Goal: Task Accomplishment & Management: Complete application form

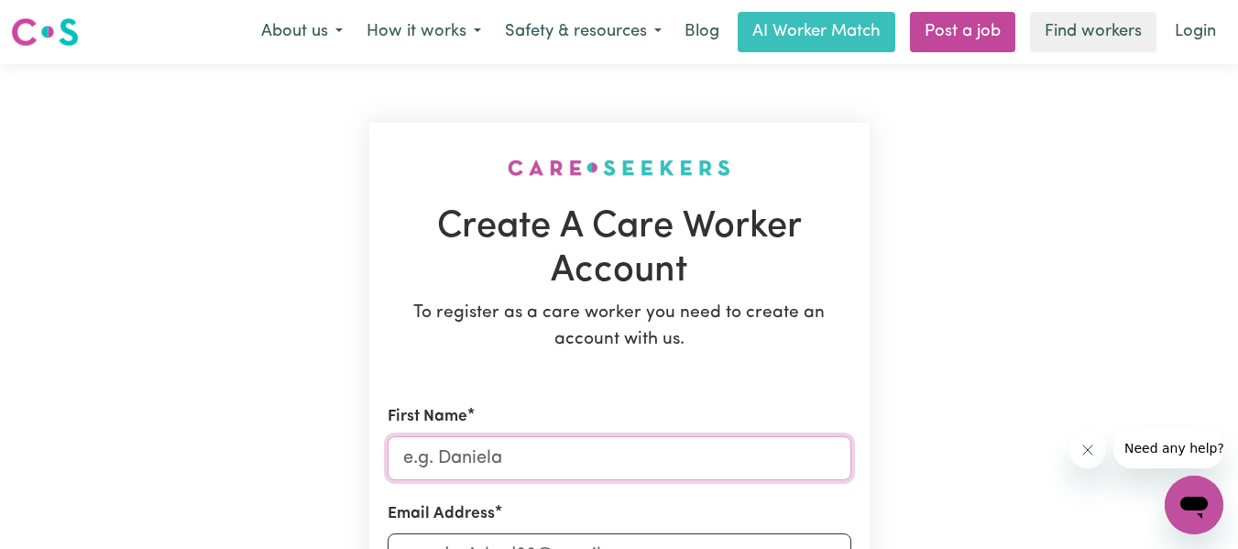
click at [773, 464] on input "First Name" at bounding box center [620, 458] width 464 height 44
type input "[PERSON_NAME]"
type input "[EMAIL_ADDRESS][DOMAIN_NAME]"
type input "0420723310"
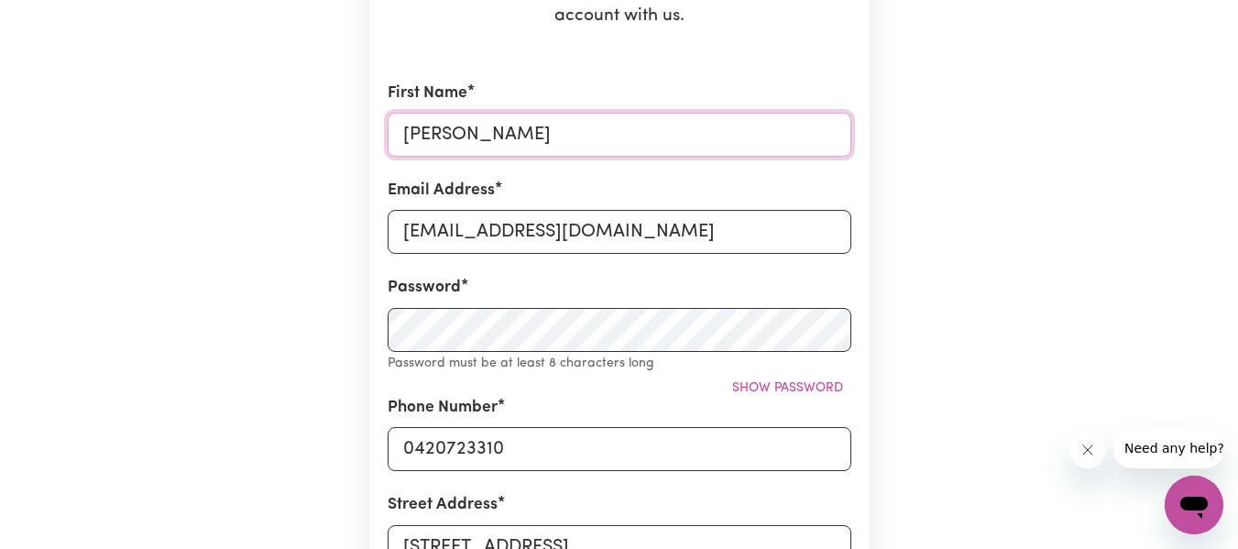
scroll to position [330, 0]
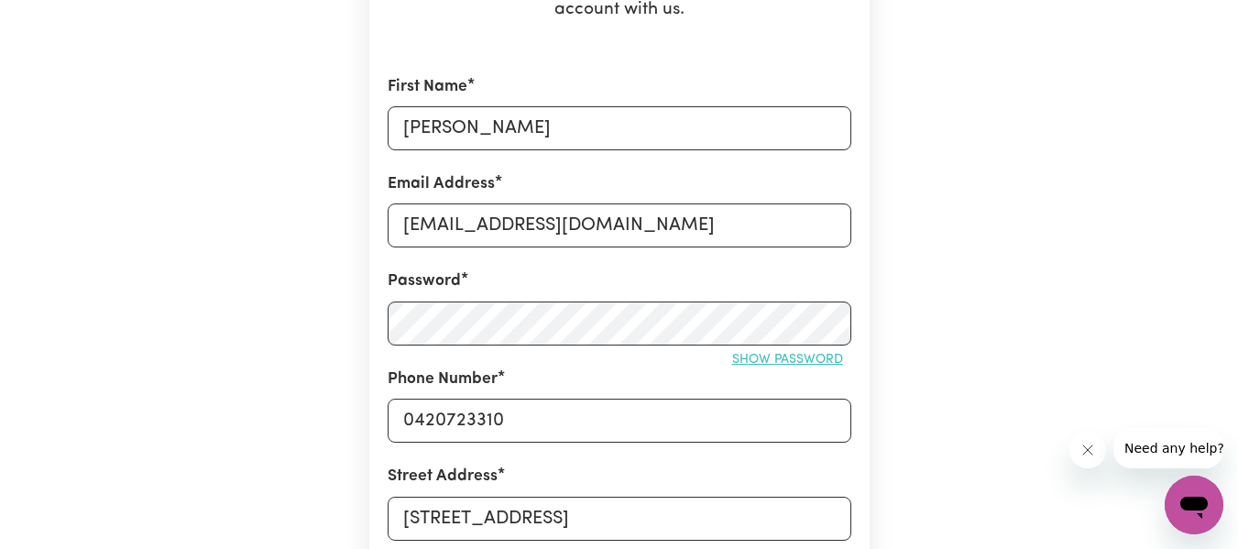
click at [839, 358] on button "Show password" at bounding box center [787, 360] width 127 height 28
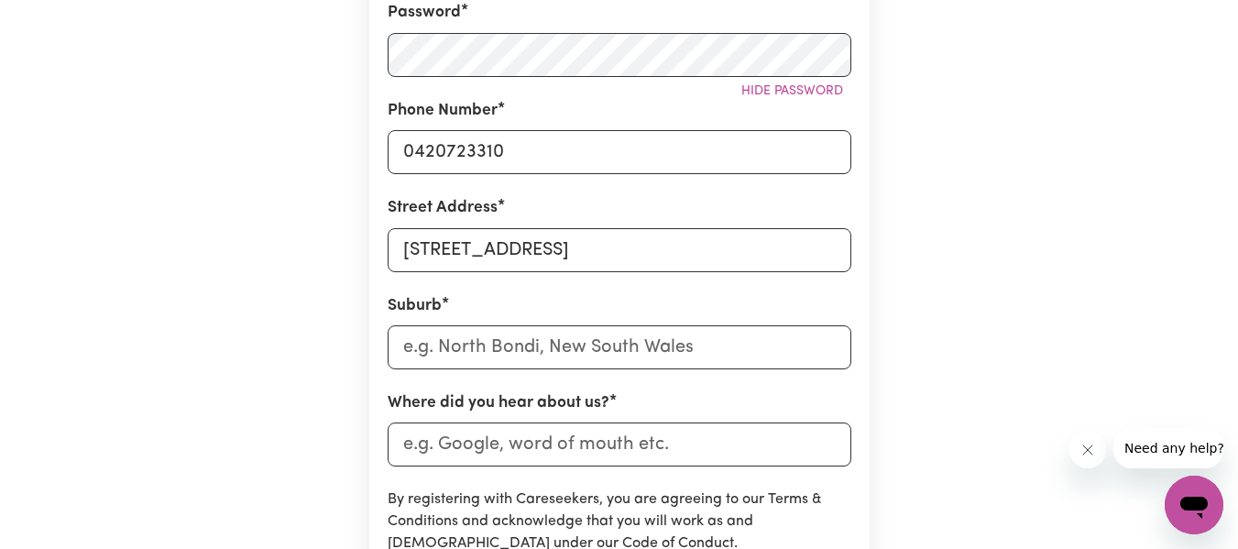
scroll to position [623, 0]
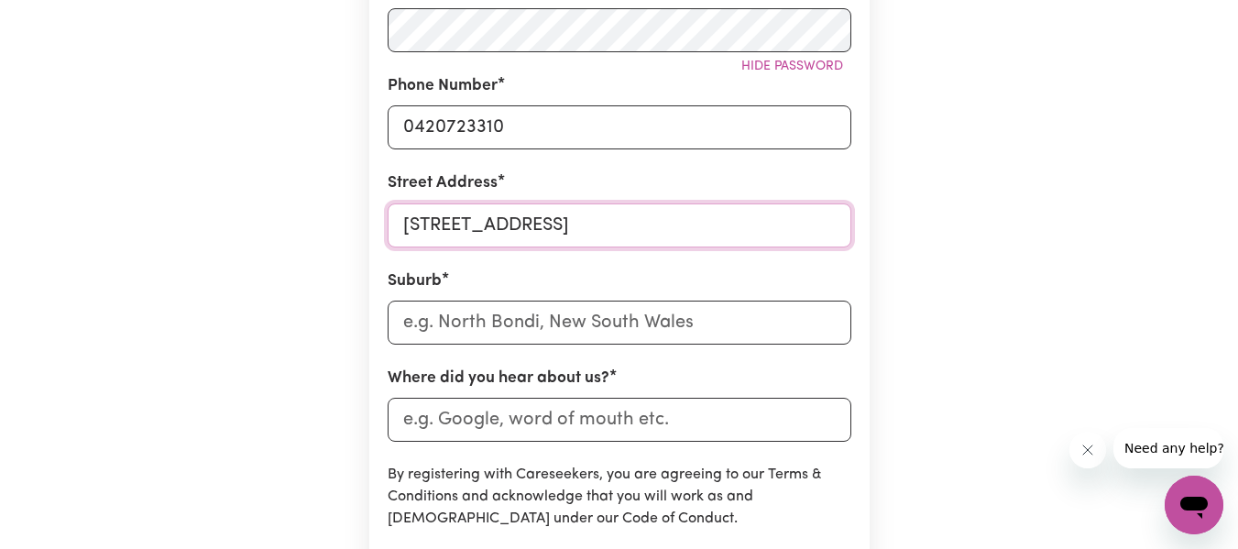
click at [666, 246] on input "[STREET_ADDRESS]" at bounding box center [620, 225] width 464 height 44
type input "4 [PERSON_NAME] Parade"
click at [598, 319] on input "text" at bounding box center [620, 323] width 464 height 44
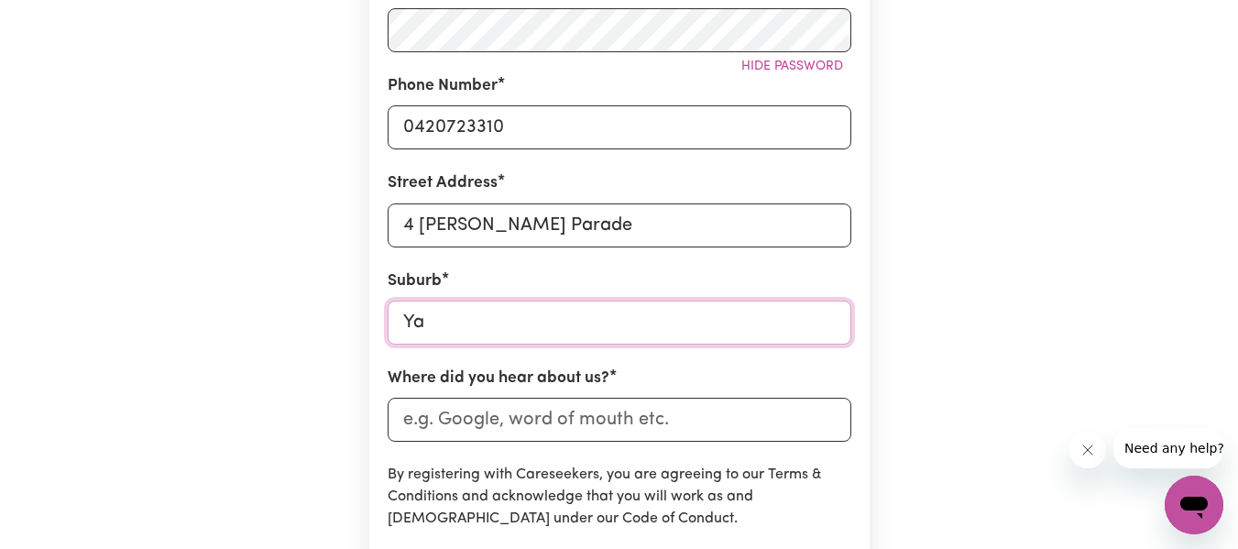
type input "Yag"
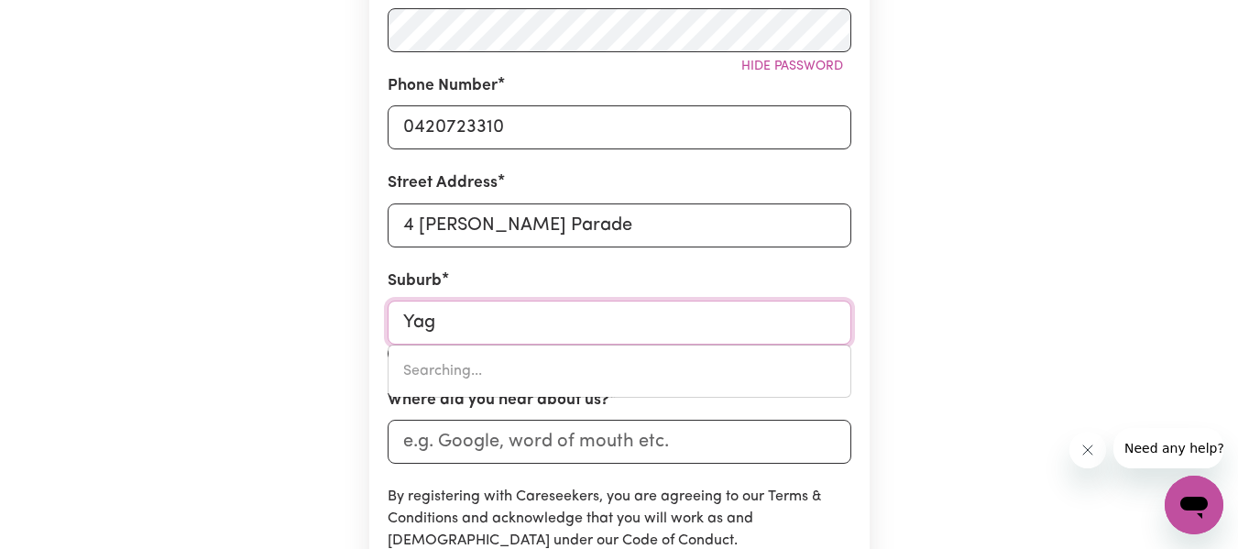
type input "YagABURNE, [GEOGRAPHIC_DATA], 4390"
type input "Yago"
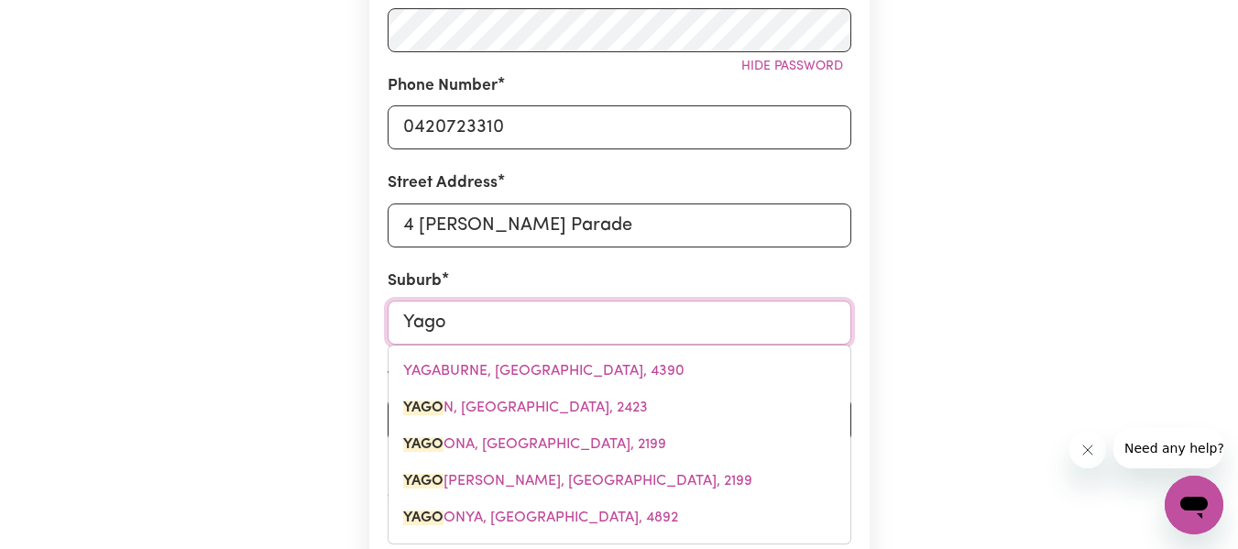
type input "Yagoo"
type input "YagooNA, [GEOGRAPHIC_DATA], 2199"
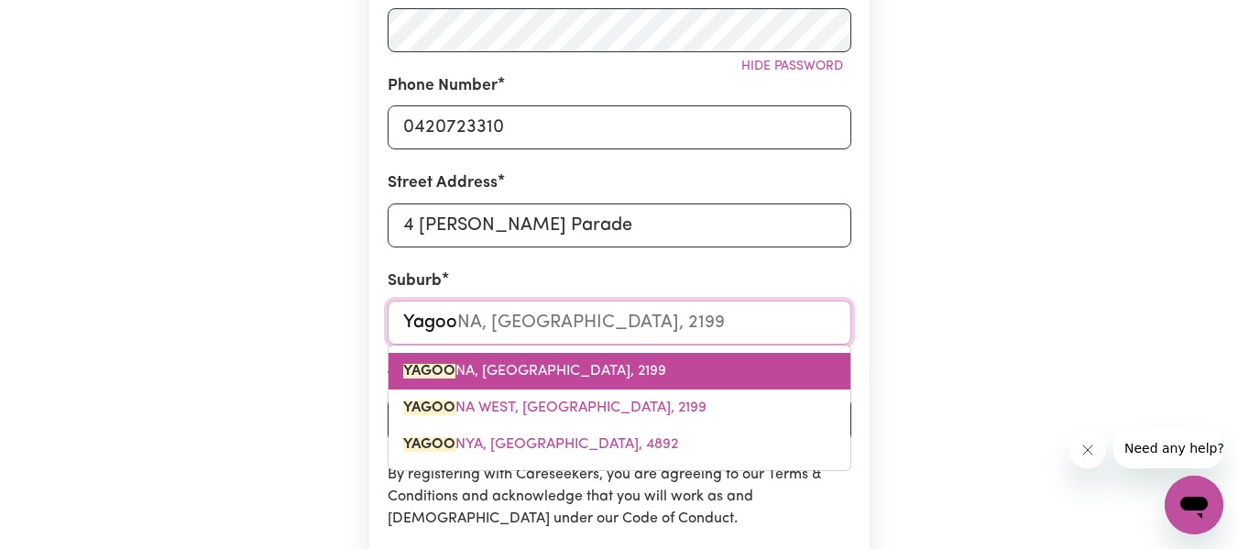
click at [603, 364] on span "YAGOO NA, [GEOGRAPHIC_DATA], 2199" at bounding box center [534, 371] width 263 height 15
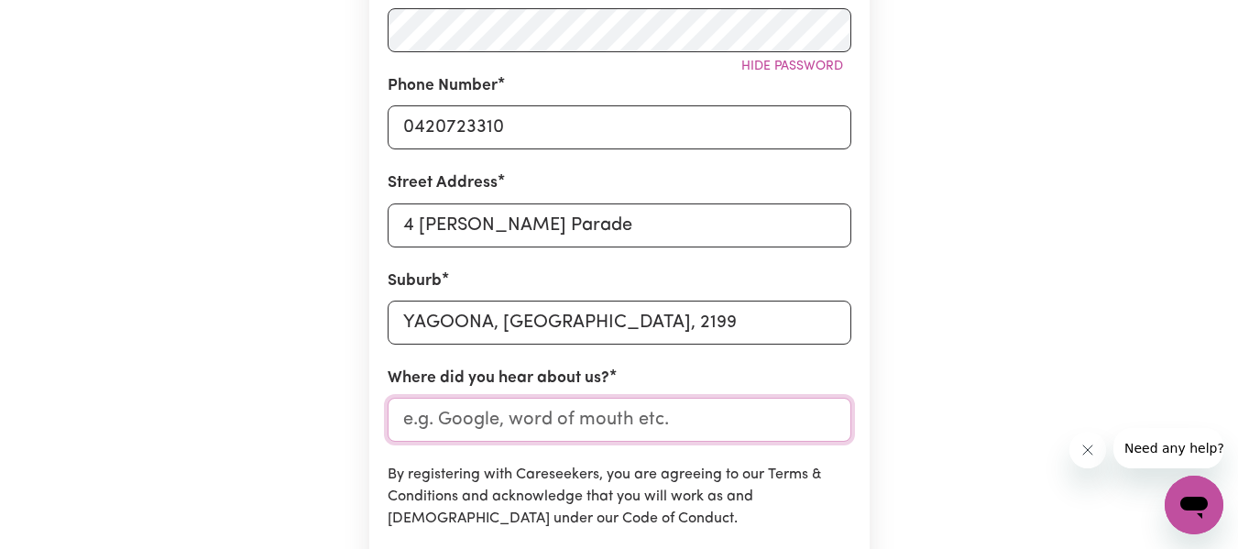
click at [643, 419] on input "Where did you hear about us?" at bounding box center [620, 420] width 464 height 44
click at [453, 421] on input "Indeed" at bounding box center [620, 420] width 464 height 44
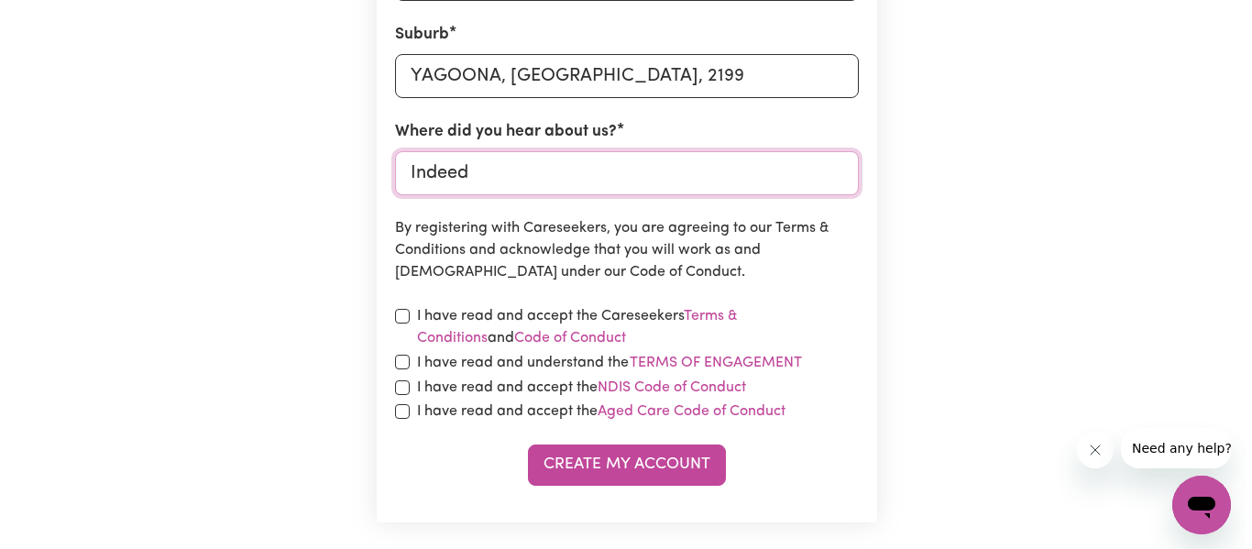
scroll to position [880, 0]
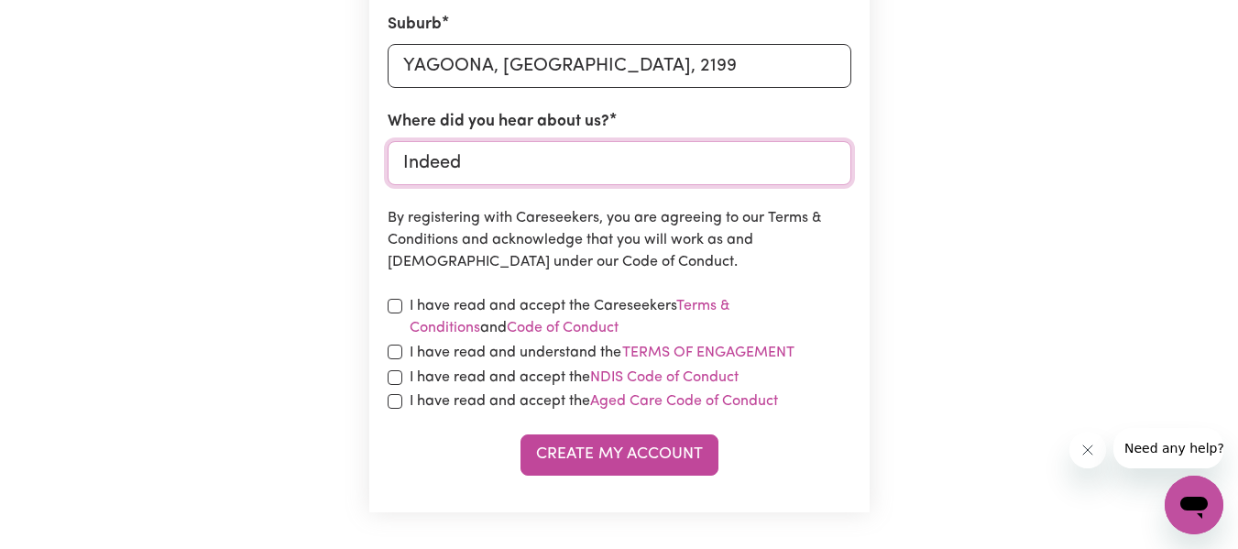
type input "Indeed"
click at [393, 301] on input "checkbox" at bounding box center [395, 306] width 15 height 15
checkbox input "true"
click at [402, 351] on div "I have read and understand the Terms of Engagement" at bounding box center [620, 353] width 464 height 24
click at [396, 357] on input "checkbox" at bounding box center [395, 352] width 15 height 15
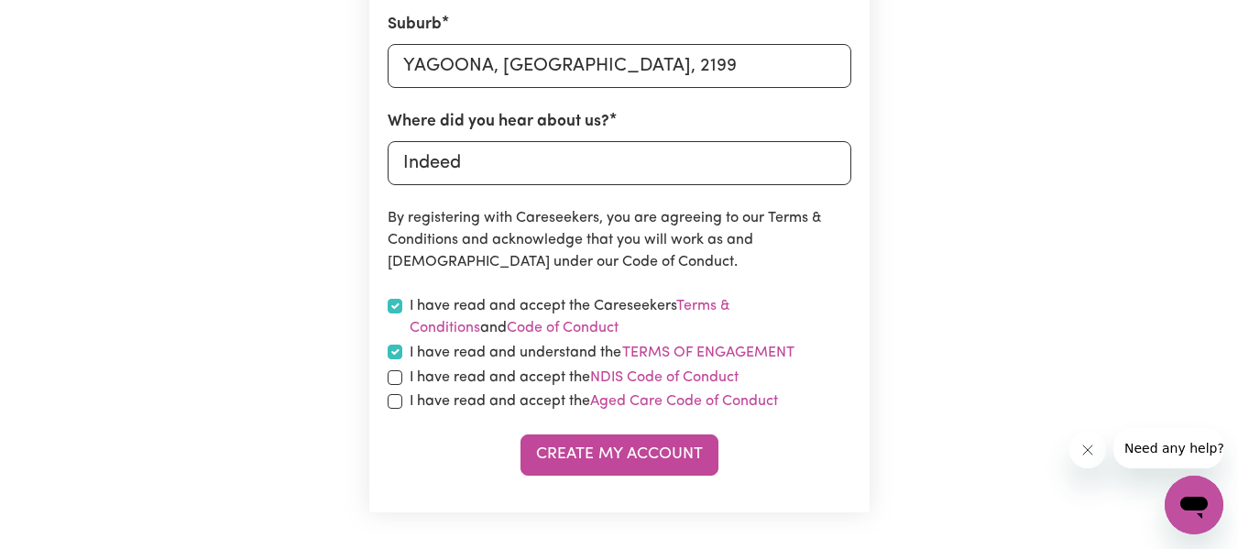
checkbox input "true"
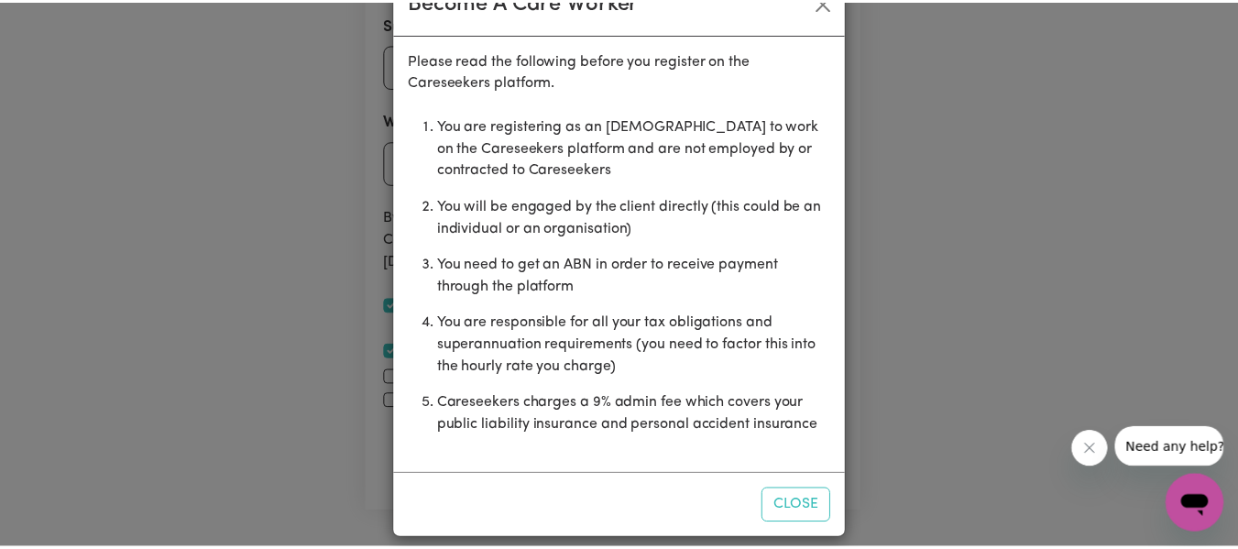
scroll to position [72, 0]
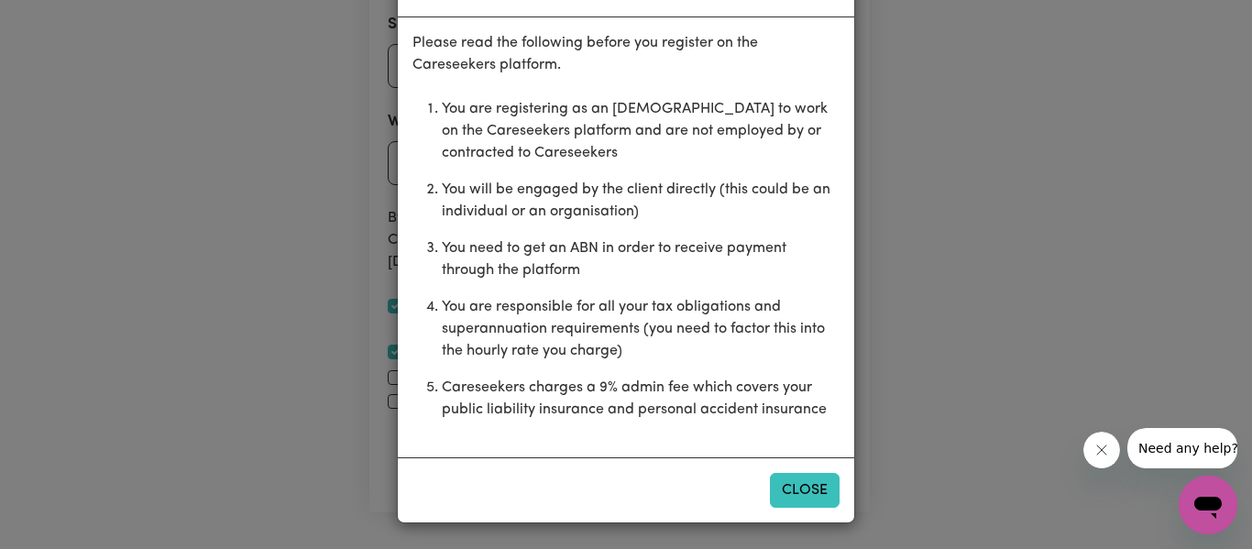
click at [817, 497] on button "Close" at bounding box center [805, 490] width 70 height 35
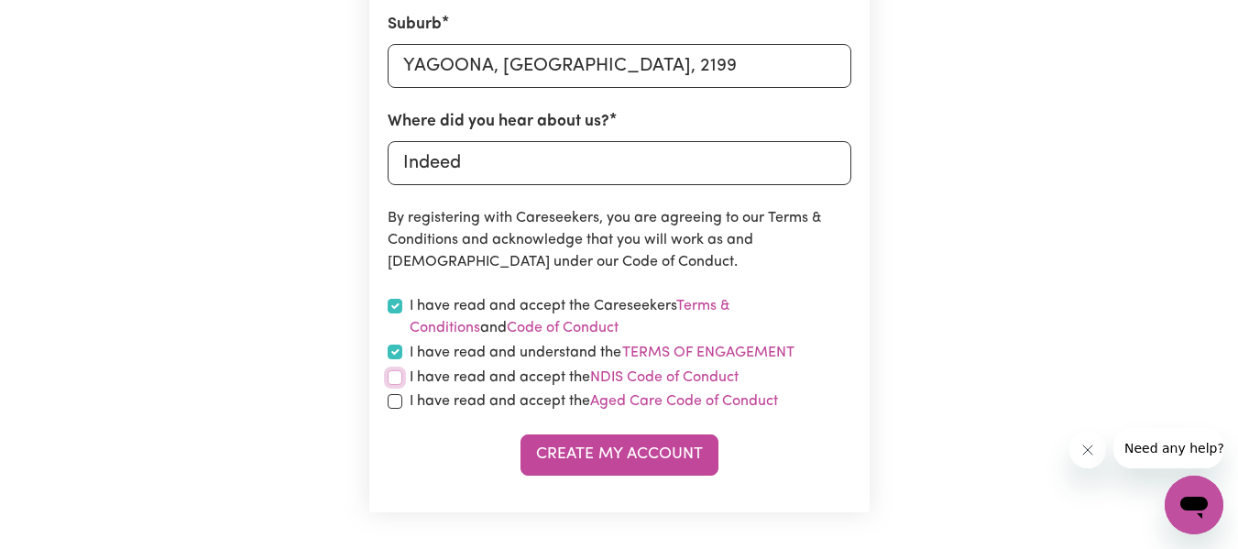
click at [397, 383] on input "checkbox" at bounding box center [395, 377] width 15 height 15
checkbox input "true"
click at [397, 401] on input "checkbox" at bounding box center [395, 401] width 15 height 15
checkbox input "true"
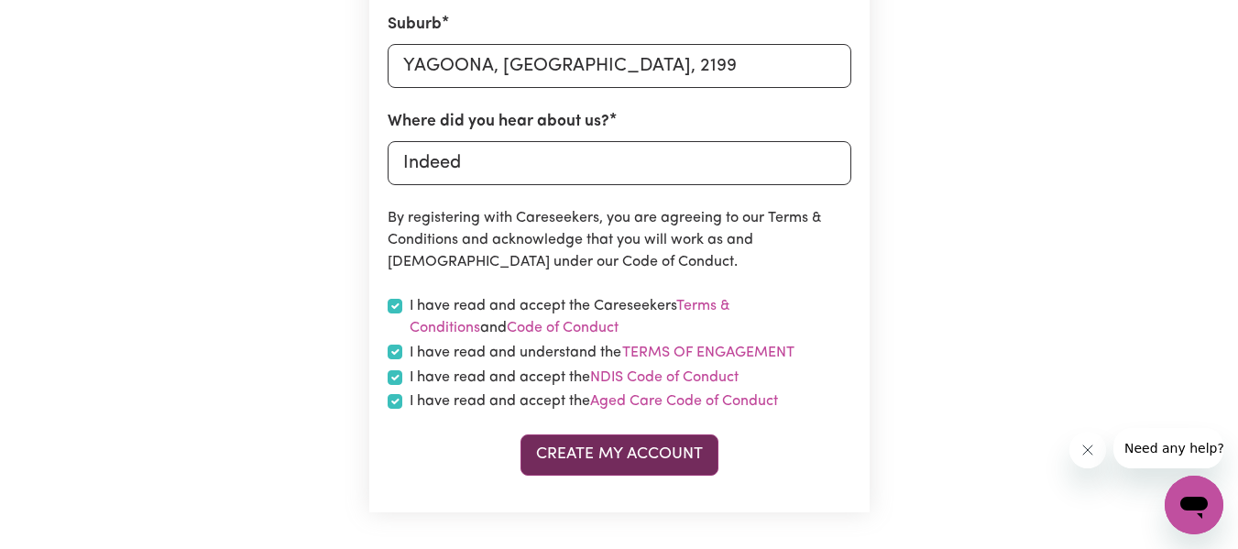
click at [582, 463] on button "Create My Account" at bounding box center [620, 454] width 198 height 40
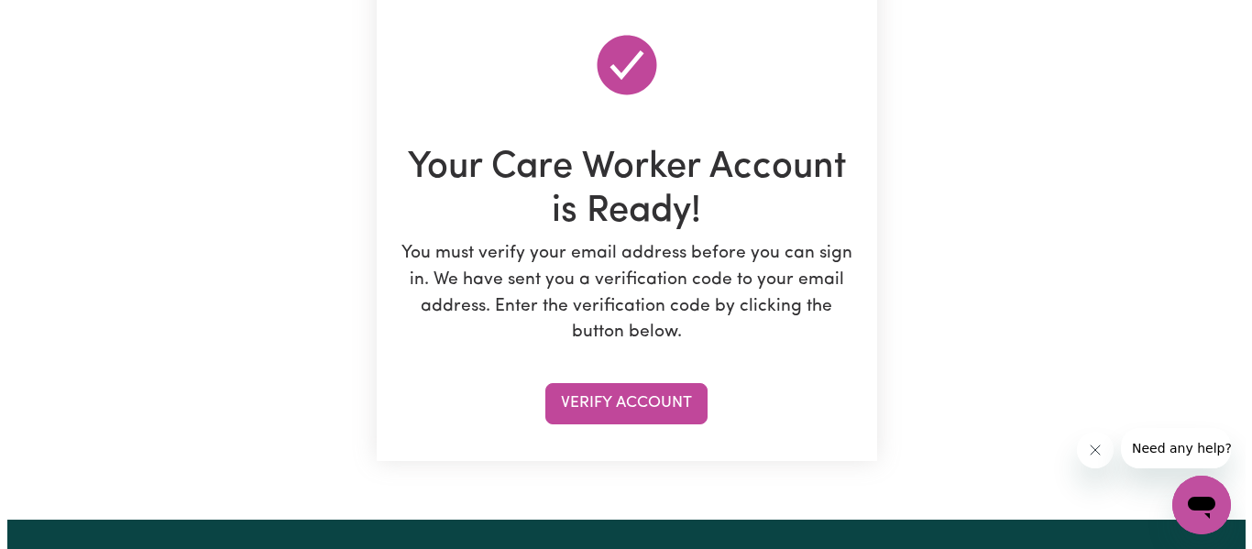
scroll to position [220, 0]
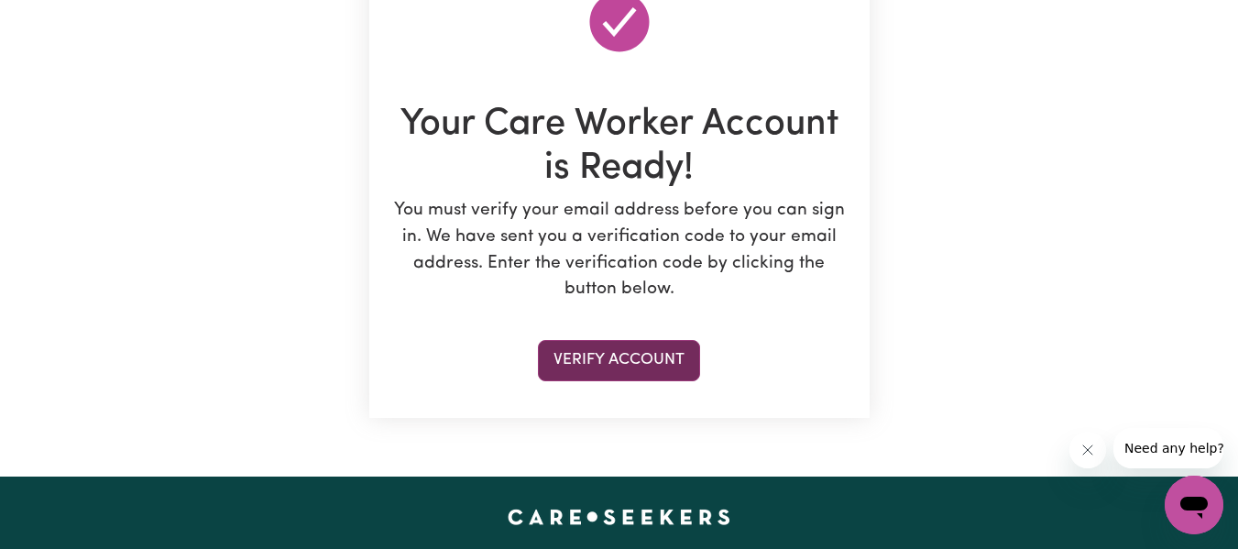
click at [656, 353] on button "Verify Account" at bounding box center [619, 360] width 162 height 40
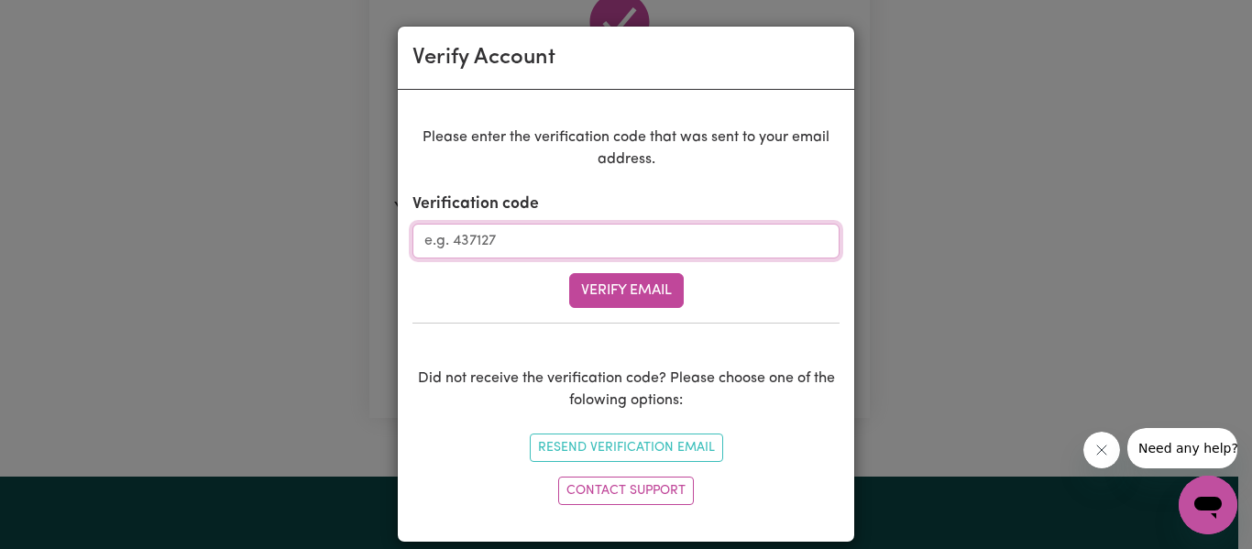
paste input "483254"
type input "483254"
click at [628, 286] on button "Verify Email" at bounding box center [626, 290] width 115 height 35
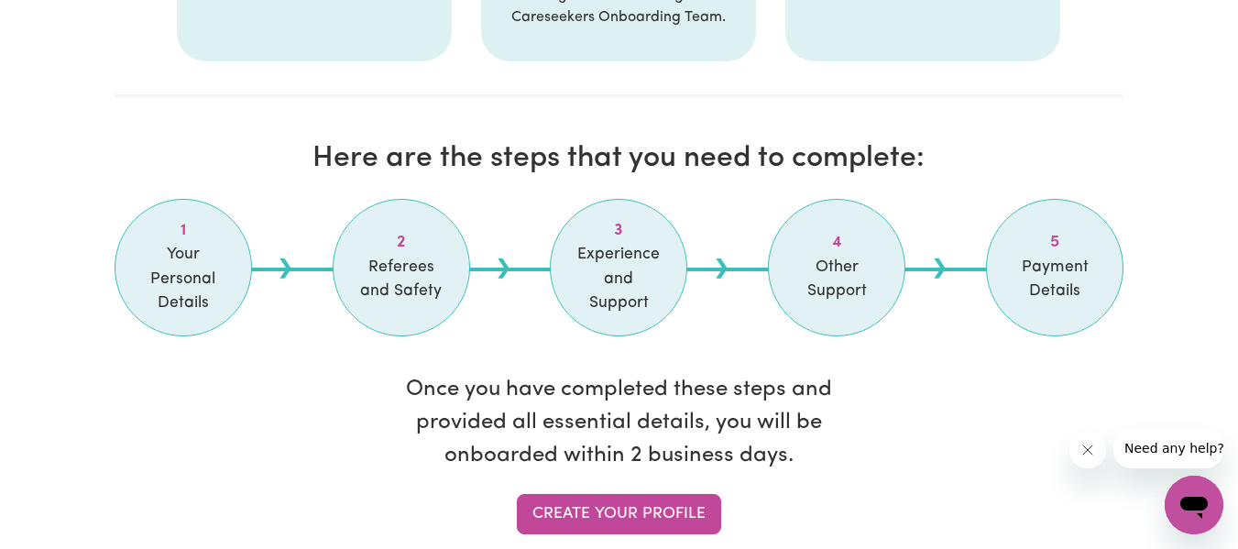
scroll to position [1503, 0]
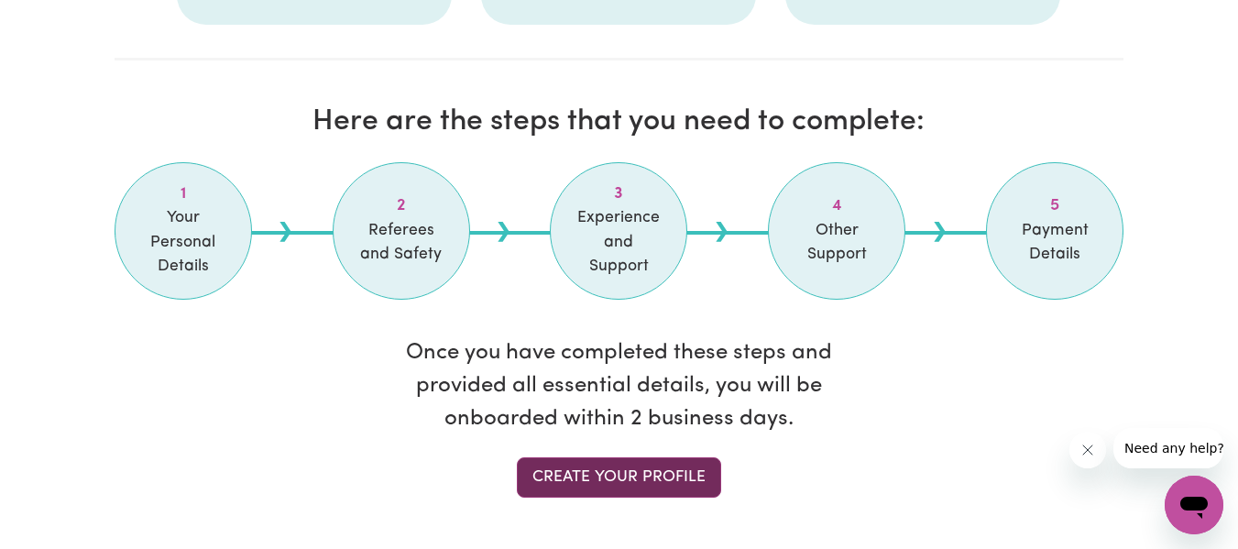
click at [678, 468] on link "Create your profile" at bounding box center [619, 477] width 204 height 40
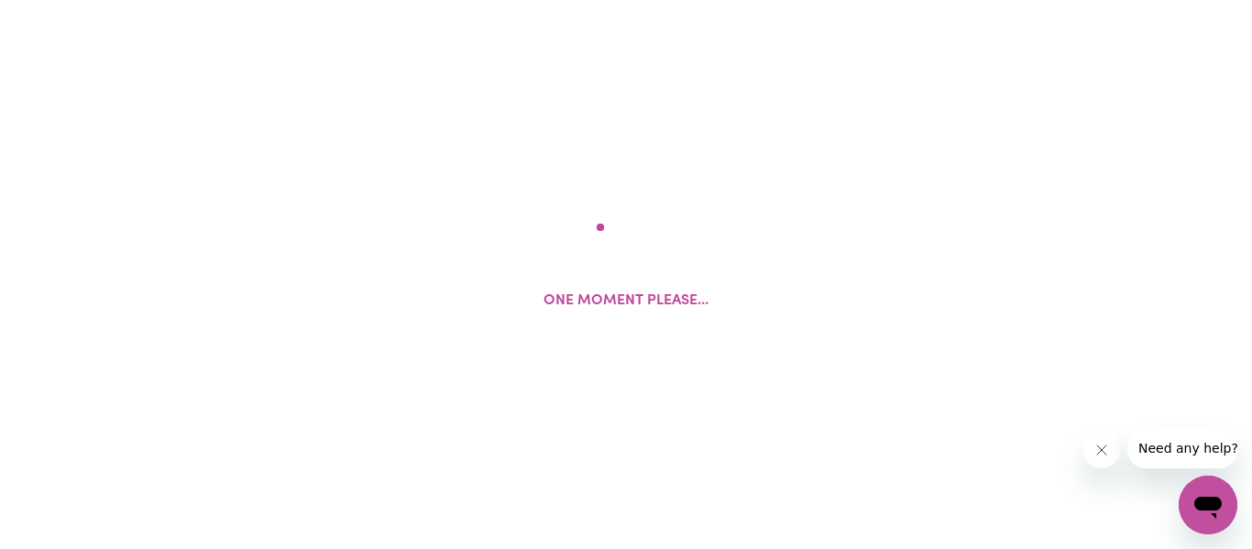
select select "Studying a healthcare related degree or qualification"
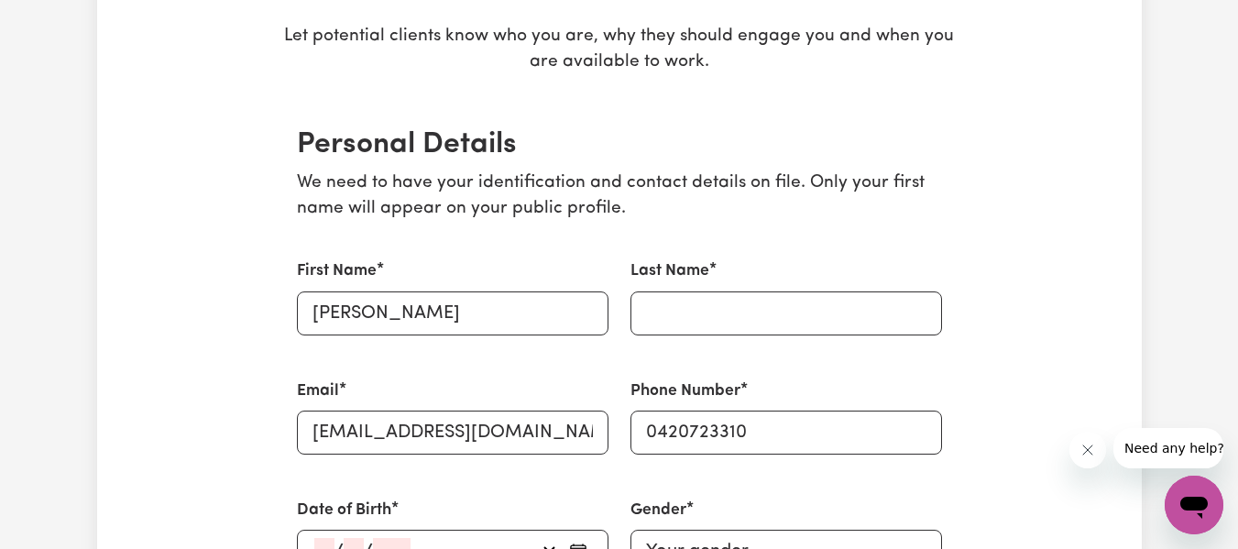
scroll to position [330, 0]
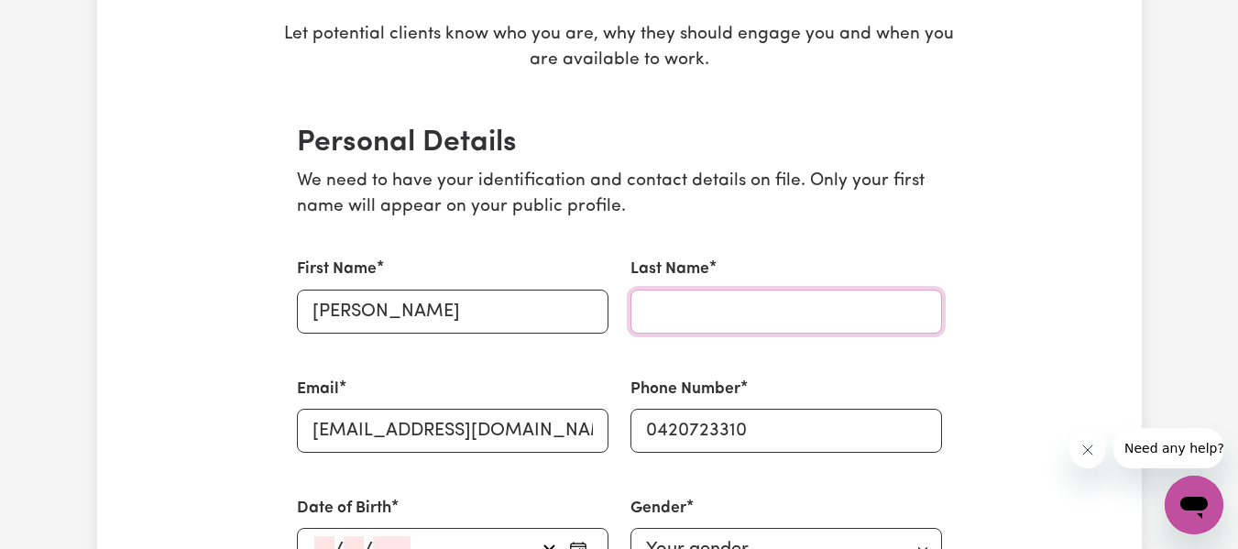
click at [893, 293] on input "Last Name" at bounding box center [787, 312] width 312 height 44
type input "Wanjiku"
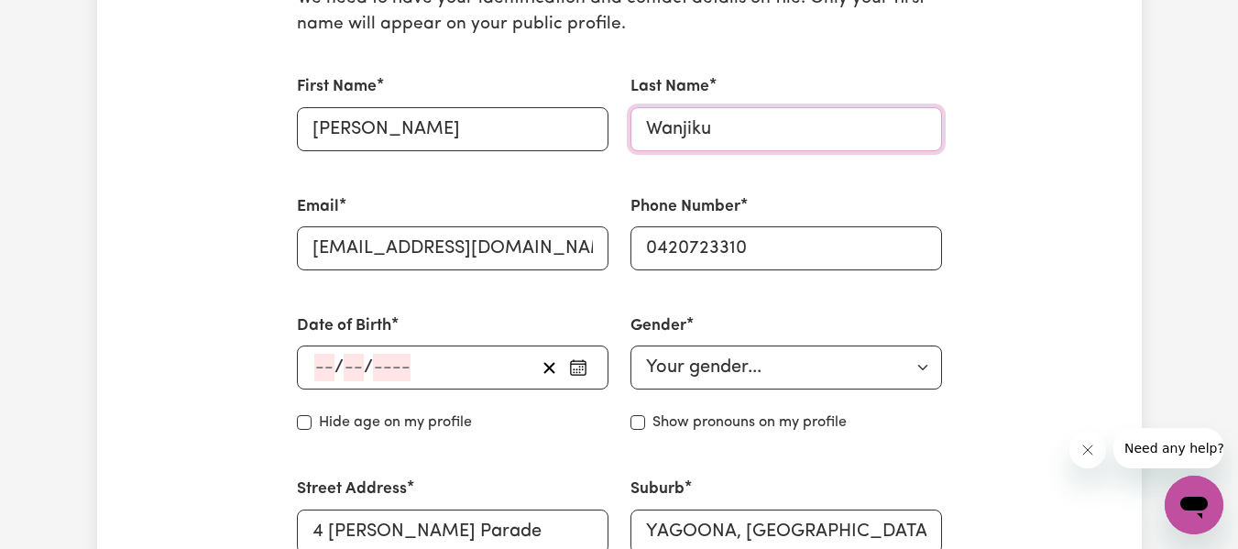
scroll to position [513, 0]
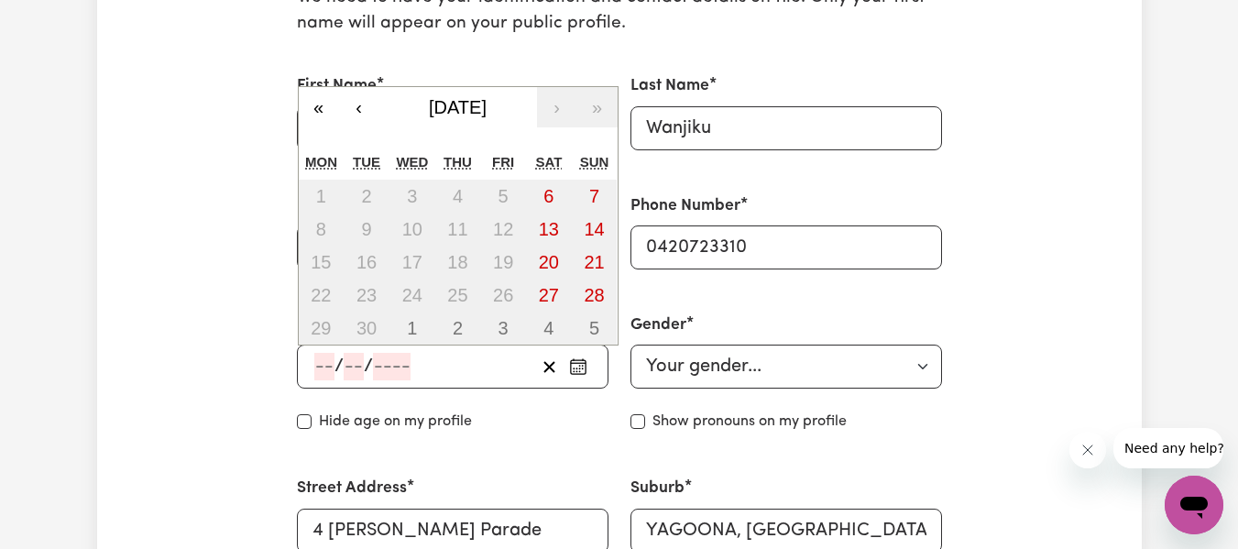
click at [321, 357] on input "number" at bounding box center [324, 366] width 20 height 27
type input "03"
type input "12"
type input "198"
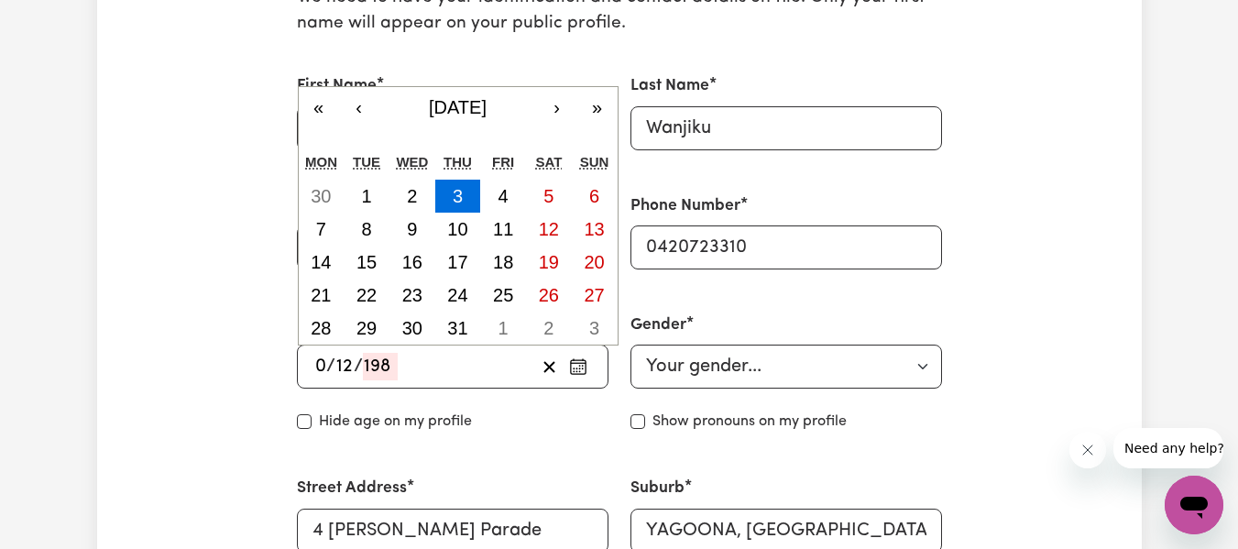
type input "[DATE]"
type input "3"
type input "1981"
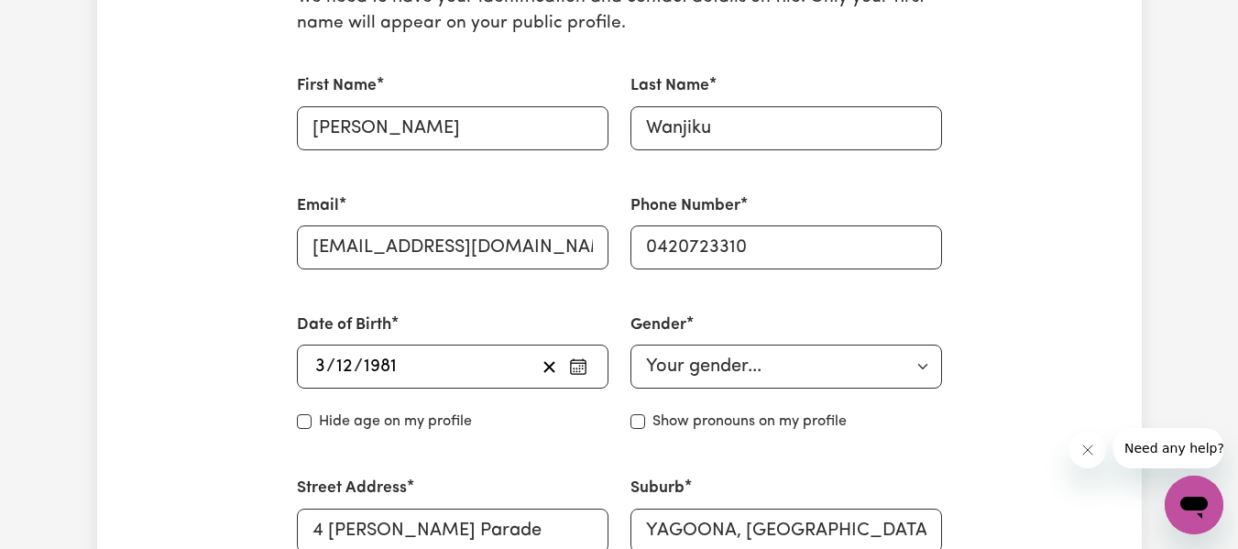
click at [494, 430] on div "Hide age on my profile" at bounding box center [453, 422] width 312 height 22
click at [913, 378] on select "Your gender... [DEMOGRAPHIC_DATA] [DEMOGRAPHIC_DATA] [DEMOGRAPHIC_DATA] Other P…" at bounding box center [787, 367] width 312 height 44
select select "[DEMOGRAPHIC_DATA]"
click at [631, 345] on select "Your gender... [DEMOGRAPHIC_DATA] [DEMOGRAPHIC_DATA] [DEMOGRAPHIC_DATA] Other P…" at bounding box center [787, 367] width 312 height 44
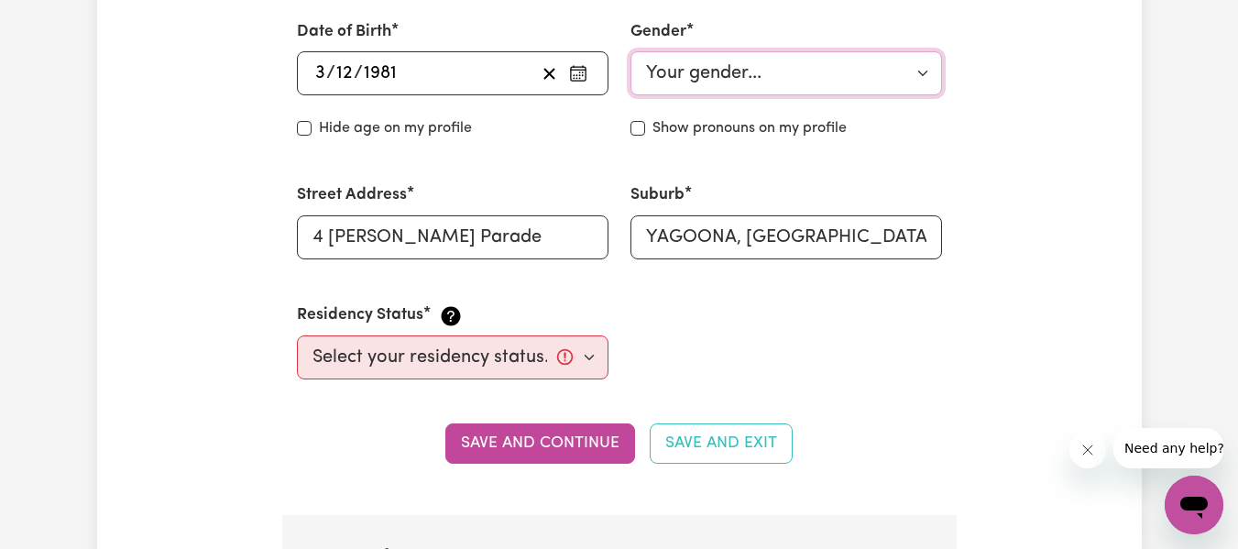
scroll to position [843, 0]
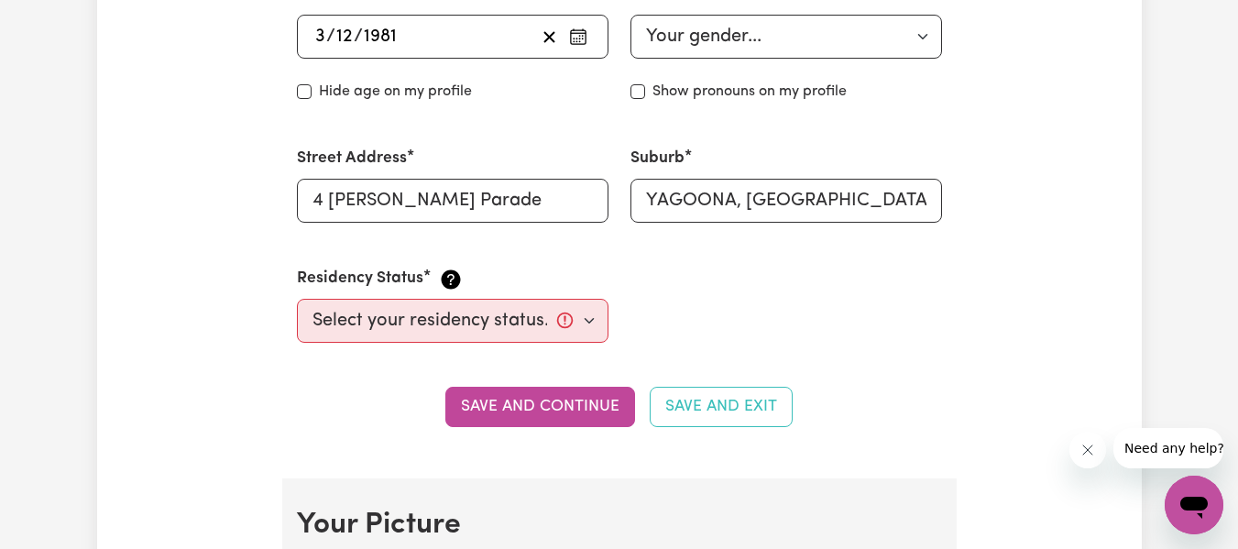
click at [609, 323] on div "Residency Status Select your residency status... [DEMOGRAPHIC_DATA] citizen Aus…" at bounding box center [453, 305] width 334 height 120
click at [588, 315] on select "Select your residency status... [DEMOGRAPHIC_DATA] citizen Australian PR [DEMOG…" at bounding box center [453, 321] width 312 height 44
select select "Student Visa"
click at [297, 299] on select "Select your residency status... [DEMOGRAPHIC_DATA] citizen Australian PR [DEMOG…" at bounding box center [453, 321] width 312 height 44
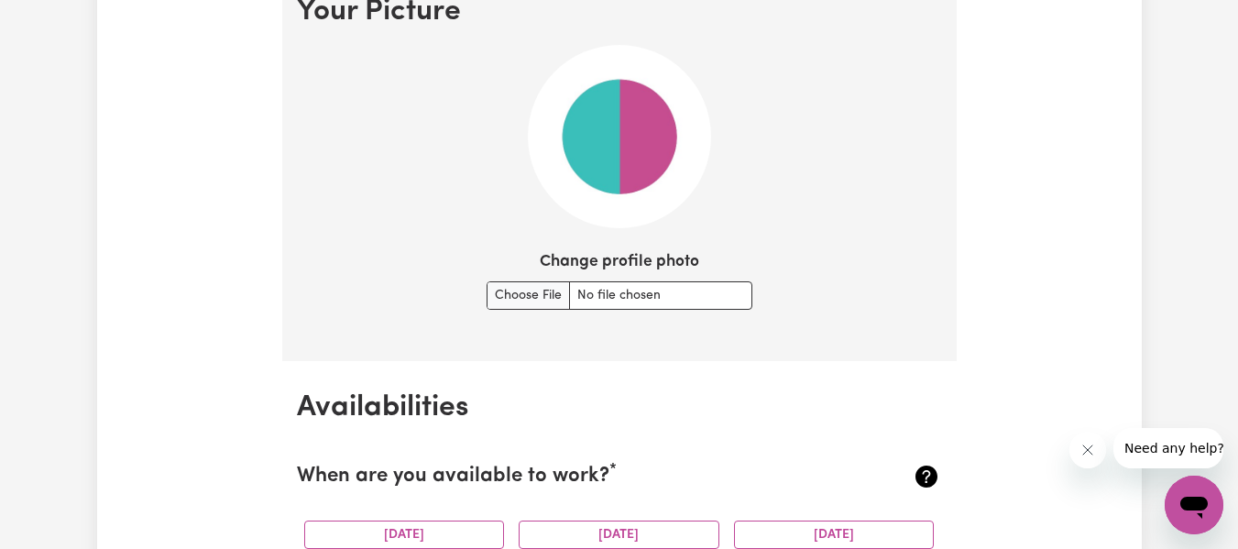
scroll to position [1393, 0]
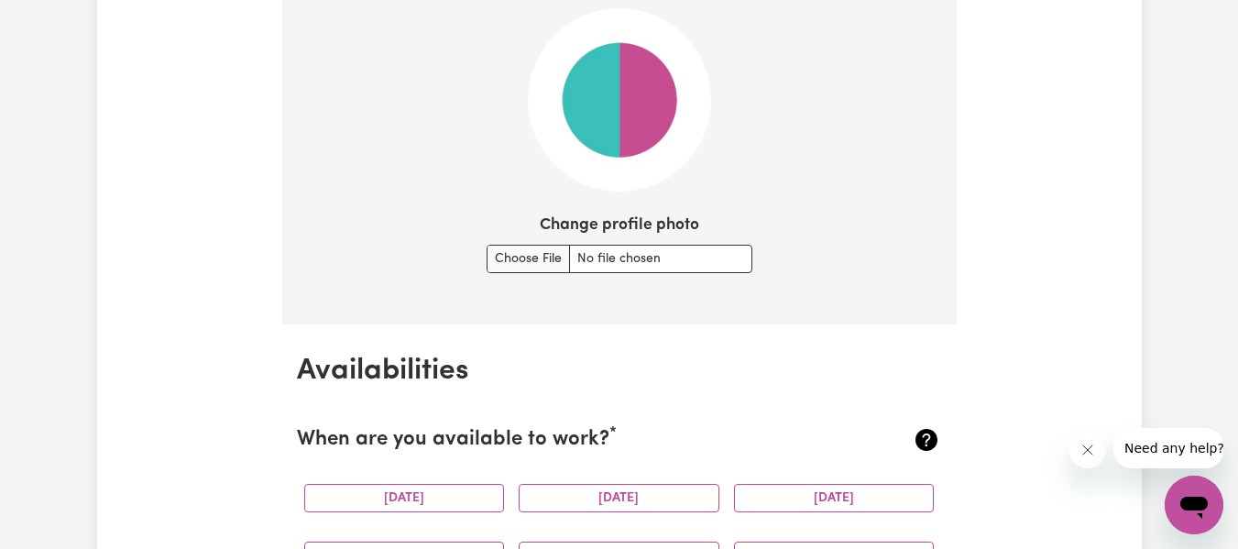
click at [637, 105] on img at bounding box center [619, 99] width 183 height 183
click at [525, 252] on input "Change profile photo" at bounding box center [620, 259] width 266 height 28
type input "C:\fakepath\[PERSON_NAME] Photo pink.jpeg"
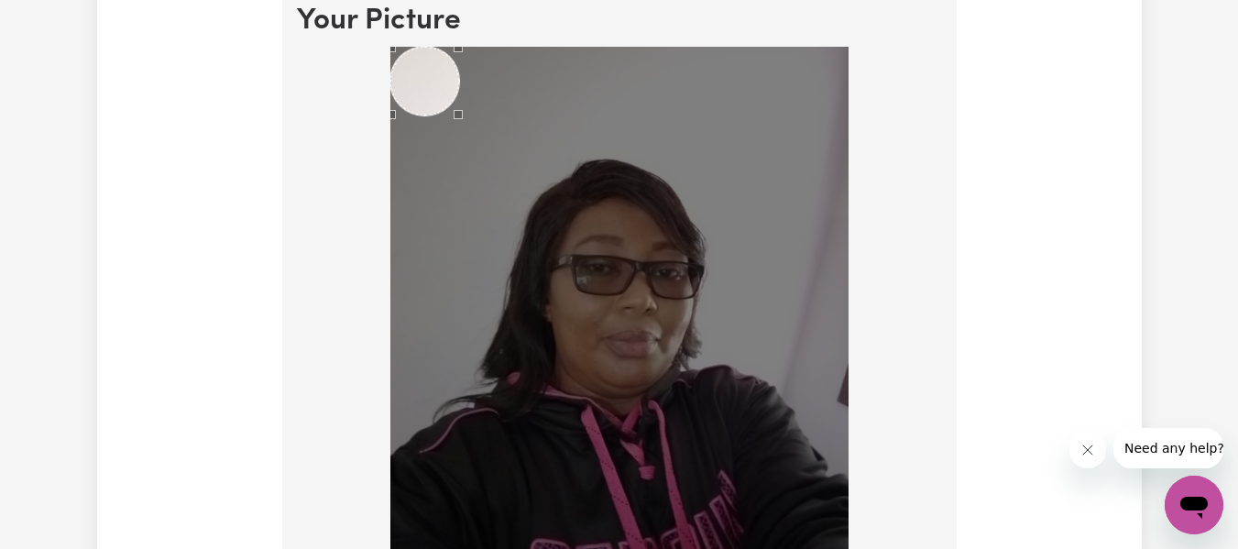
scroll to position [1331, 0]
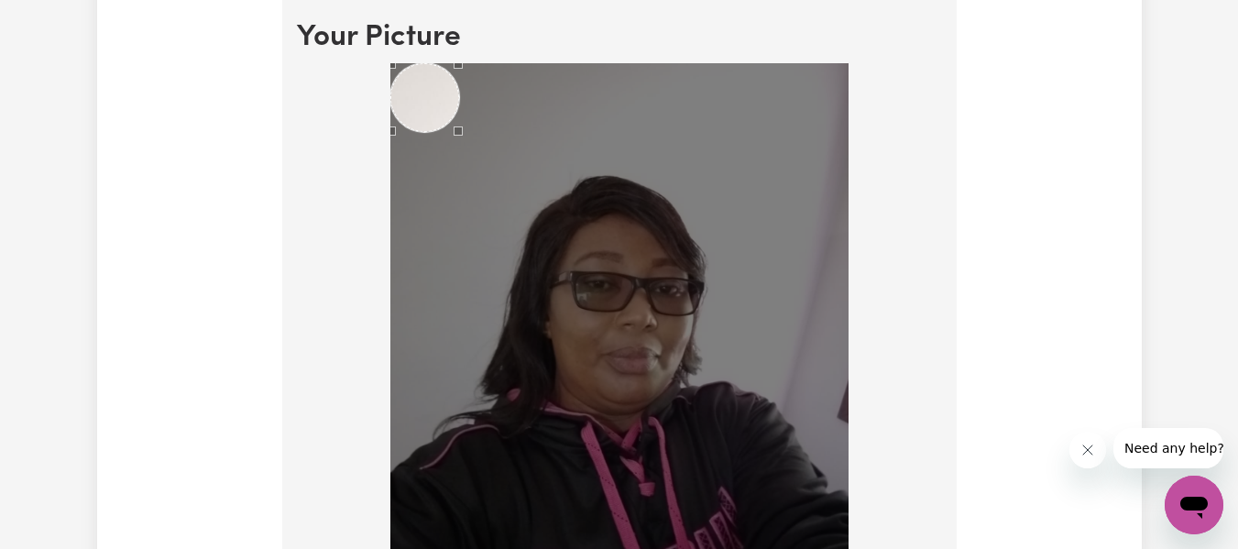
click at [444, 95] on div "Use the arrow keys to move the crop selection area" at bounding box center [424, 97] width 69 height 69
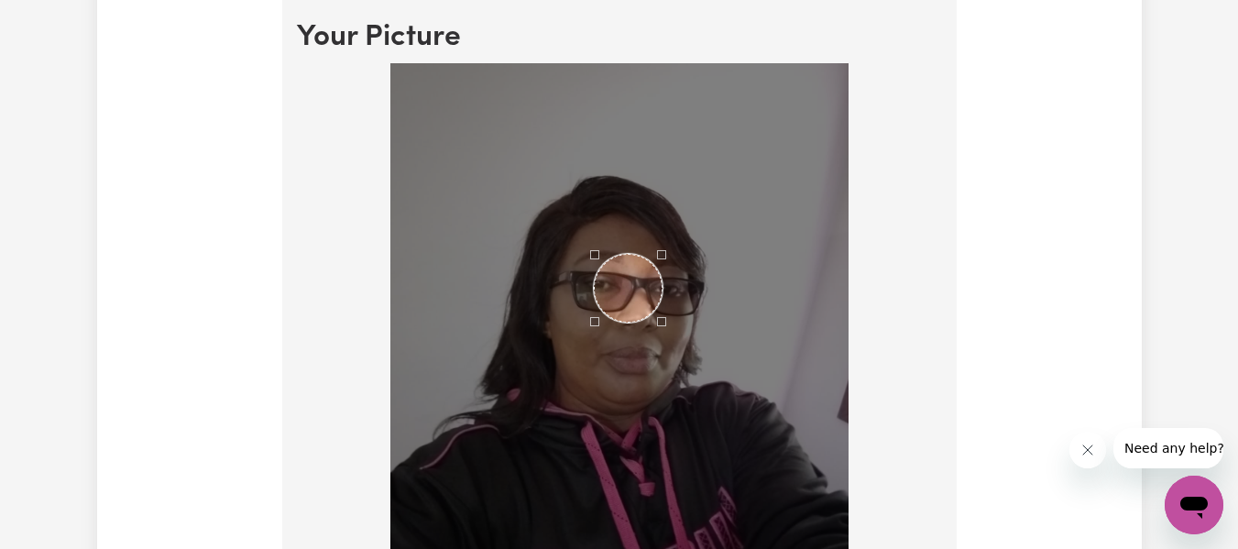
click at [646, 286] on div "Use the arrow keys to move the crop selection area" at bounding box center [628, 288] width 69 height 69
click at [673, 251] on img at bounding box center [619, 368] width 458 height 611
click at [670, 253] on div "Use the arrow keys to move the crop selection area" at bounding box center [664, 255] width 16 height 16
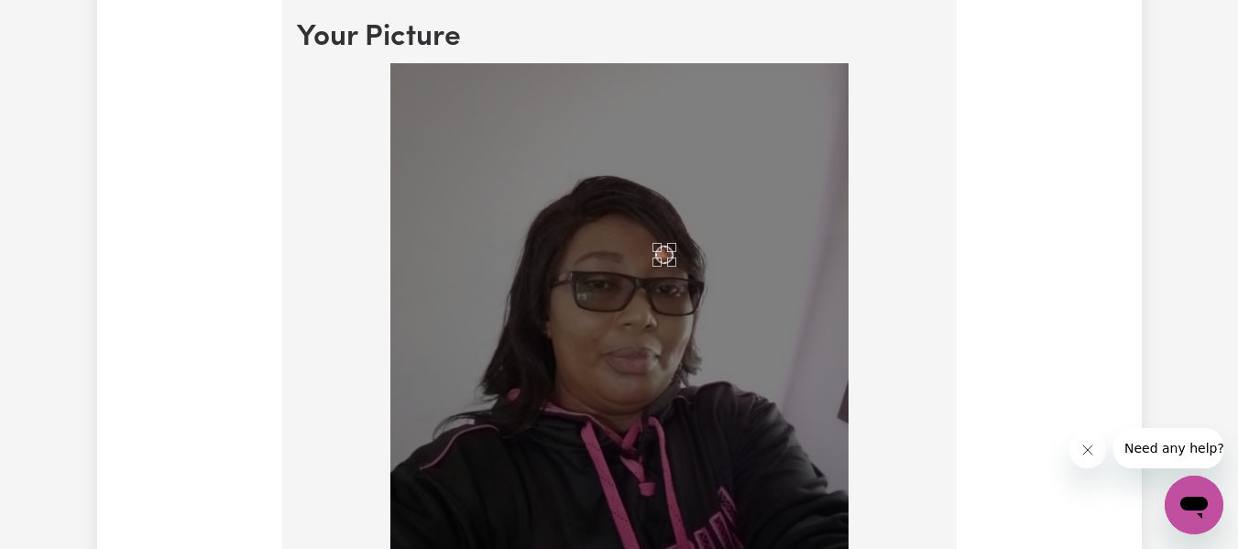
click at [670, 253] on div "Use the arrow keys to move the crop selection area" at bounding box center [664, 255] width 16 height 16
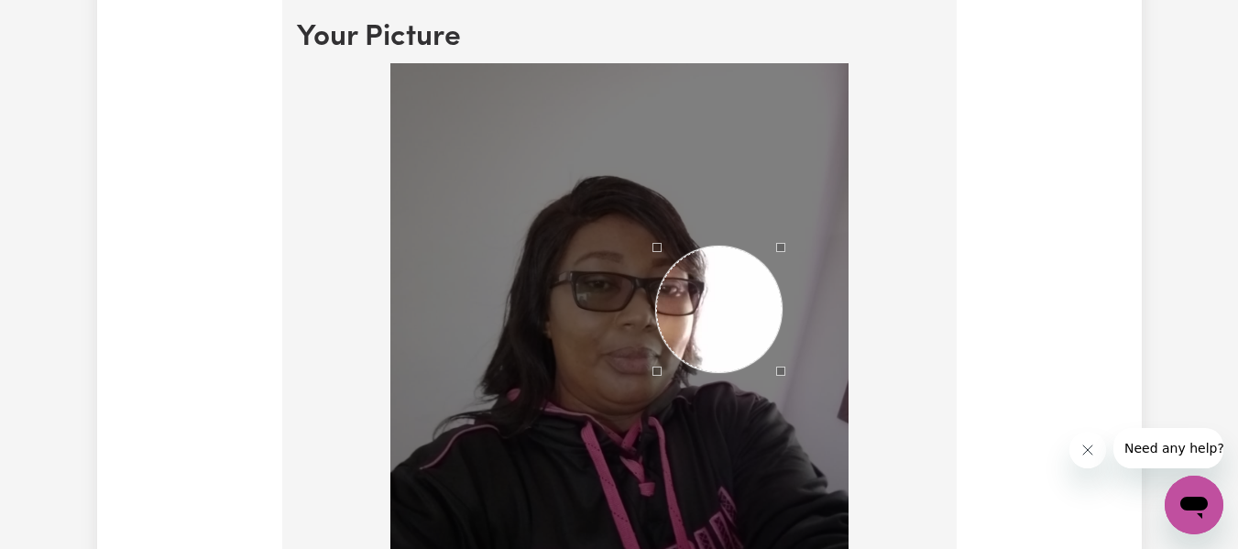
click at [781, 416] on div at bounding box center [619, 368] width 458 height 611
click at [675, 267] on div "Use the arrow keys to move the crop selection area" at bounding box center [719, 310] width 126 height 126
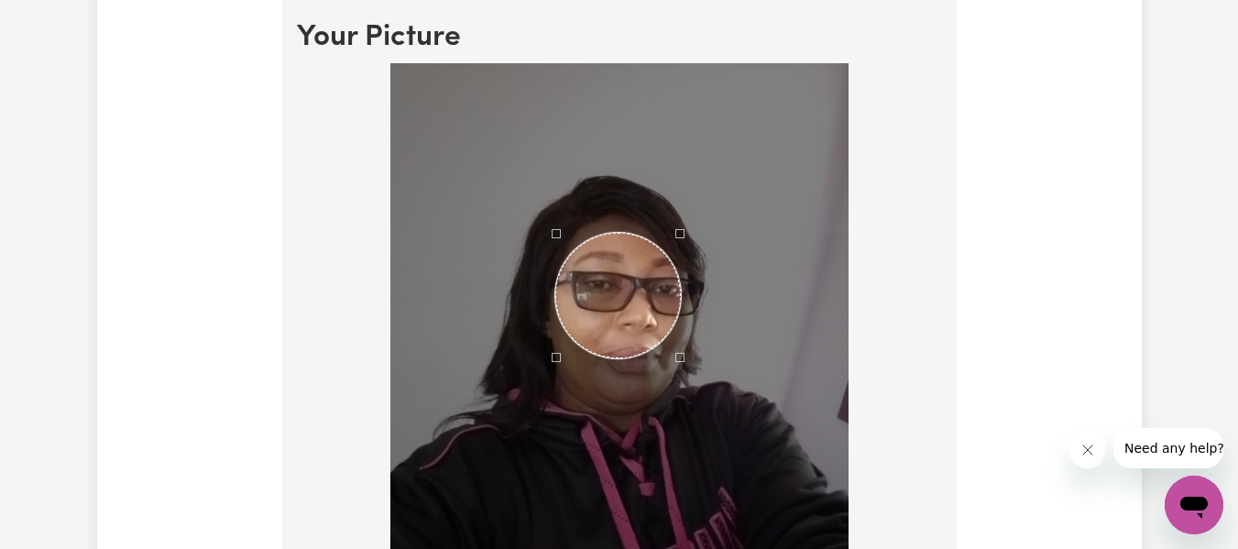
click at [578, 258] on div "Use the arrow keys to move the crop selection area" at bounding box center [618, 296] width 126 height 126
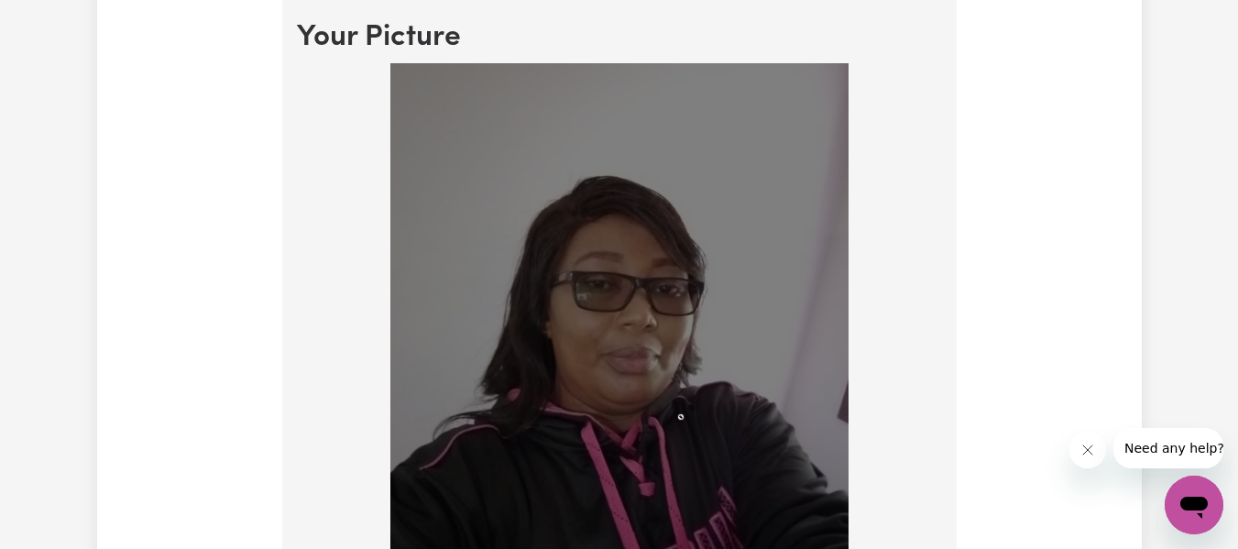
click at [680, 264] on img at bounding box center [619, 368] width 458 height 611
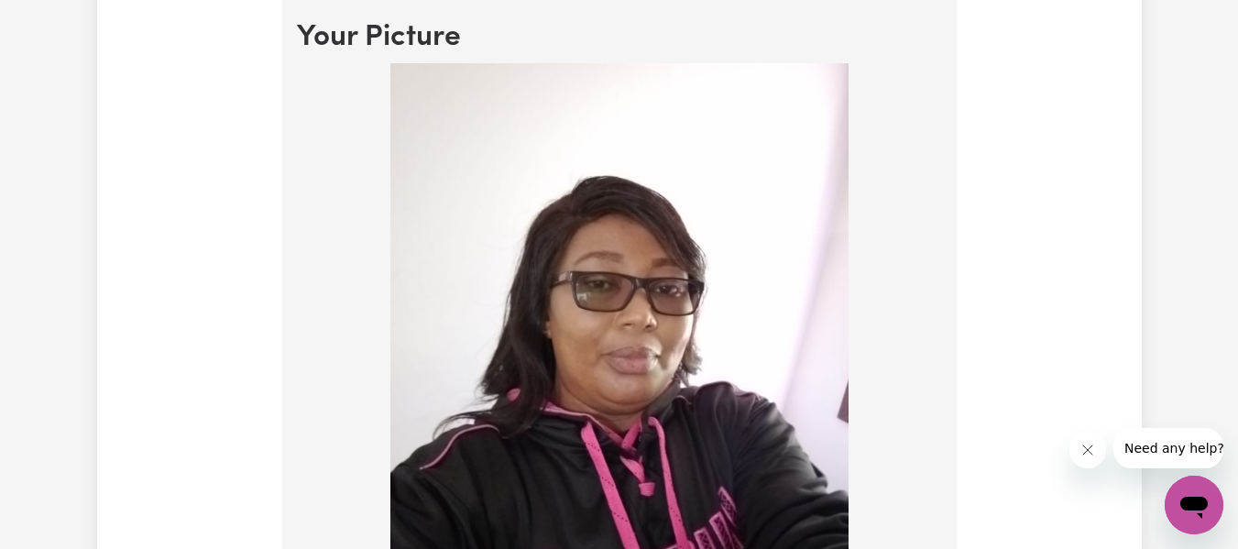
click at [909, 225] on div at bounding box center [619, 372] width 645 height 619
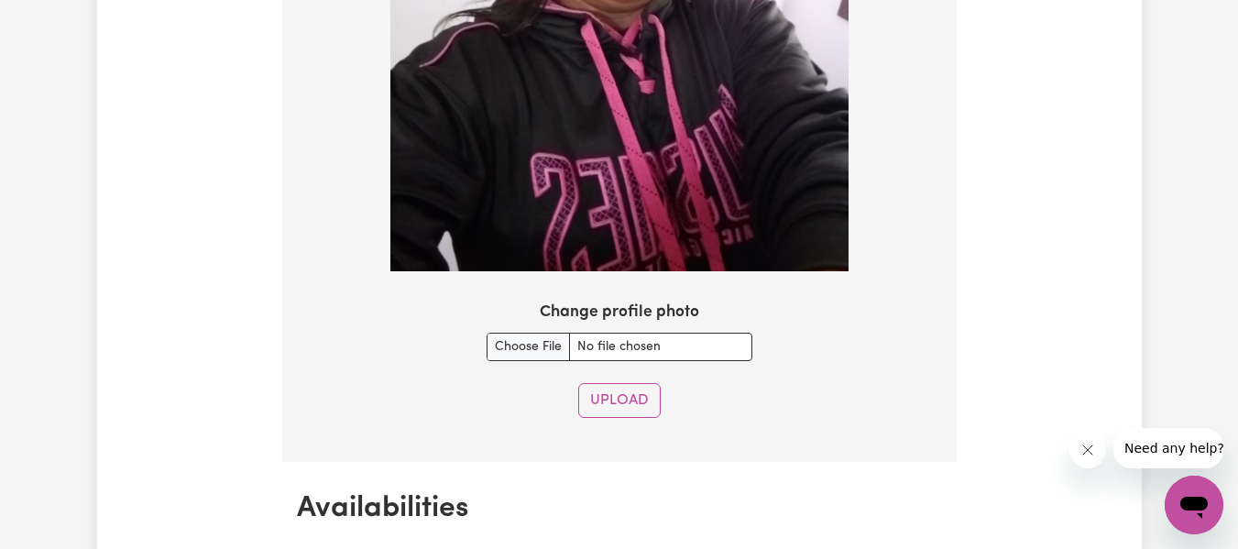
scroll to position [1771, 0]
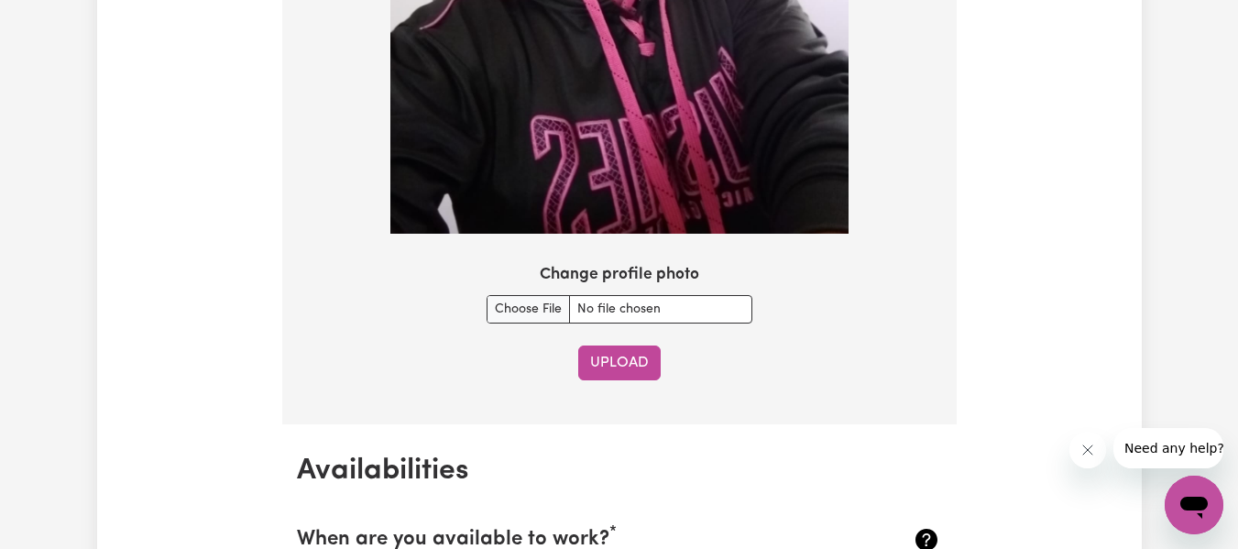
click at [647, 372] on button "Upload" at bounding box center [619, 363] width 82 height 35
select select "null"
select select
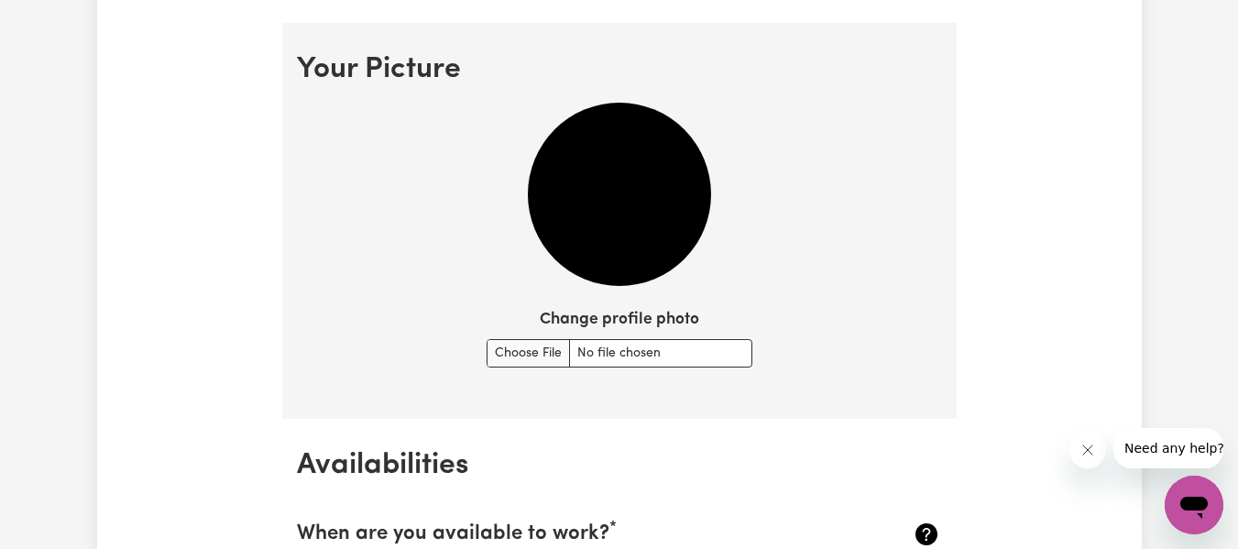
scroll to position [1277, 0]
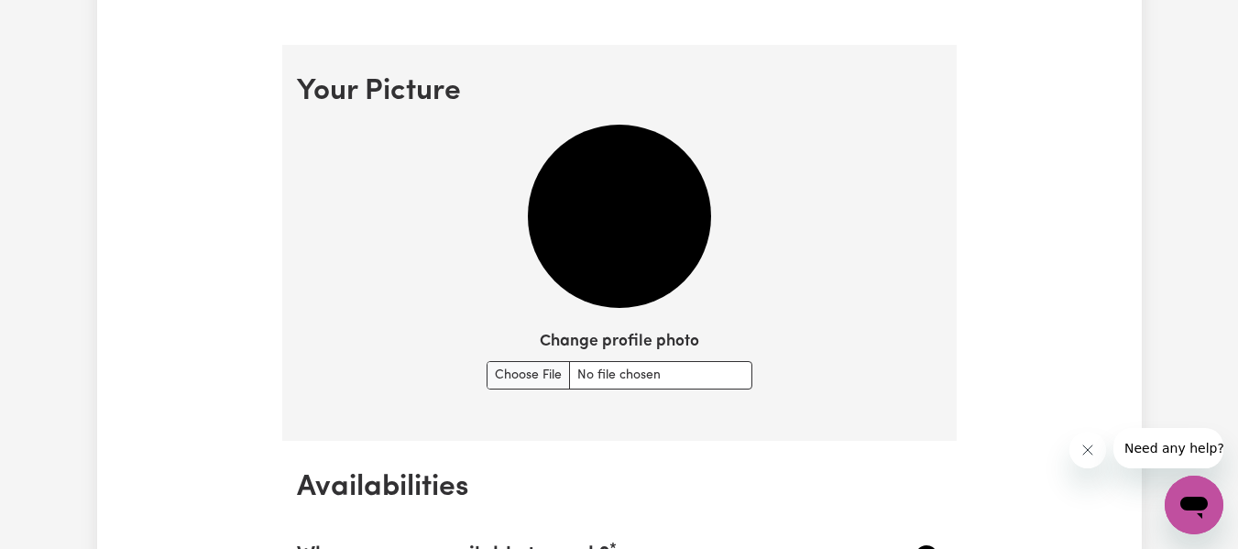
click at [663, 217] on img at bounding box center [619, 216] width 183 height 183
click at [556, 379] on input "Change profile photo" at bounding box center [620, 375] width 266 height 28
type input "C:\fakepath\[PERSON_NAME] Photo pink.jpeg"
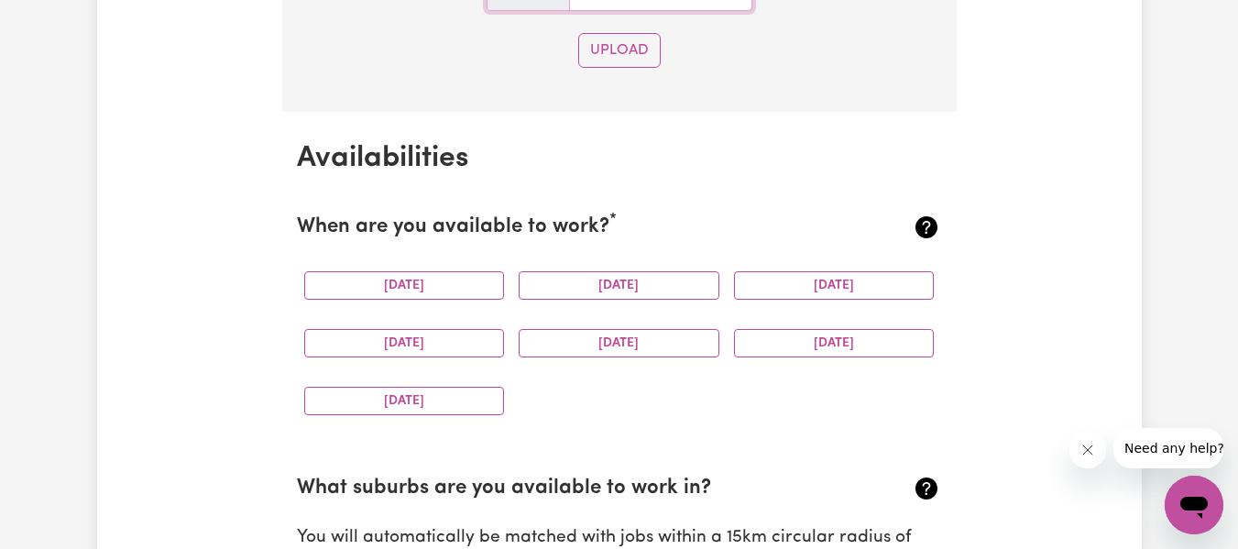
scroll to position [2120, 0]
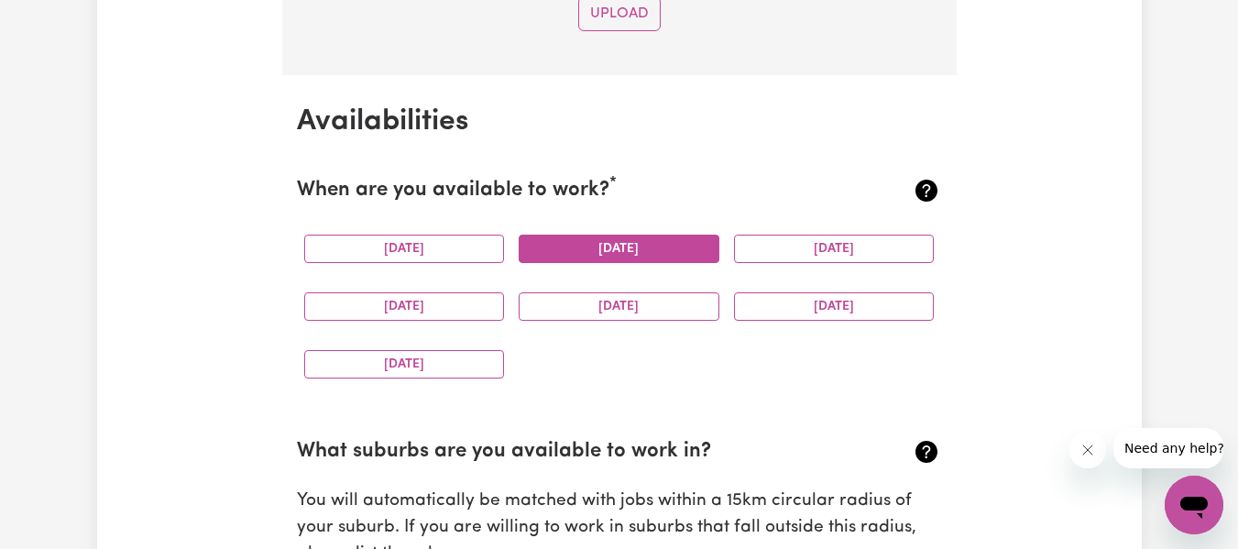
click at [665, 243] on button "[DATE]" at bounding box center [619, 249] width 201 height 28
click at [765, 250] on button "[DATE]" at bounding box center [834, 249] width 201 height 28
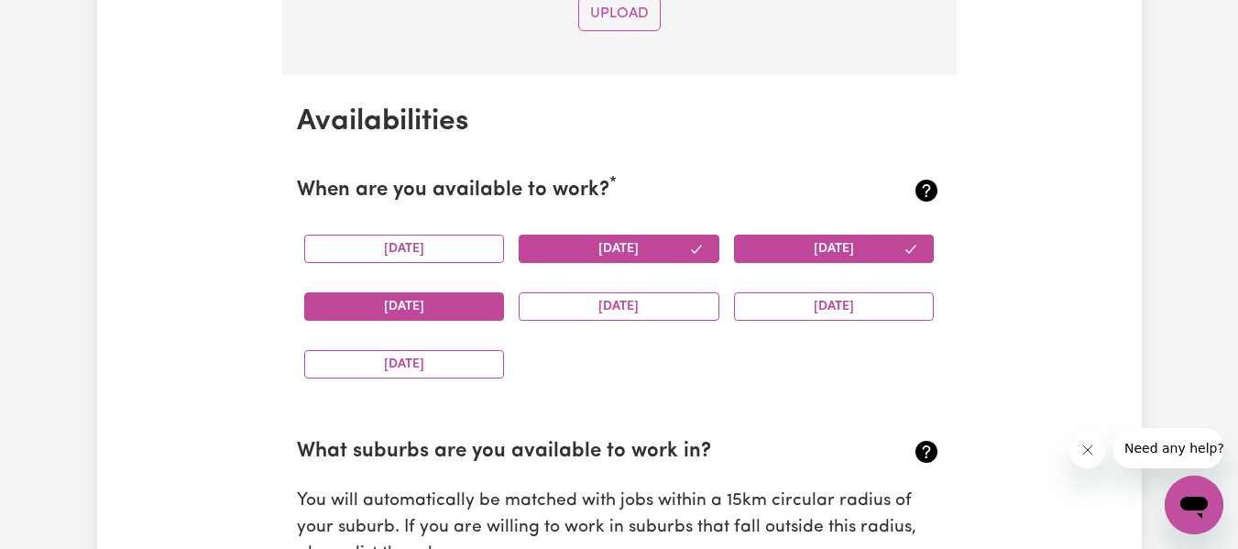
click at [466, 312] on button "[DATE]" at bounding box center [404, 306] width 201 height 28
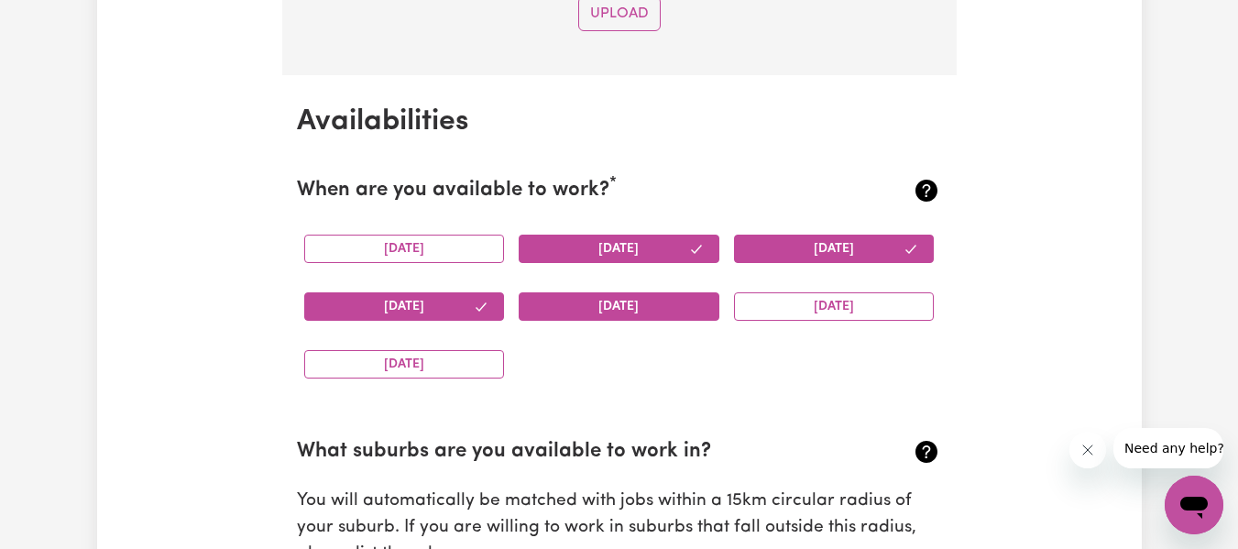
click at [646, 303] on button "[DATE]" at bounding box center [619, 306] width 201 height 28
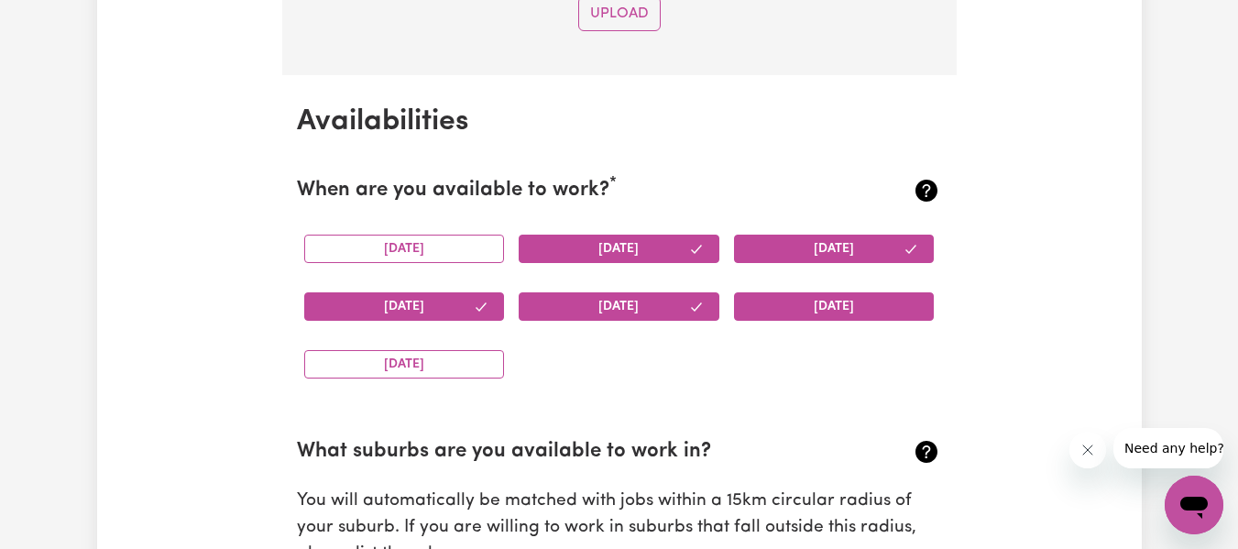
click at [800, 312] on button "[DATE]" at bounding box center [834, 306] width 201 height 28
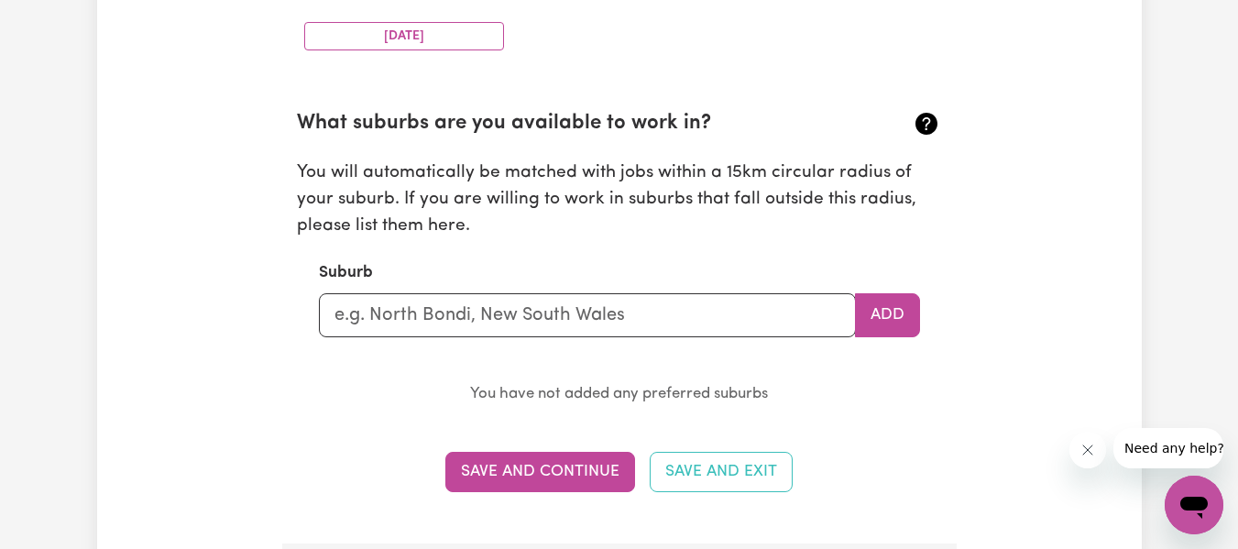
scroll to position [2450, 0]
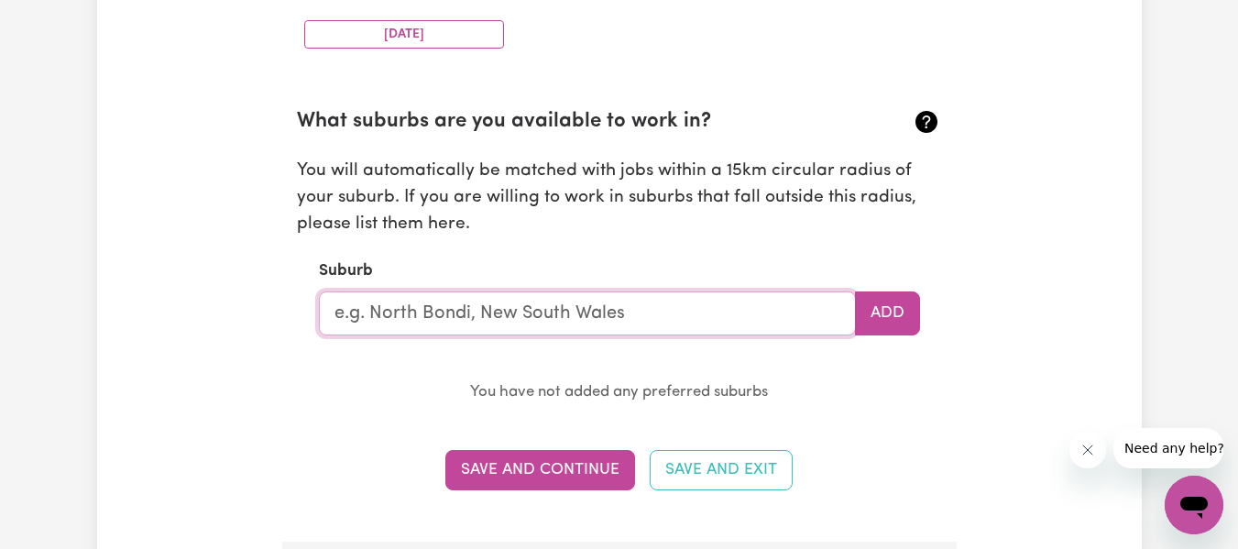
click at [806, 309] on input "text" at bounding box center [587, 313] width 537 height 44
type input "YAGOONA"
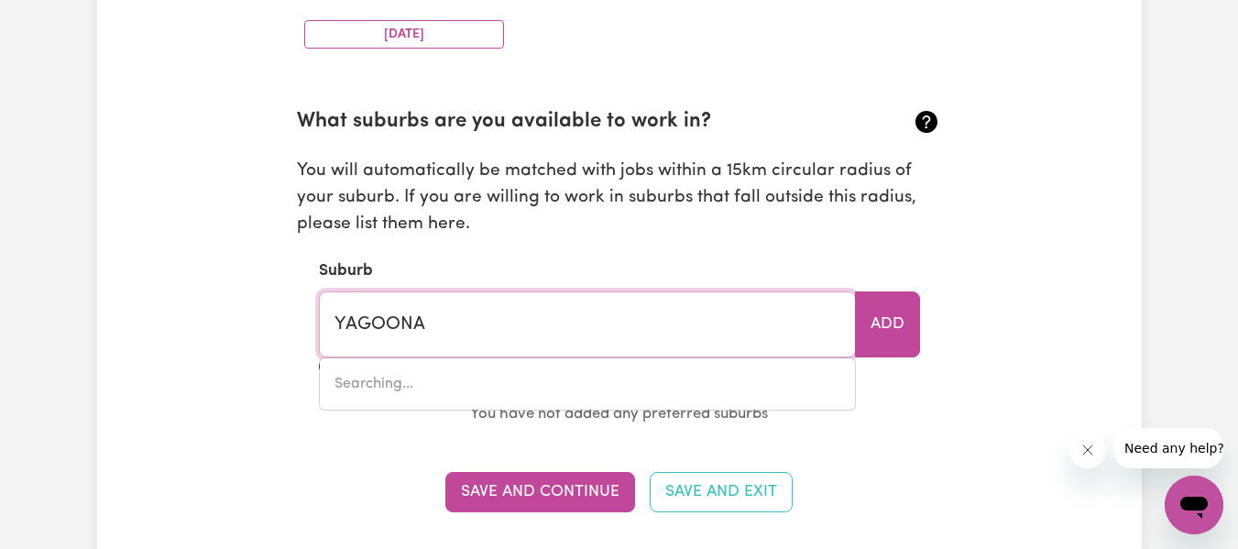
type input "YAGOONA, [GEOGRAPHIC_DATA], 2199"
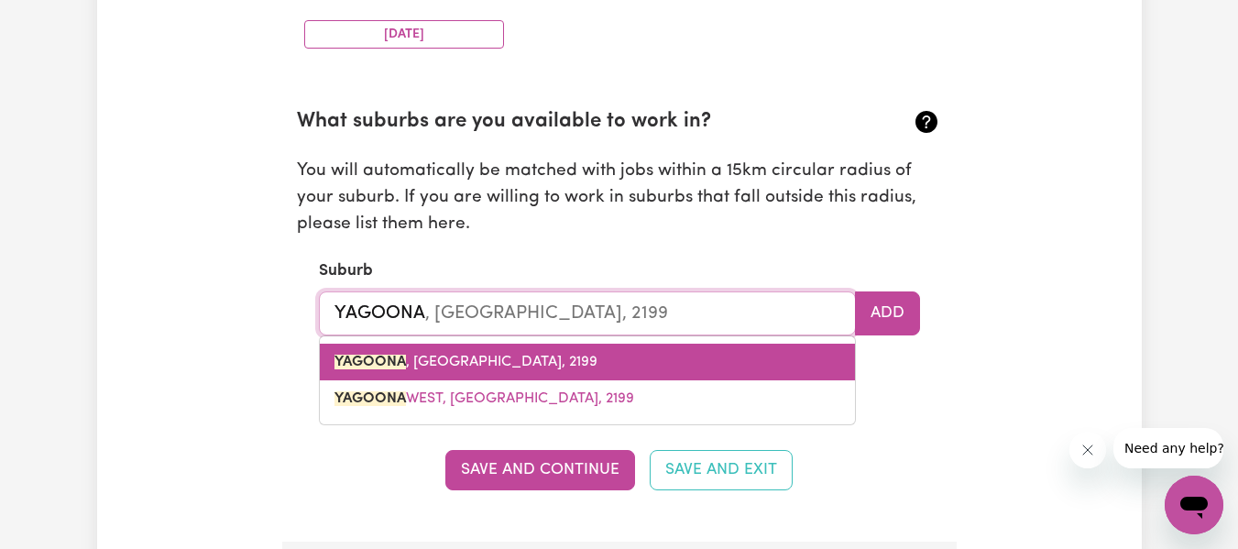
click at [751, 363] on link "YAGOONA , [GEOGRAPHIC_DATA], 2199" at bounding box center [587, 362] width 535 height 37
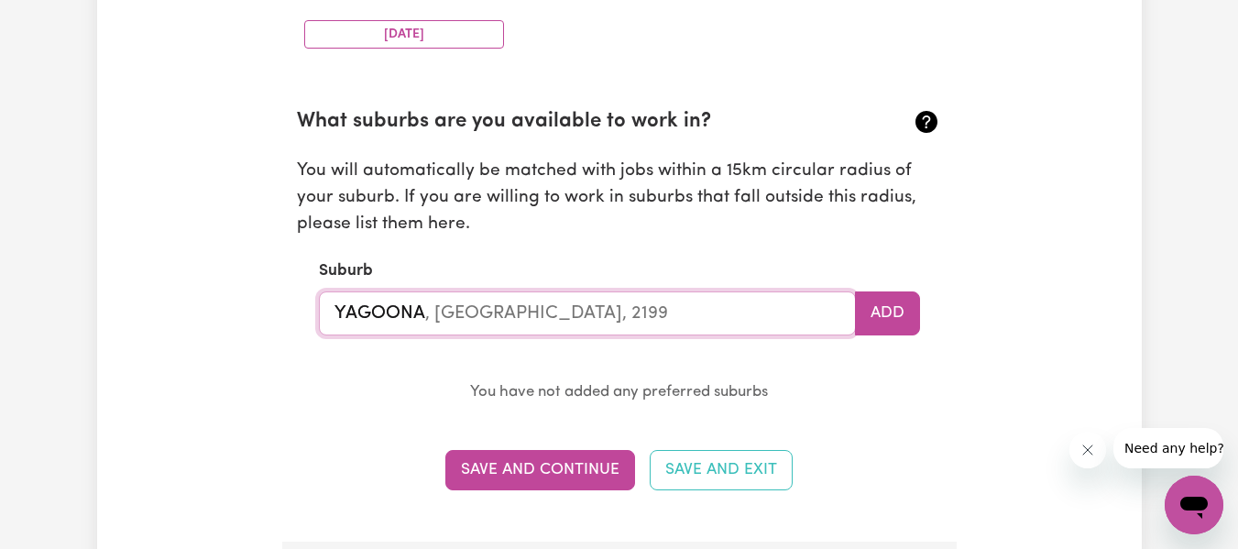
type input "YAGOONA, [GEOGRAPHIC_DATA], 2199"
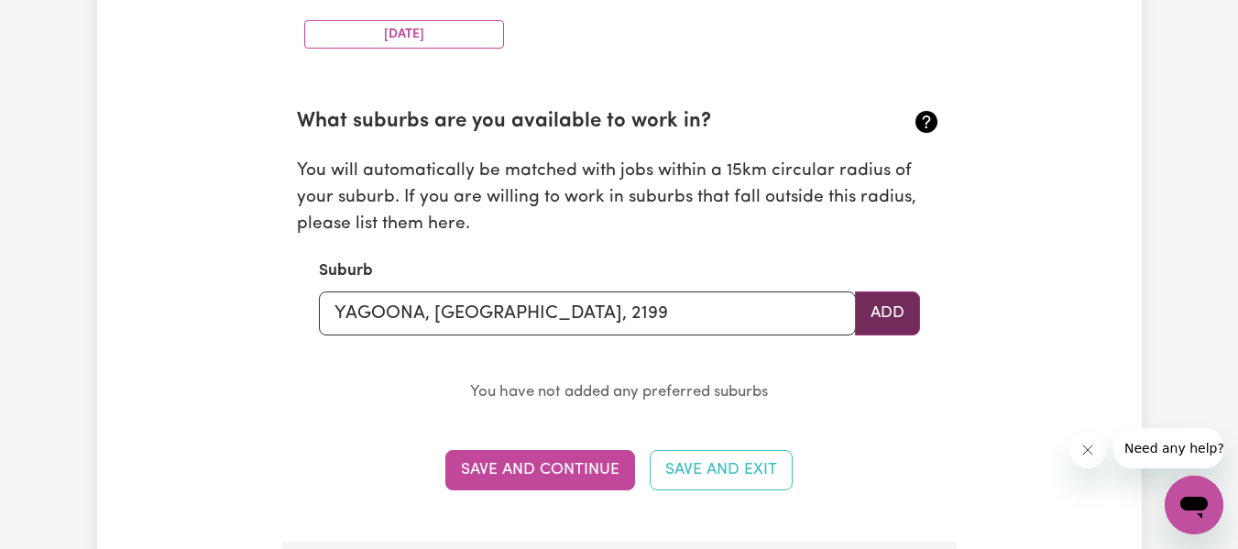
click at [901, 315] on button "Add" at bounding box center [887, 313] width 65 height 44
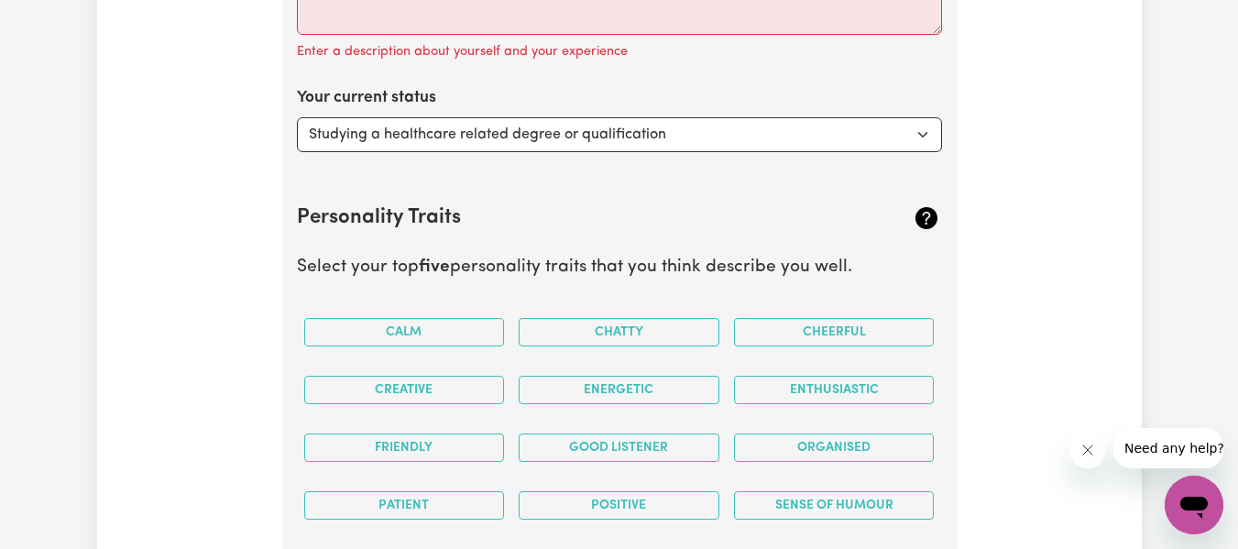
scroll to position [3305, 0]
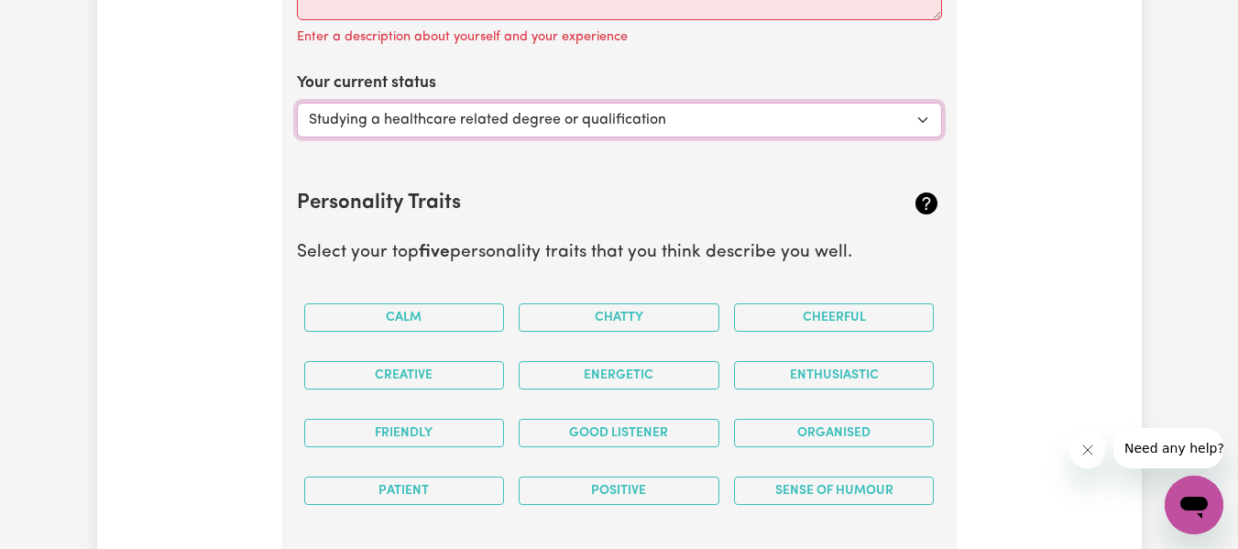
click at [917, 128] on select "Select... Studying a healthcare related degree or qualification Studying a non-…" at bounding box center [619, 120] width 645 height 35
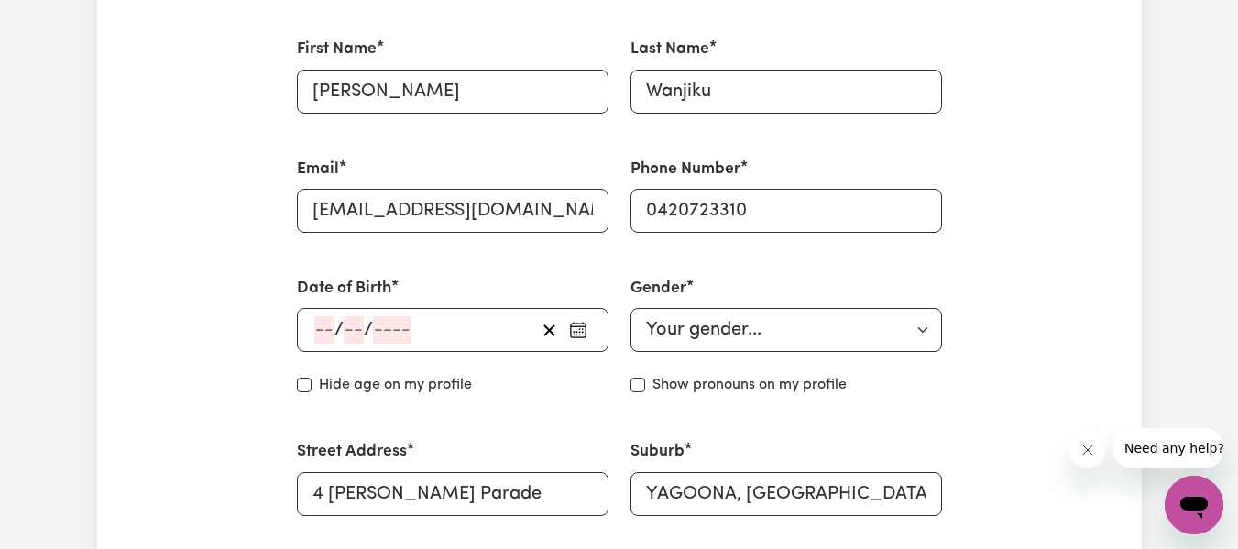
scroll to position [562, 0]
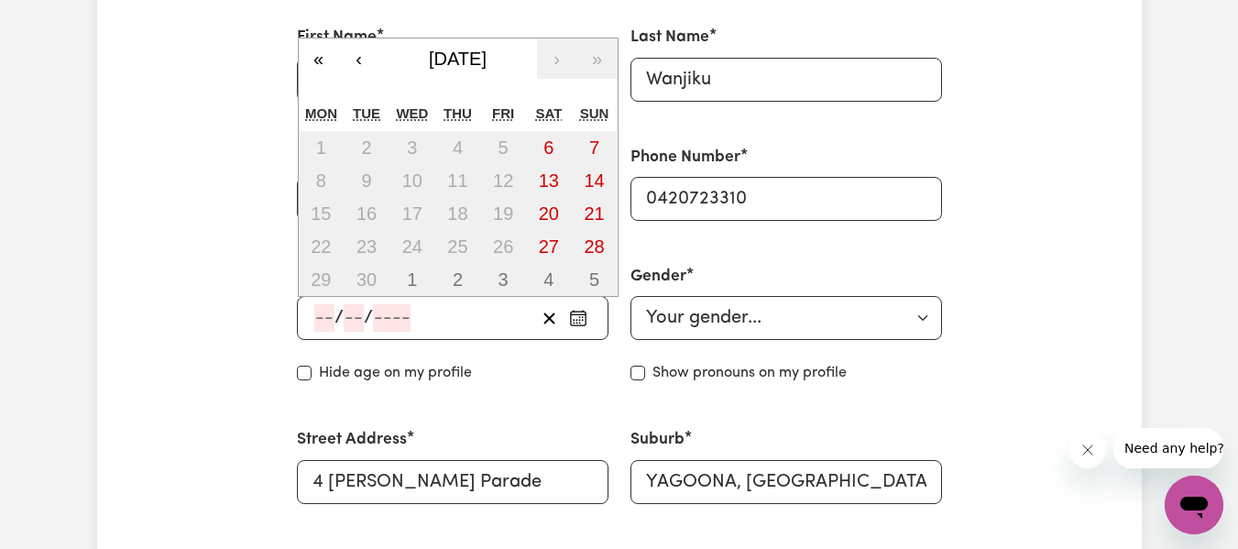
click at [333, 316] on input "number" at bounding box center [324, 317] width 20 height 27
type input "03"
type input "12"
type input "198"
type input "[DATE]"
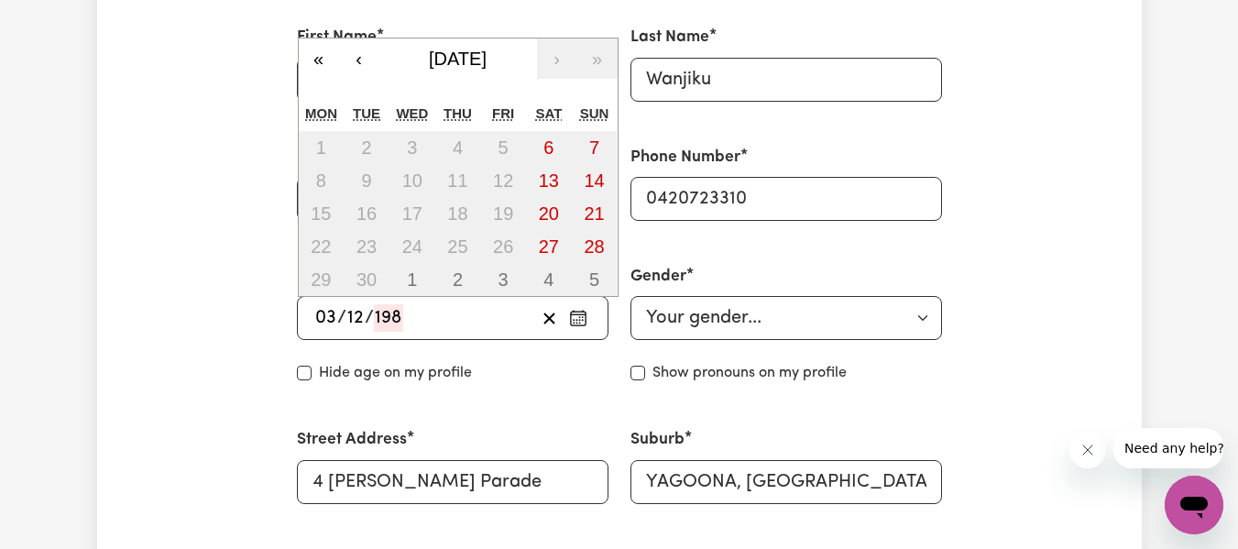
type input "3"
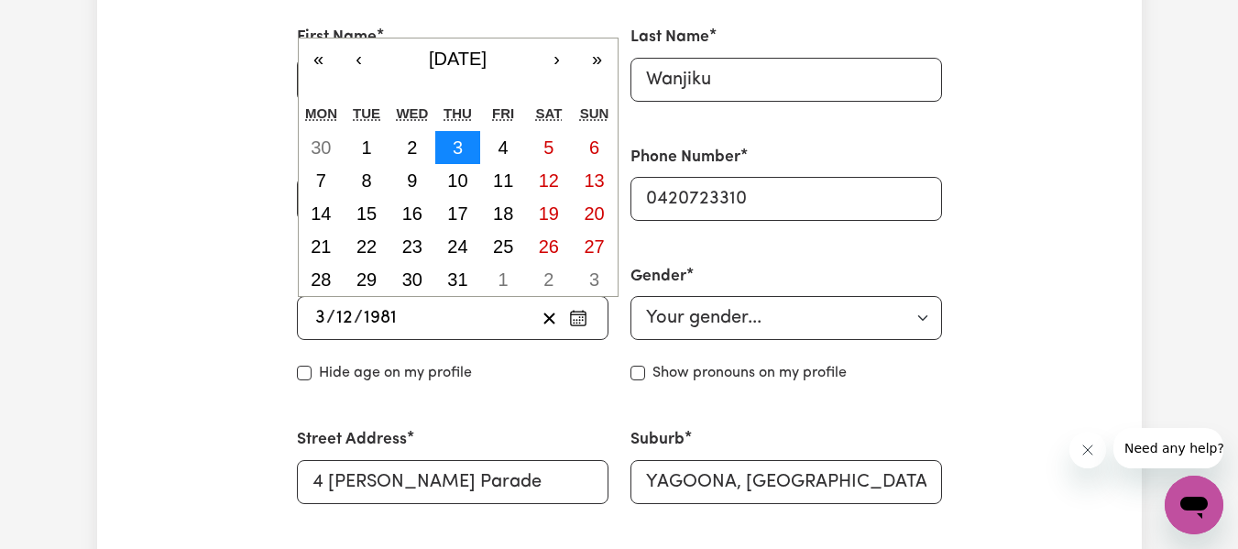
type input "1981"
click at [473, 144] on button "3" at bounding box center [458, 147] width 46 height 33
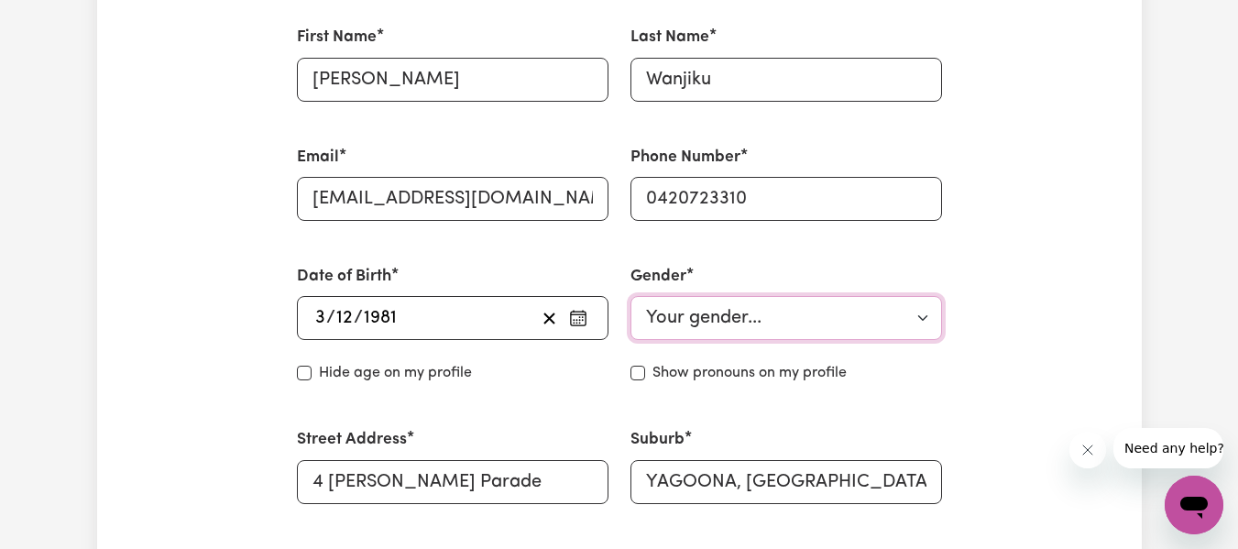
click at [839, 335] on select "Your gender... [DEMOGRAPHIC_DATA] [DEMOGRAPHIC_DATA] [DEMOGRAPHIC_DATA] Other P…" at bounding box center [787, 318] width 312 height 44
select select "[DEMOGRAPHIC_DATA]"
click at [631, 296] on select "Your gender... [DEMOGRAPHIC_DATA] [DEMOGRAPHIC_DATA] [DEMOGRAPHIC_DATA] Other P…" at bounding box center [787, 318] width 312 height 44
click at [895, 363] on div "Show pronouns on my profile" at bounding box center [787, 373] width 312 height 22
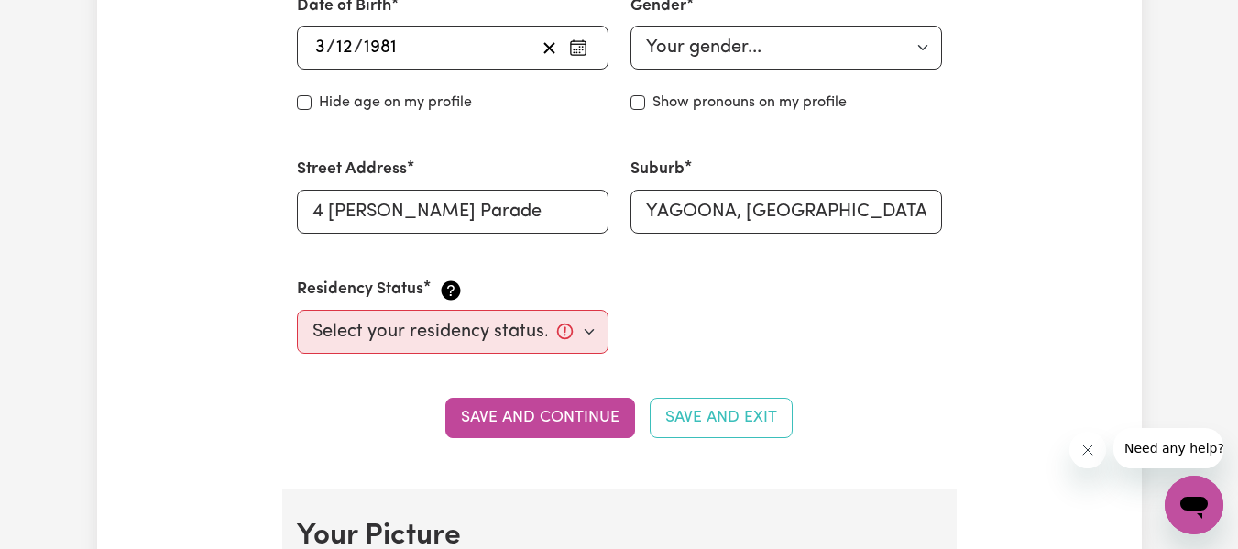
scroll to position [855, 0]
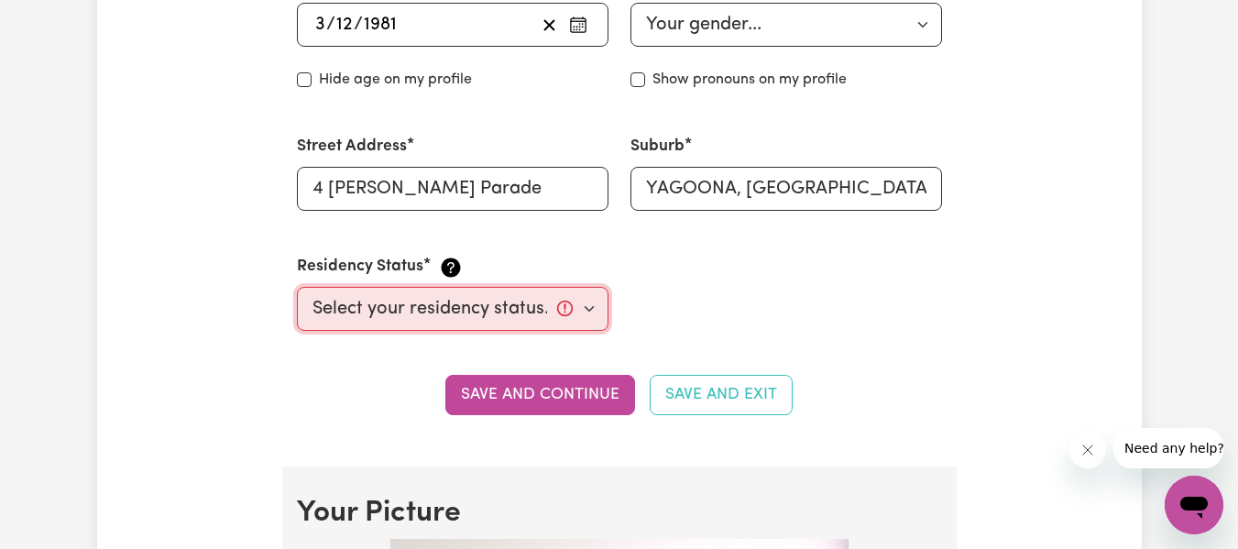
click at [590, 314] on select "Select your residency status... [DEMOGRAPHIC_DATA] citizen Australian PR [DEMOG…" at bounding box center [453, 309] width 312 height 44
select select "Student Visa"
click at [297, 287] on select "Select your residency status... [DEMOGRAPHIC_DATA] citizen Australian PR [DEMOG…" at bounding box center [453, 309] width 312 height 44
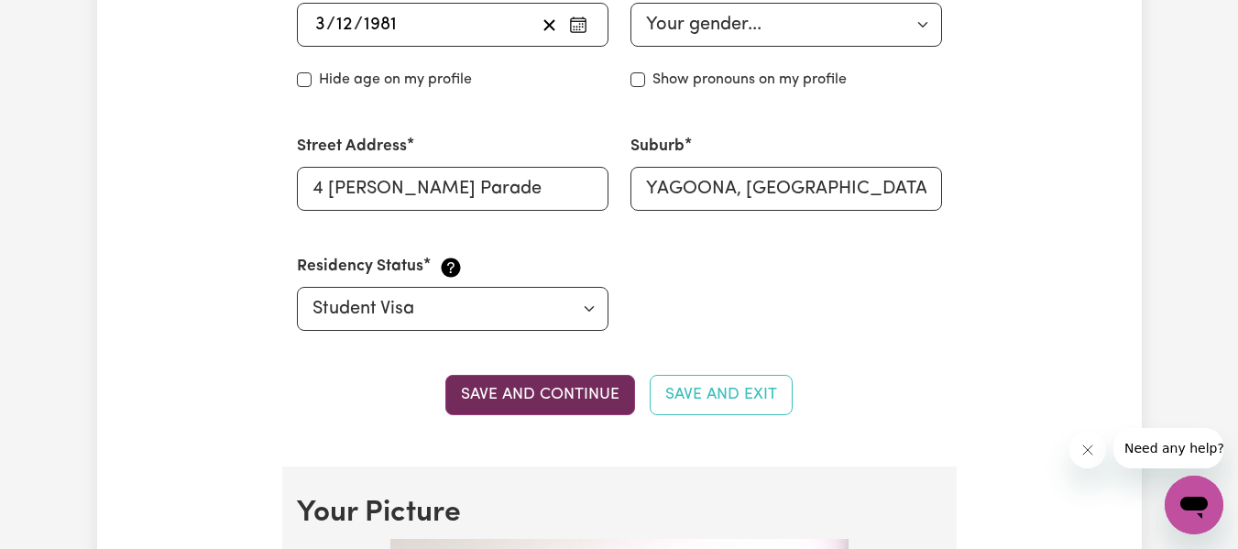
click at [548, 389] on button "Save and continue" at bounding box center [540, 395] width 190 height 40
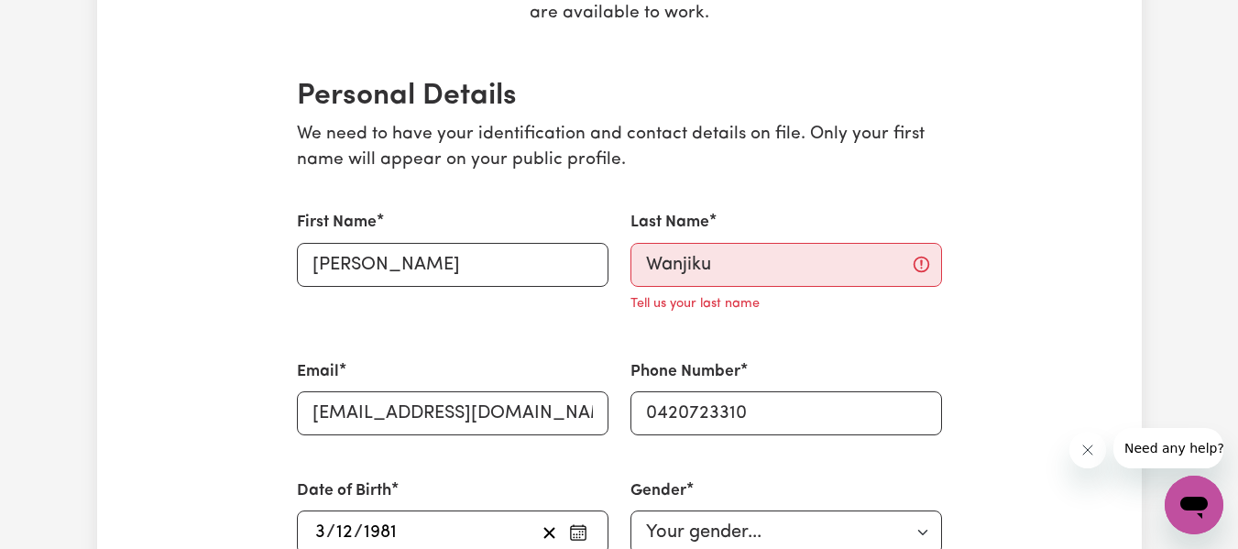
scroll to position [371, 0]
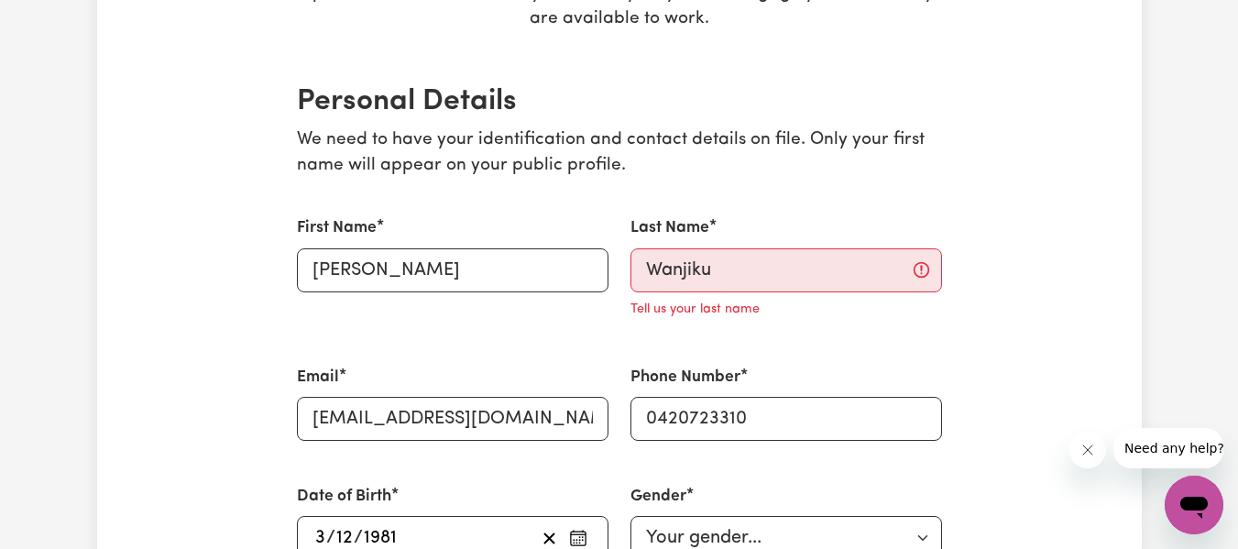
click at [847, 307] on div "Tell us your last name" at bounding box center [787, 306] width 312 height 29
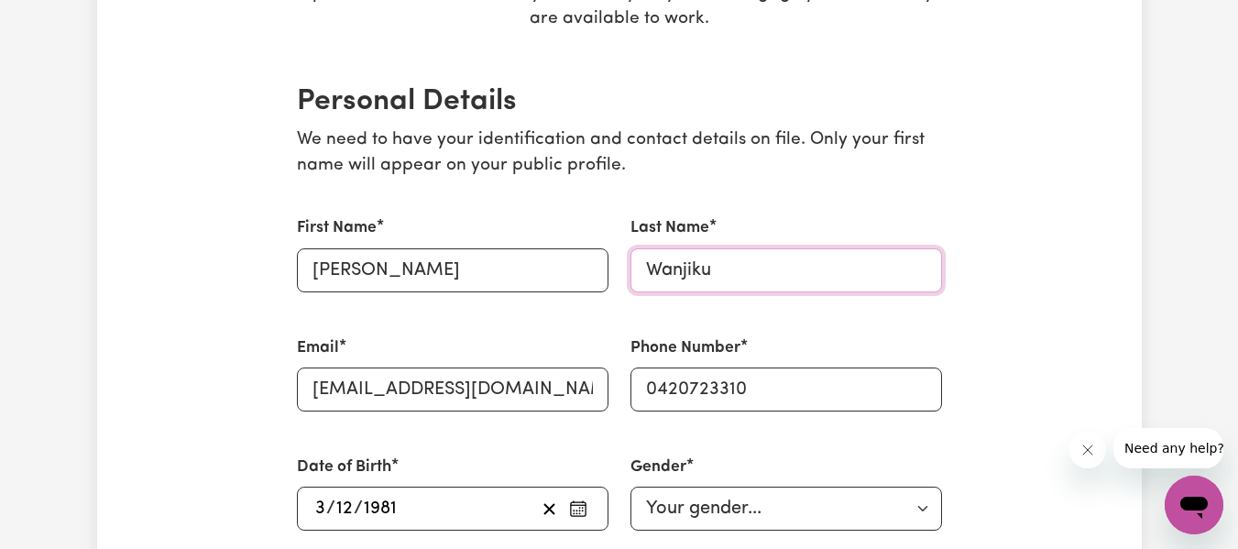
click at [793, 284] on input "Wanjiku" at bounding box center [787, 270] width 312 height 44
type input "Wanjiku"
click at [920, 225] on div "Last Name [PERSON_NAME]" at bounding box center [787, 253] width 312 height 75
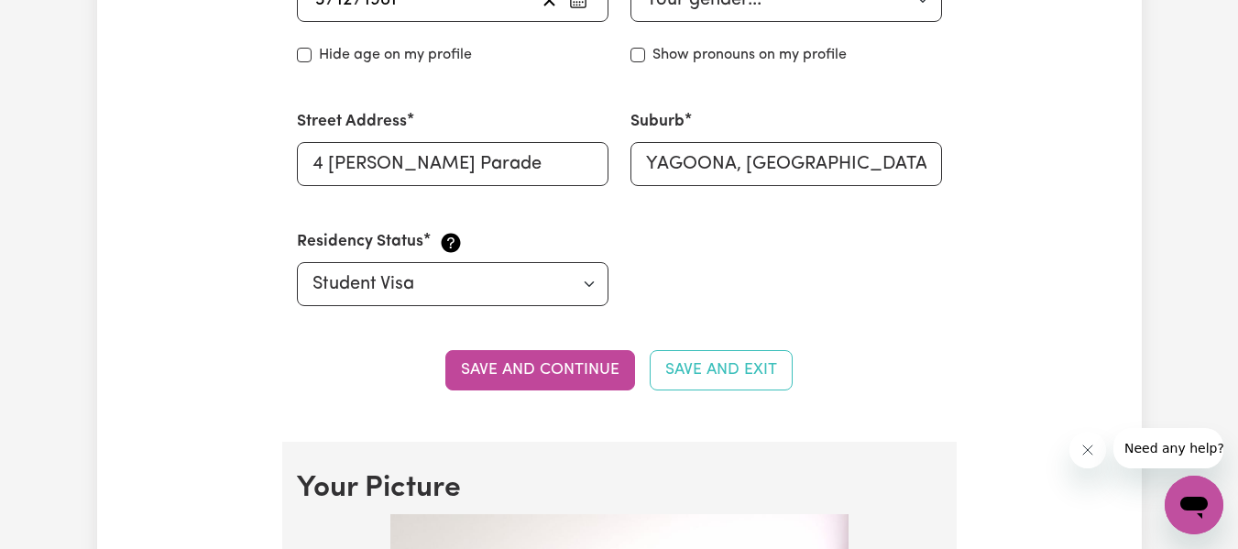
scroll to position [884, 0]
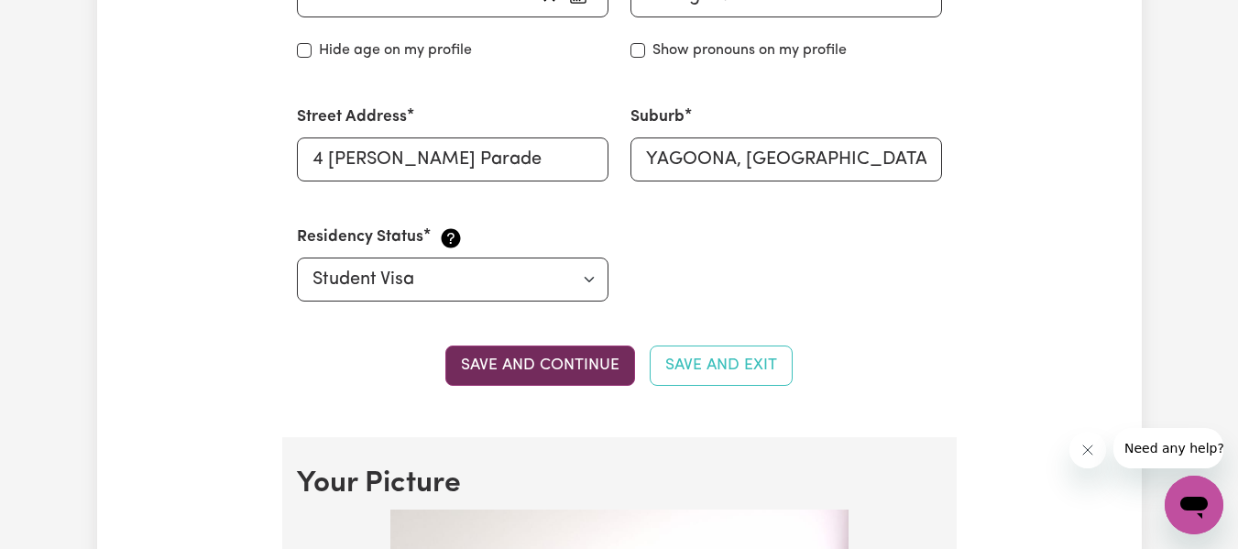
click at [592, 372] on button "Save and continue" at bounding box center [540, 366] width 190 height 40
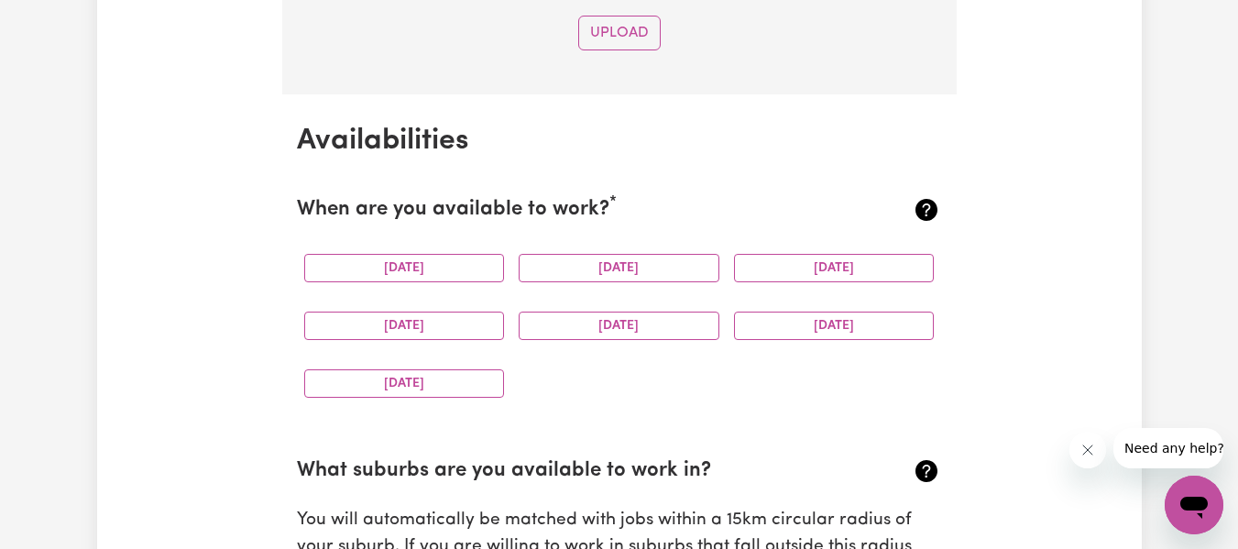
scroll to position [2128, 0]
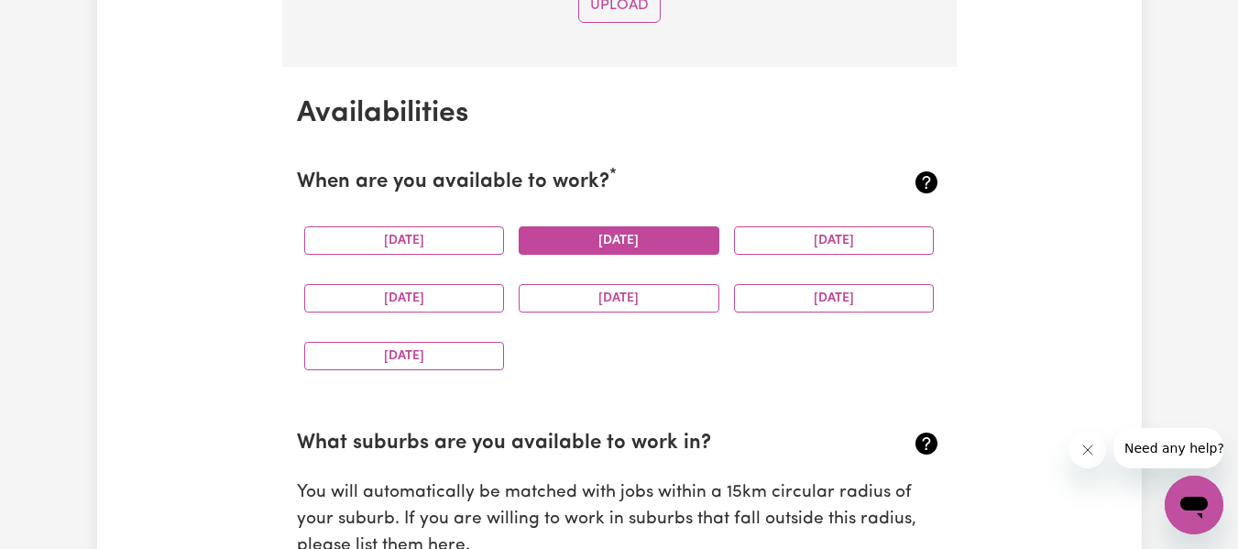
click at [667, 236] on button "[DATE]" at bounding box center [619, 240] width 201 height 28
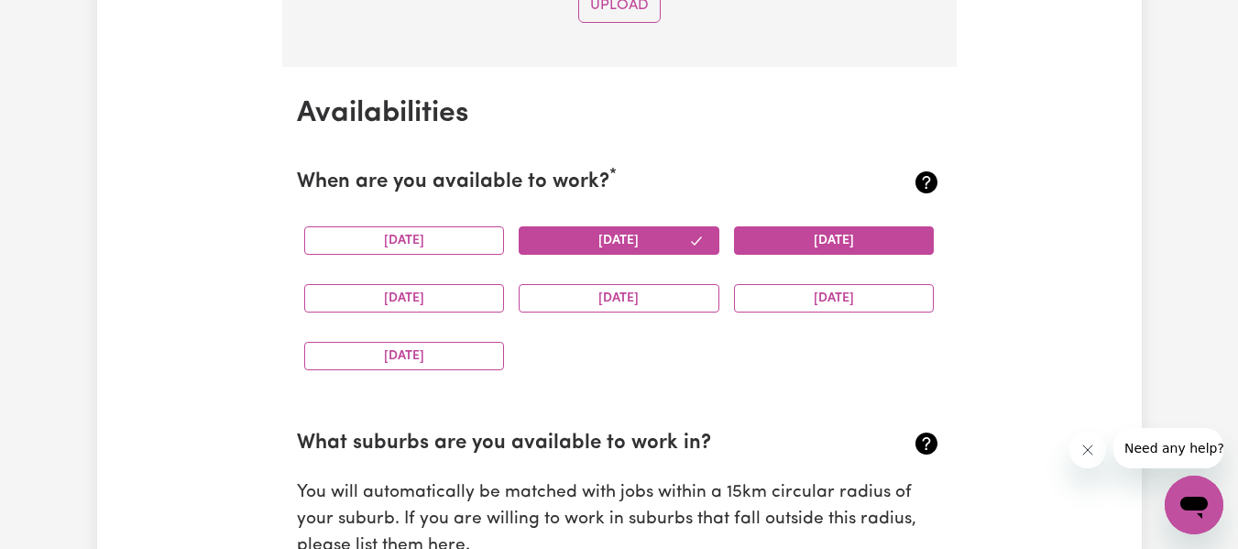
click at [773, 248] on button "[DATE]" at bounding box center [834, 240] width 201 height 28
click at [481, 288] on button "[DATE]" at bounding box center [404, 298] width 201 height 28
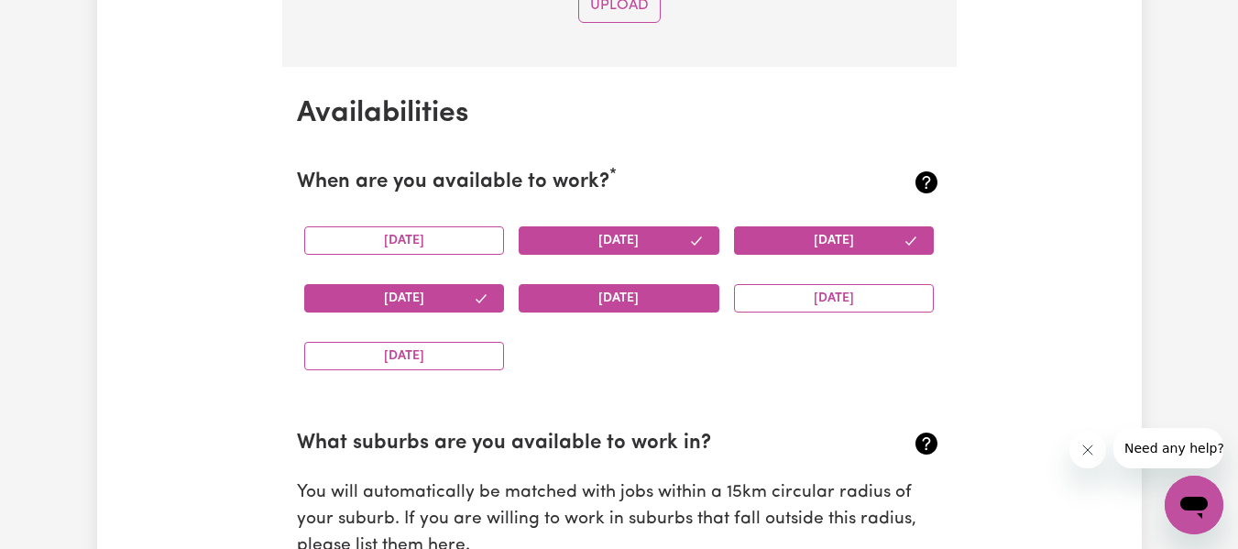
click at [606, 297] on button "[DATE]" at bounding box center [619, 298] width 201 height 28
click at [793, 300] on button "[DATE]" at bounding box center [834, 298] width 201 height 28
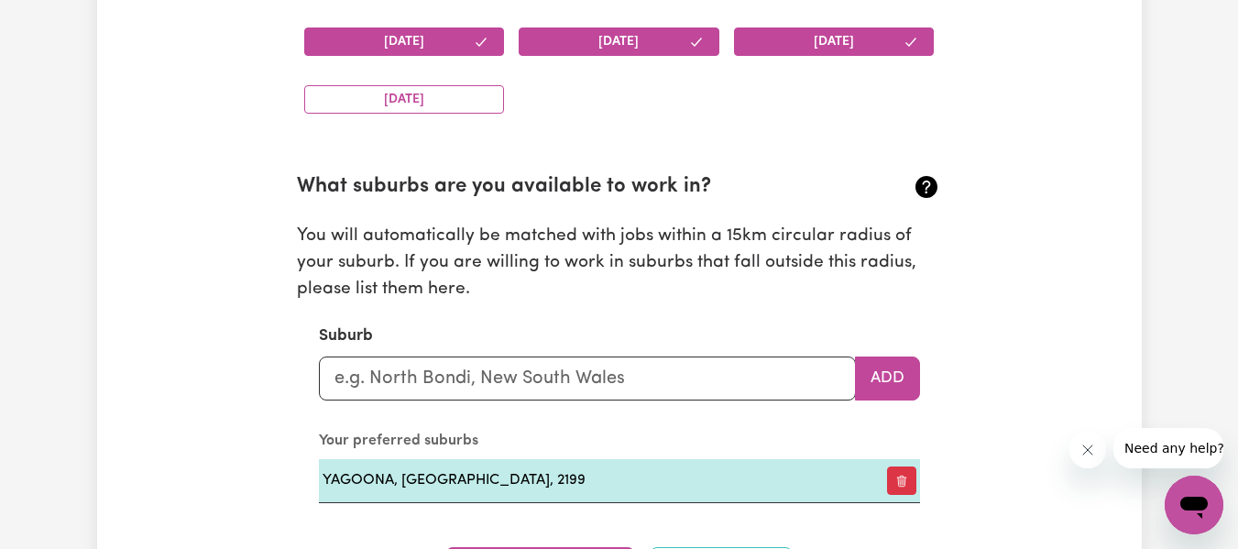
scroll to position [2421, 0]
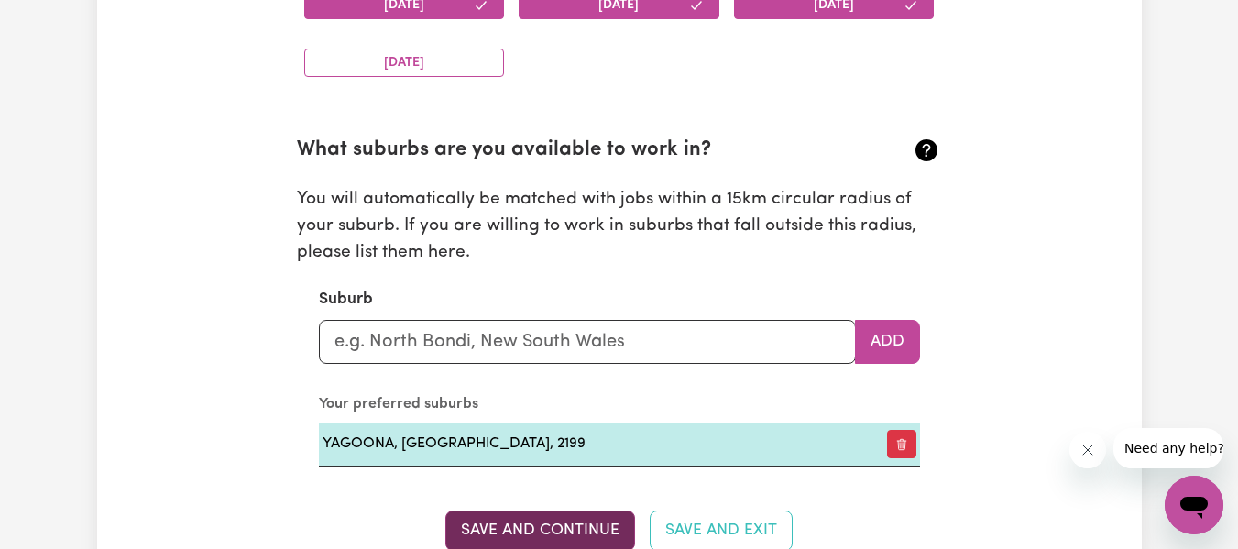
click at [602, 523] on button "Save and Continue" at bounding box center [540, 530] width 190 height 40
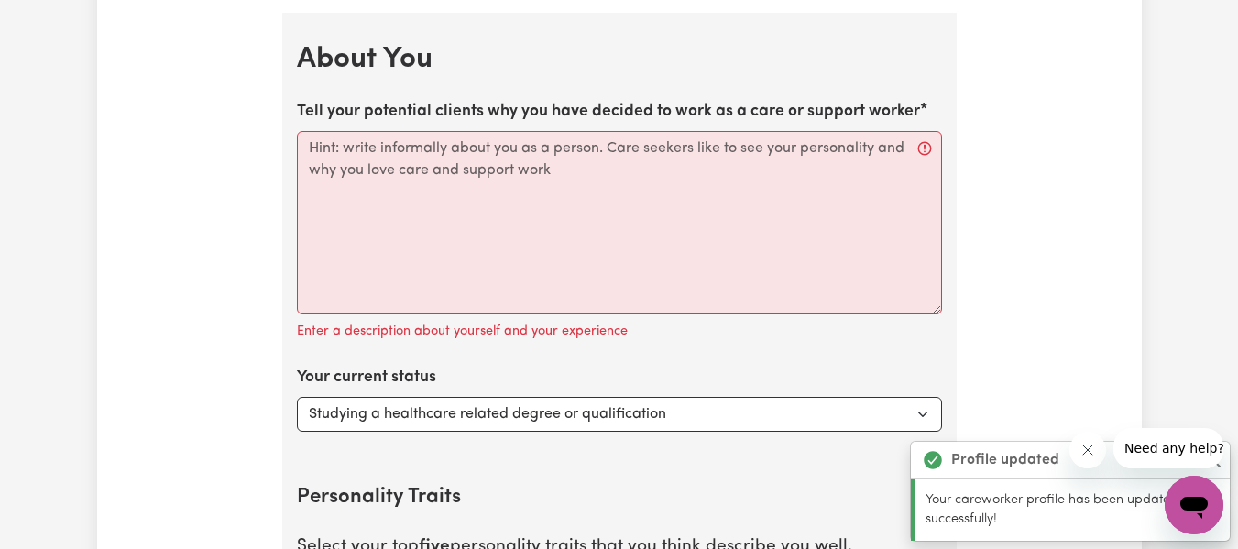
scroll to position [3022, 0]
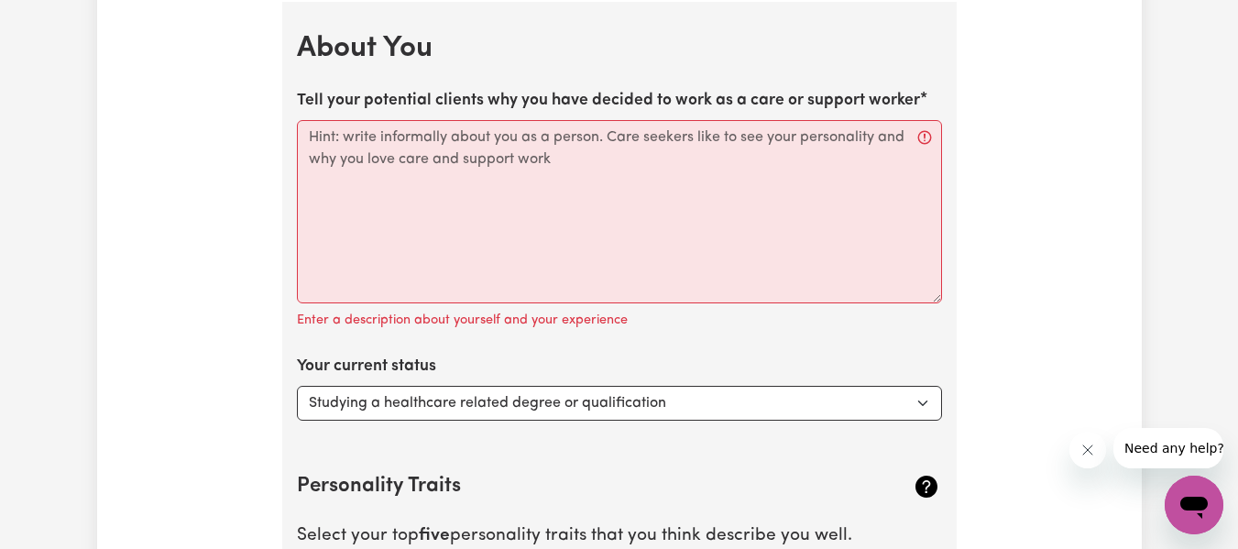
click at [304, 97] on label "Tell your potential clients why you have decided to work as a care or support w…" at bounding box center [608, 101] width 623 height 24
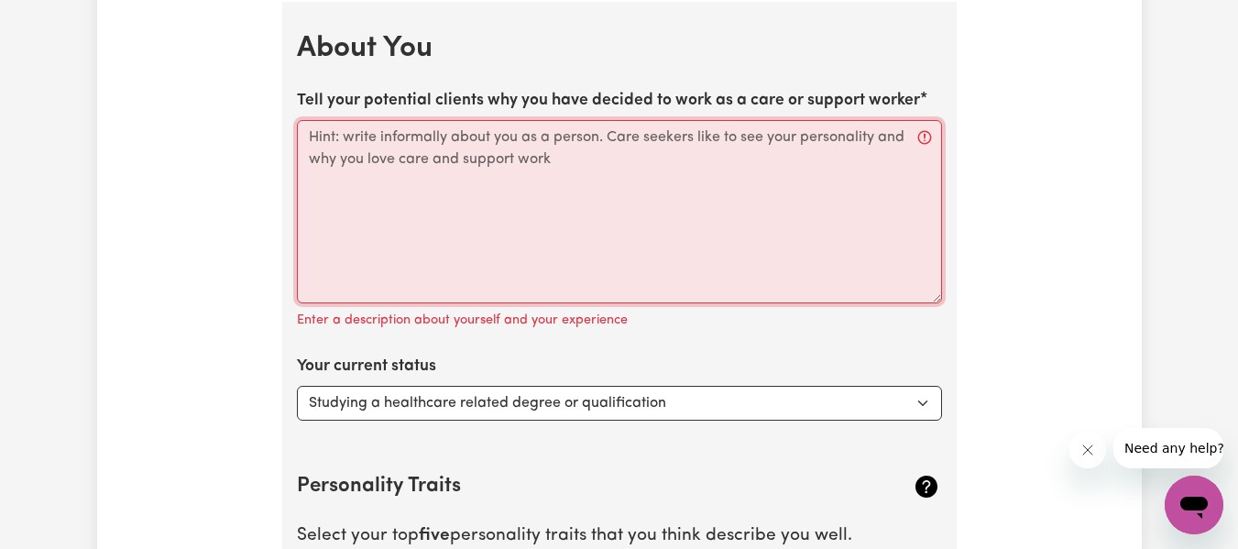
click at [304, 120] on textarea "Tell your potential clients why you have decided to work as a care or support w…" at bounding box center [619, 211] width 645 height 183
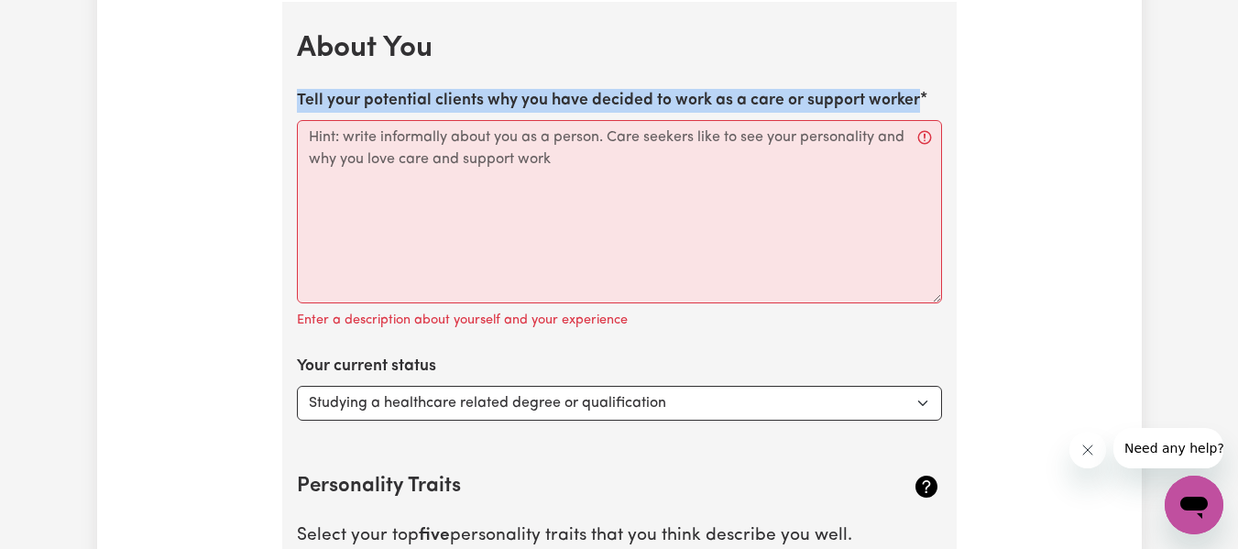
drag, startPoint x: 299, startPoint y: 84, endPoint x: 954, endPoint y: 94, distance: 655.3
click at [896, 94] on label "Tell your potential clients why you have decided to work as a care or support w…" at bounding box center [608, 101] width 623 height 24
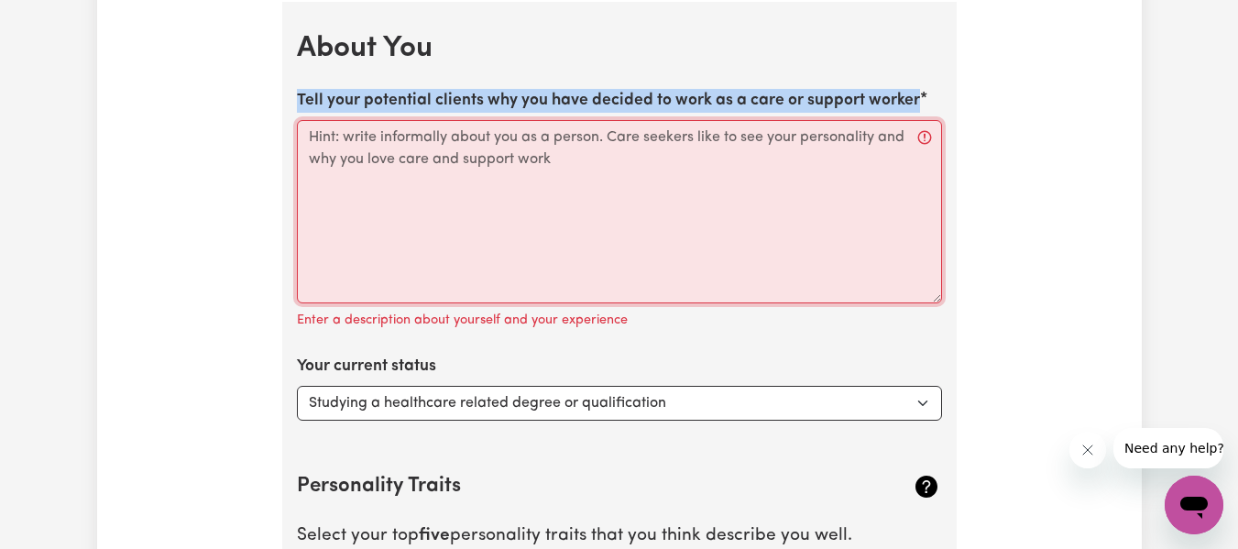
click at [896, 120] on textarea "Tell your potential clients why you have decided to work as a care or support w…" at bounding box center [619, 211] width 645 height 183
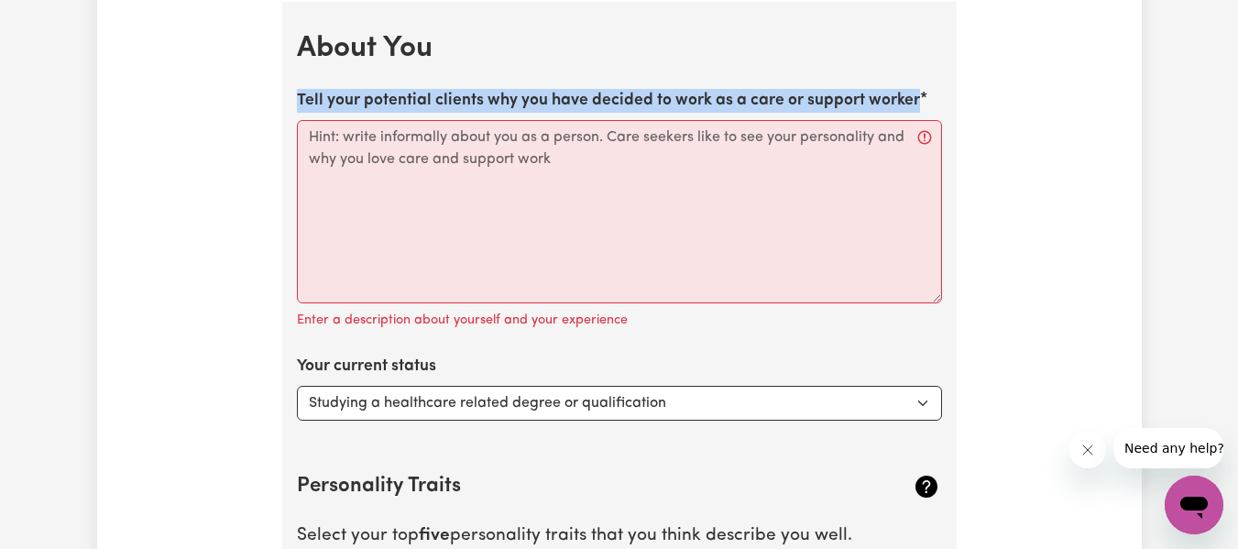
drag, startPoint x: 300, startPoint y: 93, endPoint x: 885, endPoint y: 111, distance: 585.9
click at [885, 111] on div "Tell your potential clients why you have decided to work as a care or support w…" at bounding box center [619, 211] width 645 height 244
copy label "Tell your potential clients why you have decided to work as a care or support w…"
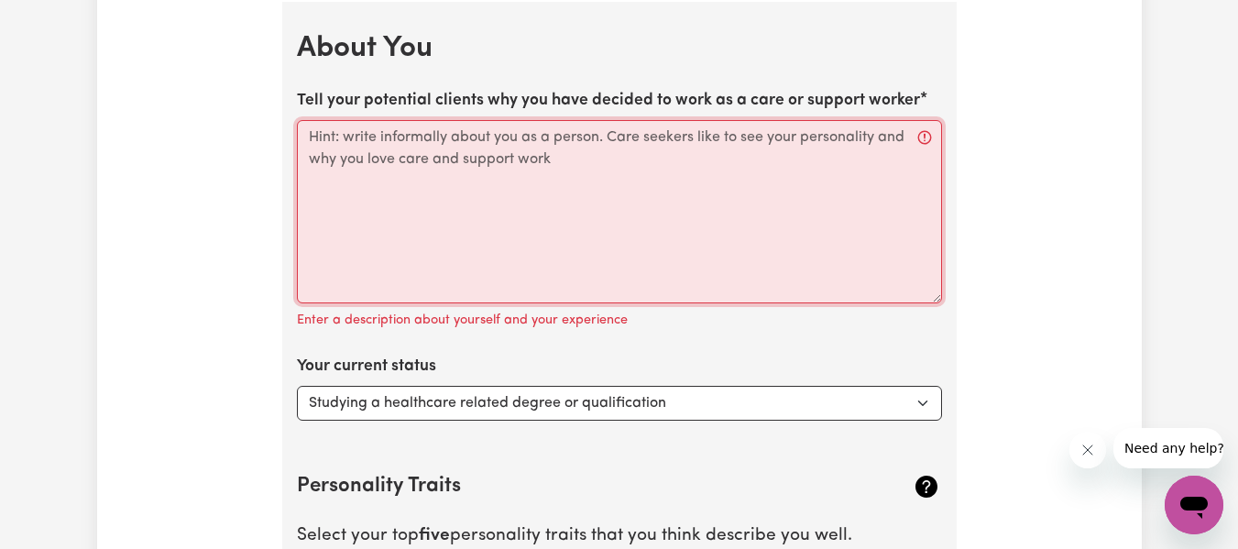
click at [605, 189] on textarea "Tell your potential clients why you have decided to work as a care or support w…" at bounding box center [619, 211] width 645 height 183
paste textarea "I chose to work as a care and support worker because I am deeply passionate abo…"
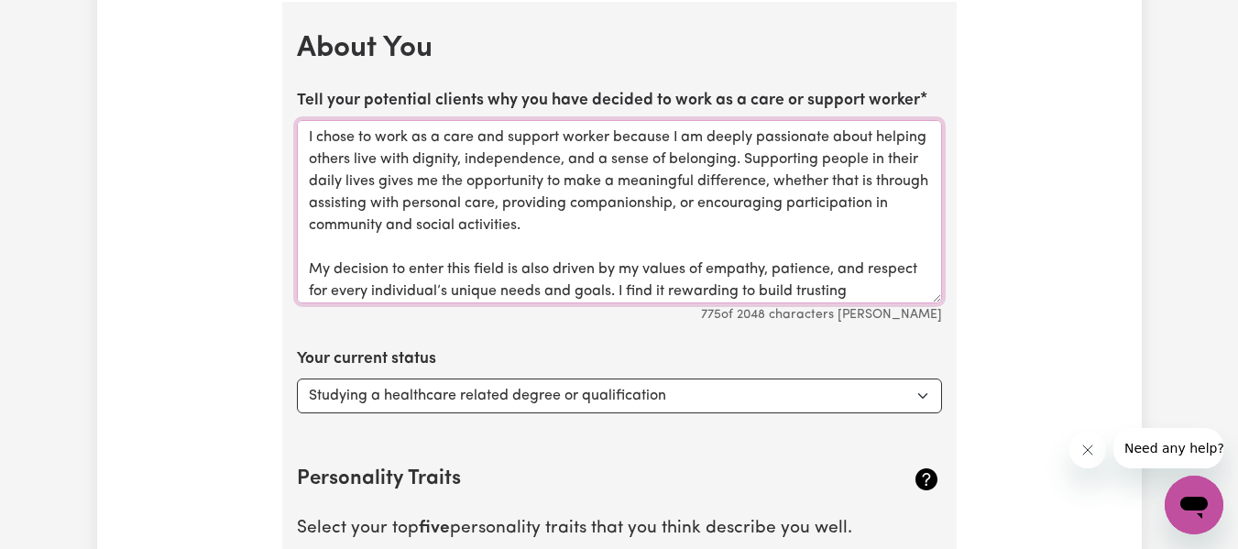
scroll to position [65, 0]
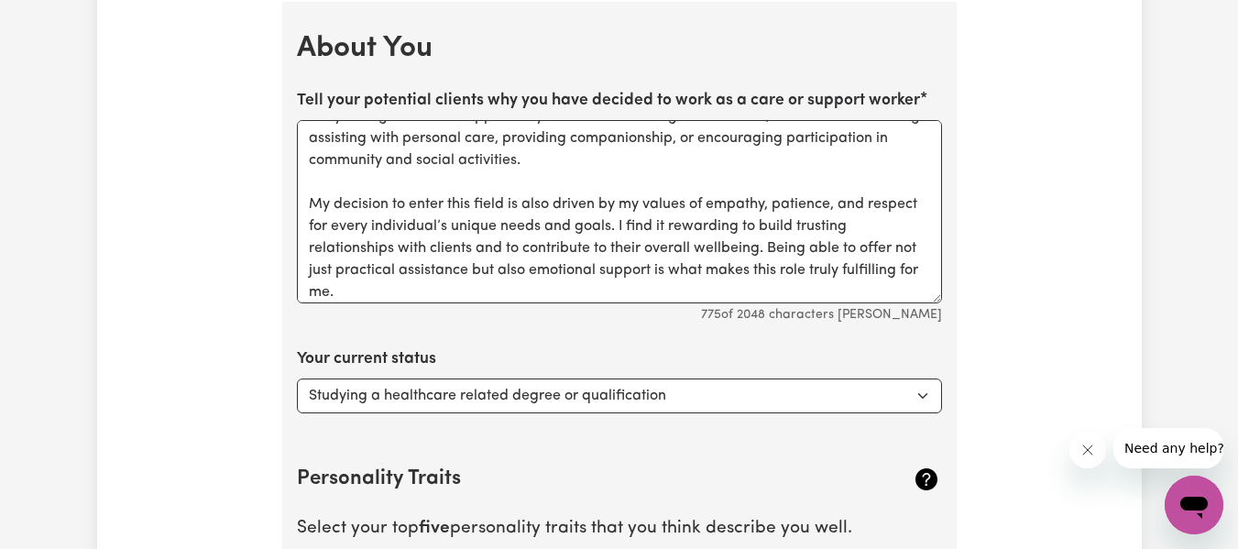
click at [934, 116] on div "Tell your potential clients why you have decided to work as a care or support w…" at bounding box center [619, 207] width 645 height 236
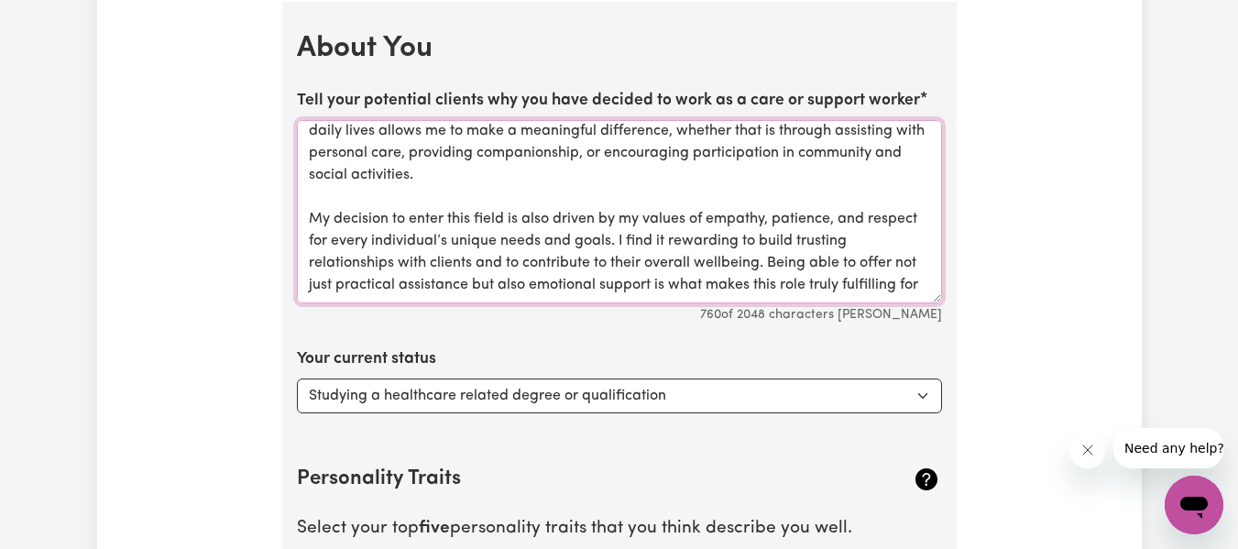
scroll to position [71, 0]
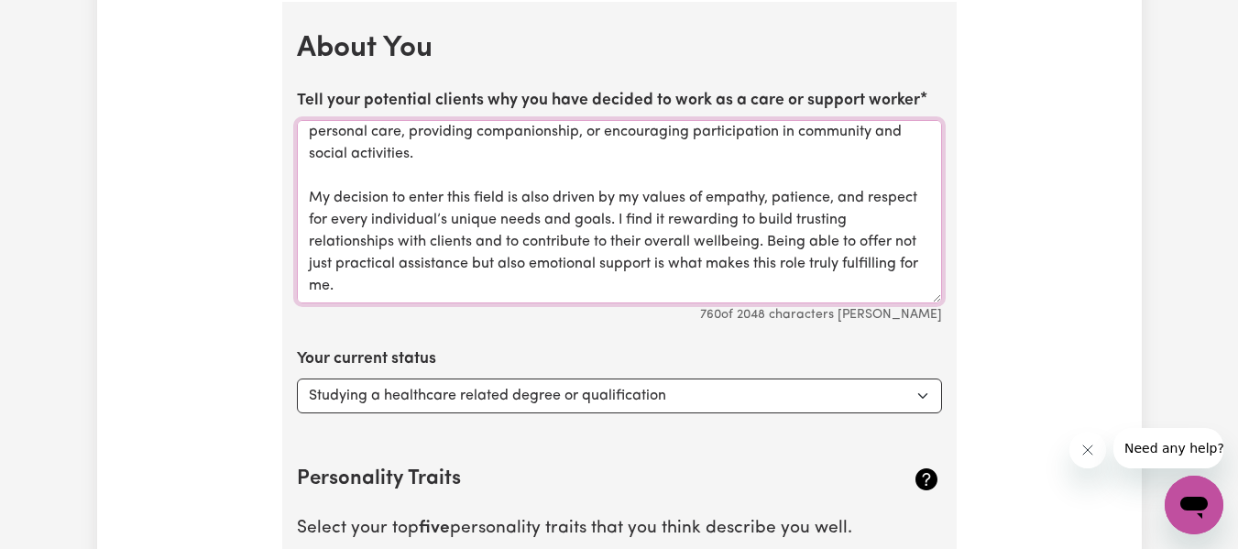
type textarea "I chose to work as a care and support worker because I am deeply passionate abo…"
click at [933, 389] on select "Select... Studying a healthcare related degree or qualification Studying a non-…" at bounding box center [619, 395] width 645 height 35
click at [929, 392] on select "Select... Studying a healthcare related degree or qualification Studying a non-…" at bounding box center [619, 395] width 645 height 35
click at [297, 378] on select "Select... Studying a healthcare related degree or qualification Studying a non-…" at bounding box center [619, 395] width 645 height 35
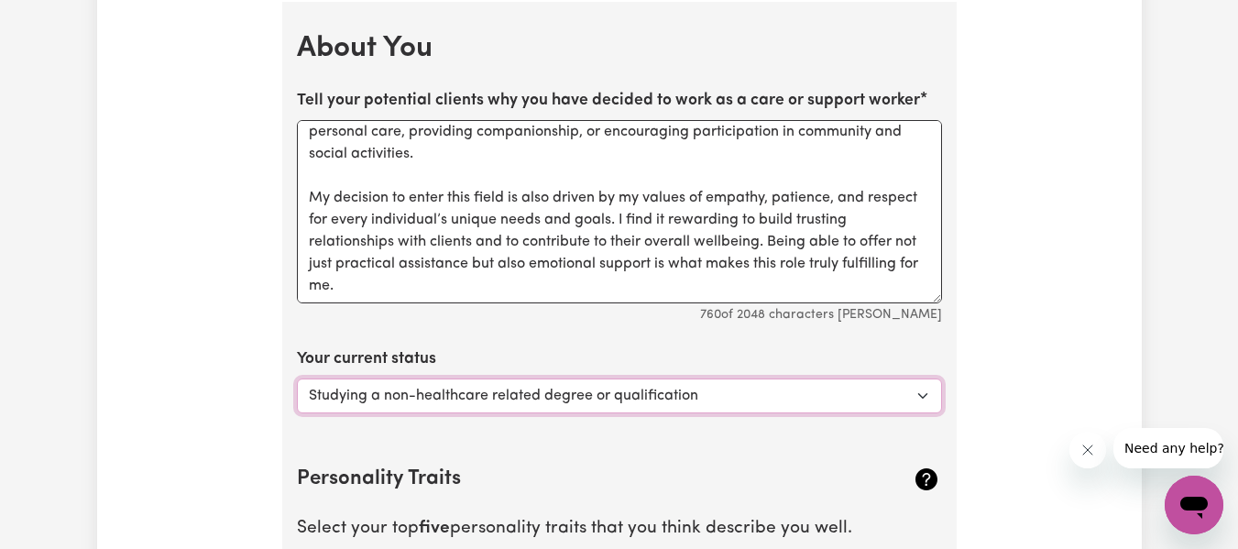
click at [923, 395] on select "Select... Studying a healthcare related degree or qualification Studying a non-…" at bounding box center [619, 395] width 645 height 35
select select "Studying a healthcare related degree or qualification"
click at [297, 378] on select "Select... Studying a healthcare related degree or qualification Studying a non-…" at bounding box center [619, 395] width 645 height 35
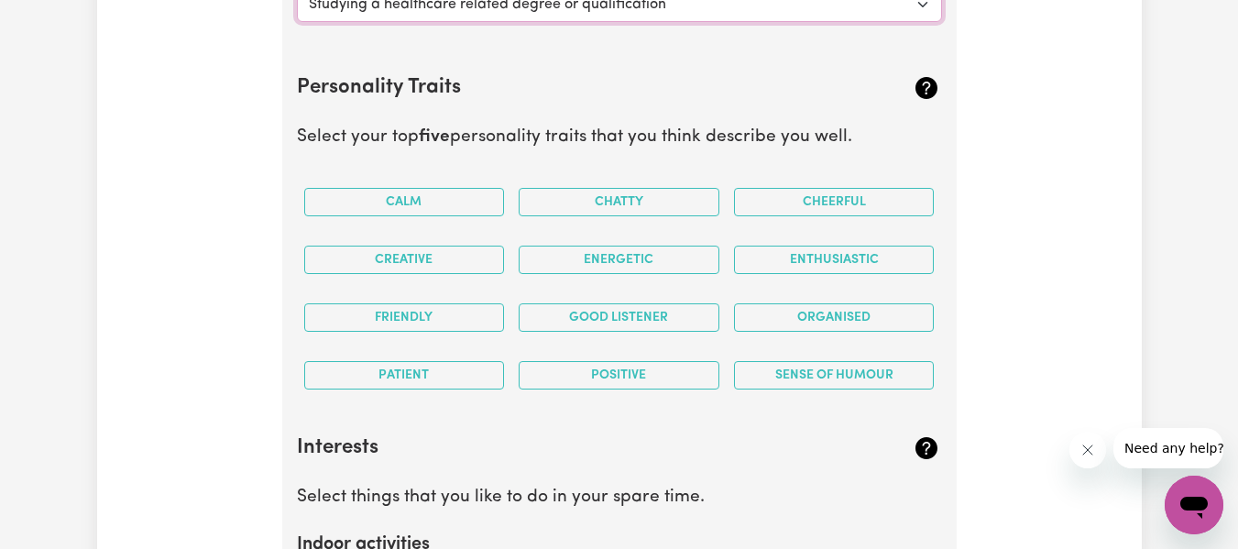
scroll to position [3425, 0]
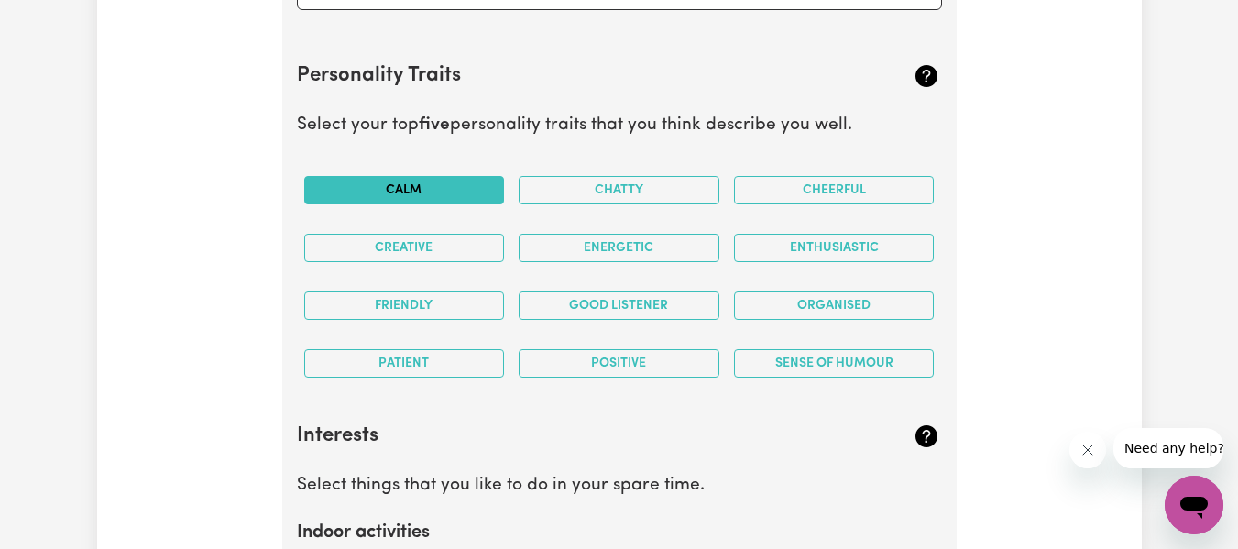
click at [491, 190] on button "Calm" at bounding box center [404, 190] width 201 height 28
click at [485, 235] on button "Creative" at bounding box center [404, 248] width 201 height 28
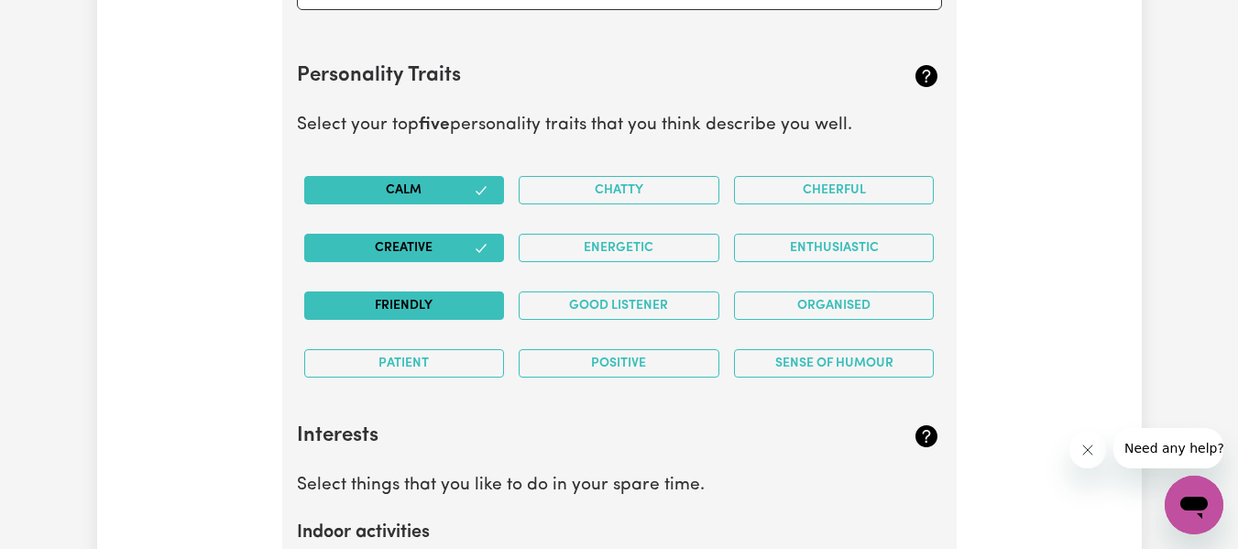
click at [485, 293] on button "Friendly" at bounding box center [404, 305] width 201 height 28
click at [480, 349] on button "Patient" at bounding box center [404, 363] width 201 height 28
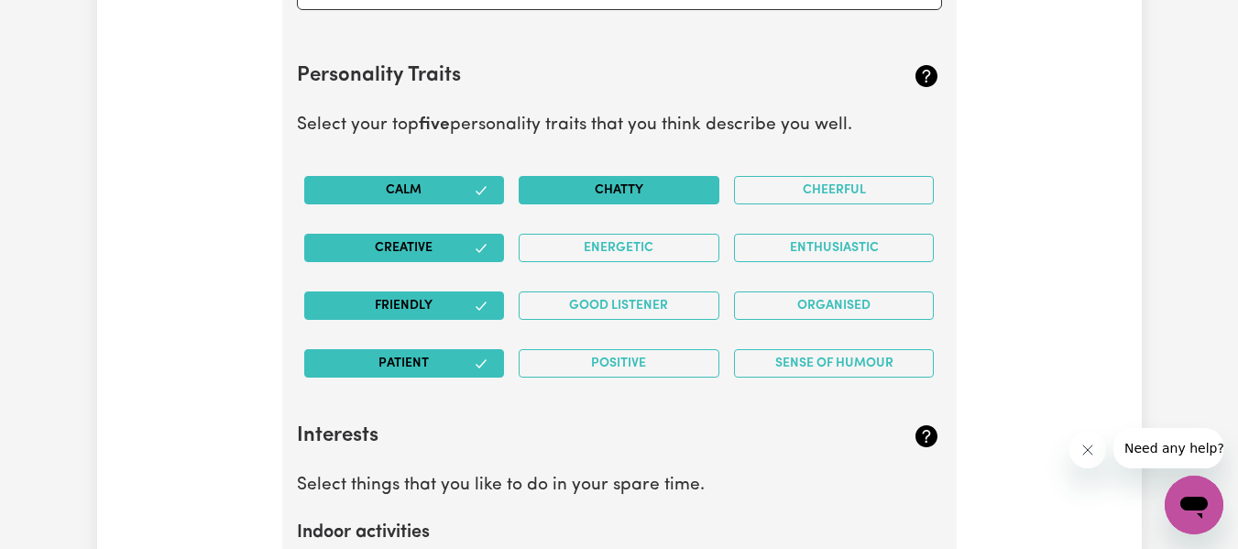
click at [637, 188] on button "Chatty" at bounding box center [619, 190] width 201 height 28
click at [646, 247] on button "Energetic" at bounding box center [619, 248] width 201 height 28
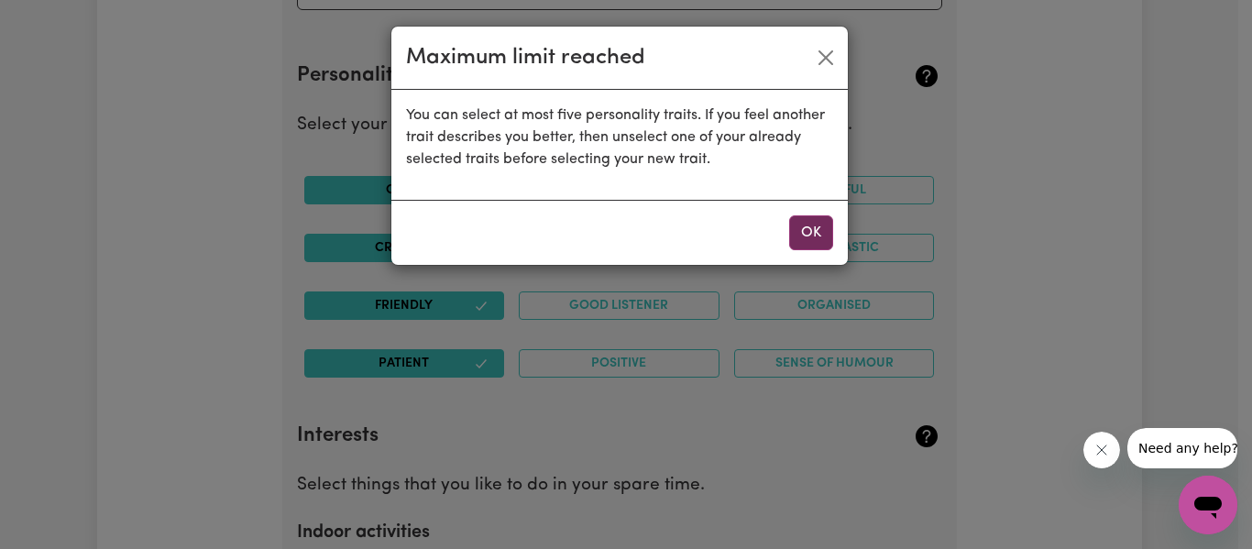
click at [802, 226] on button "OK" at bounding box center [811, 232] width 44 height 35
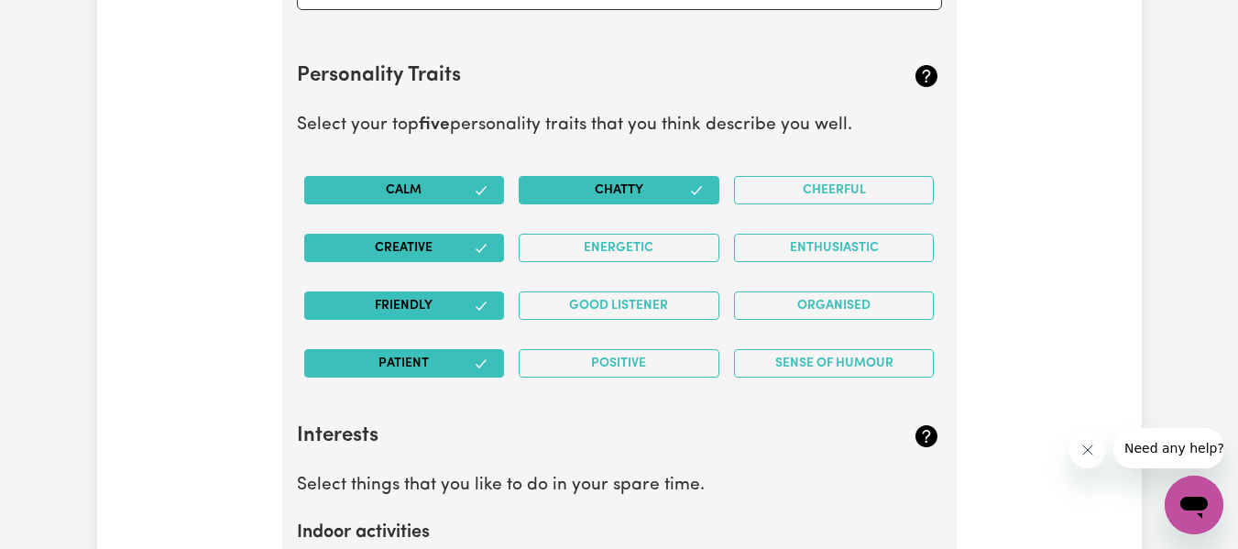
click at [496, 244] on button "Creative" at bounding box center [404, 248] width 201 height 28
click at [488, 247] on icon "button" at bounding box center [481, 248] width 15 height 15
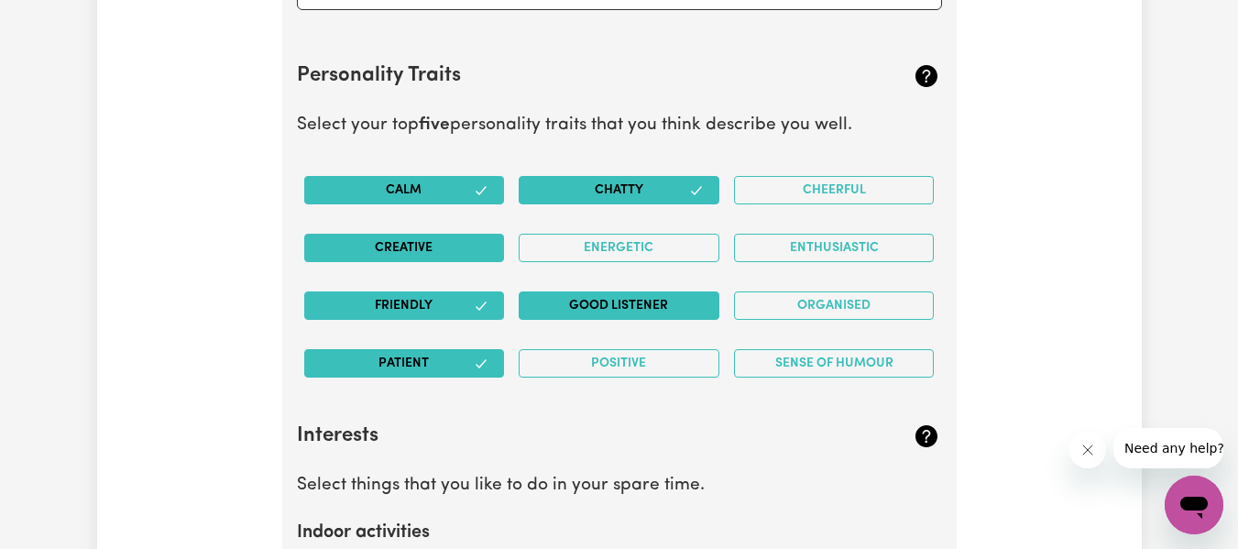
click at [576, 302] on button "Good Listener" at bounding box center [619, 305] width 201 height 28
click at [701, 196] on button "Chatty" at bounding box center [619, 190] width 201 height 28
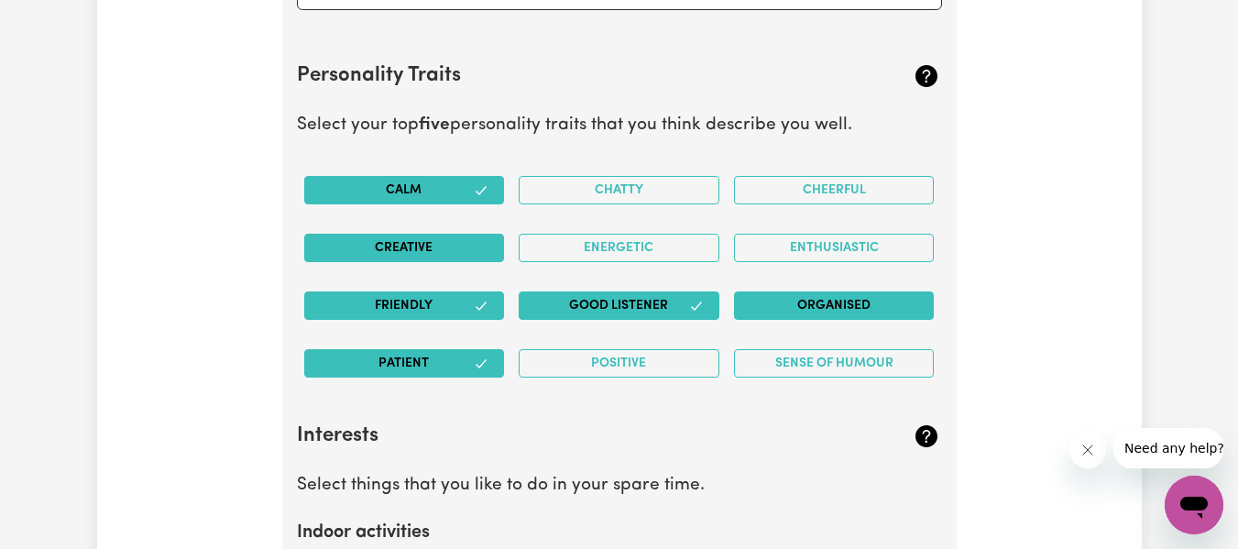
click at [850, 292] on button "Organised" at bounding box center [834, 305] width 201 height 28
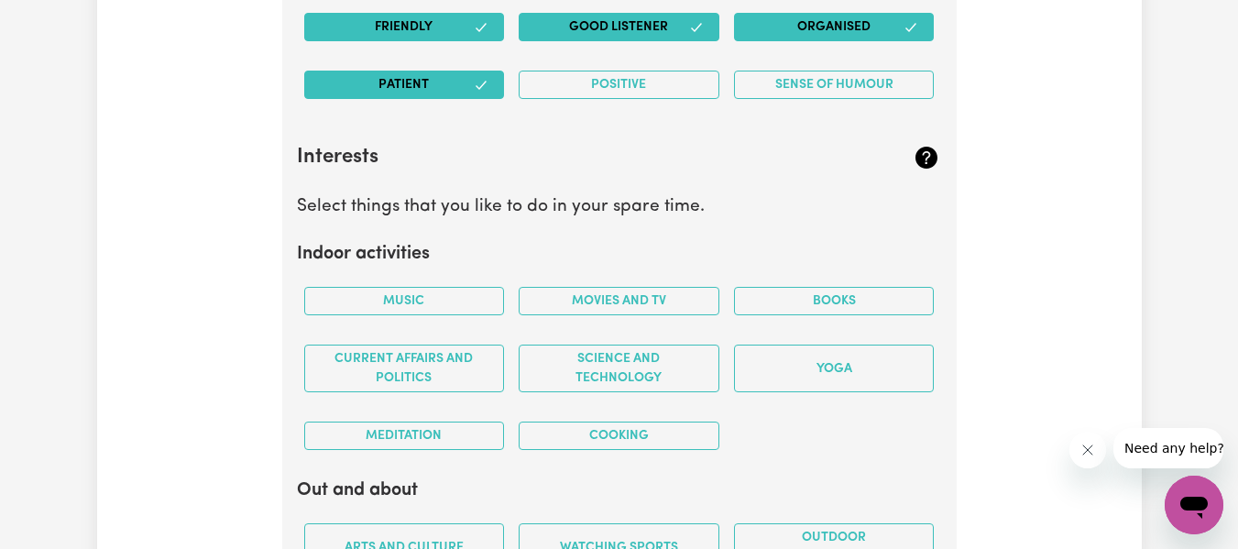
scroll to position [3730, 0]
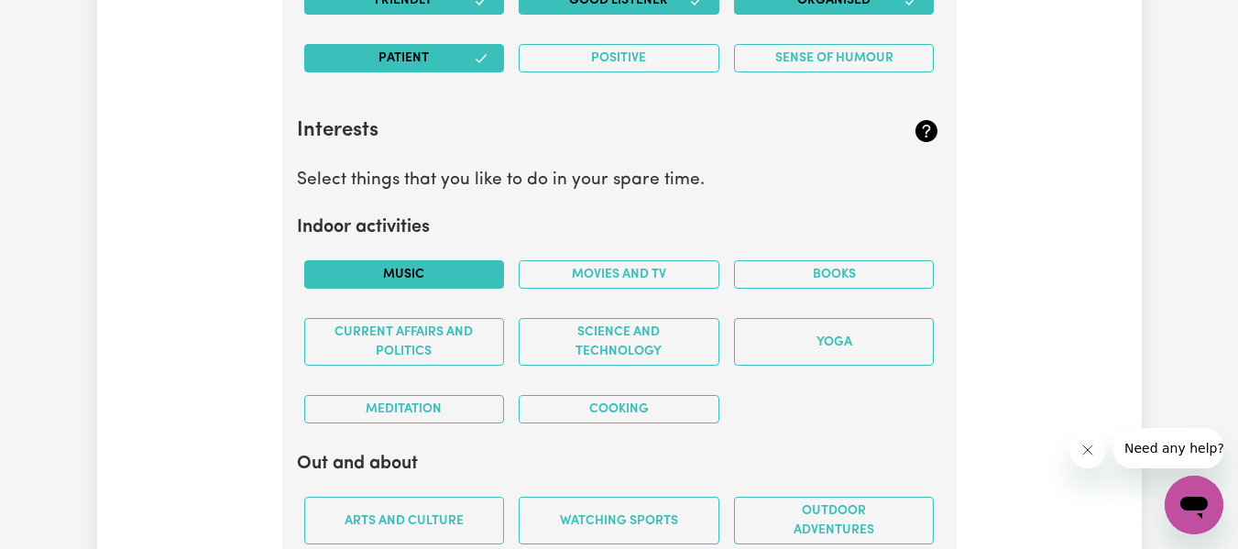
click at [444, 264] on button "Music" at bounding box center [404, 274] width 201 height 28
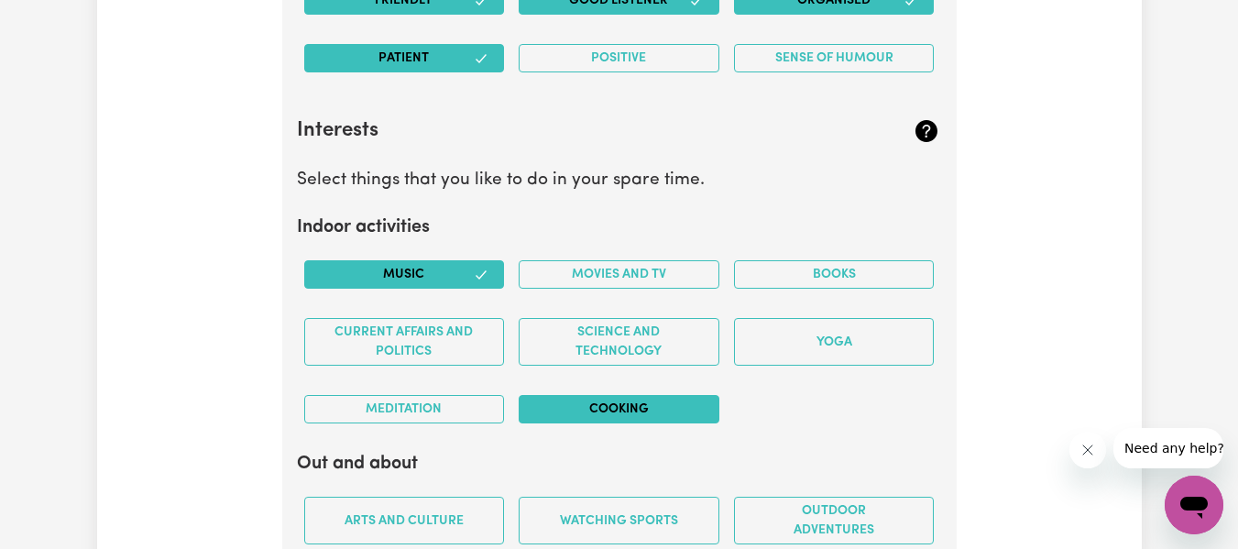
click at [573, 407] on button "Cooking" at bounding box center [619, 409] width 201 height 28
click at [671, 270] on button "Movies and TV" at bounding box center [619, 274] width 201 height 28
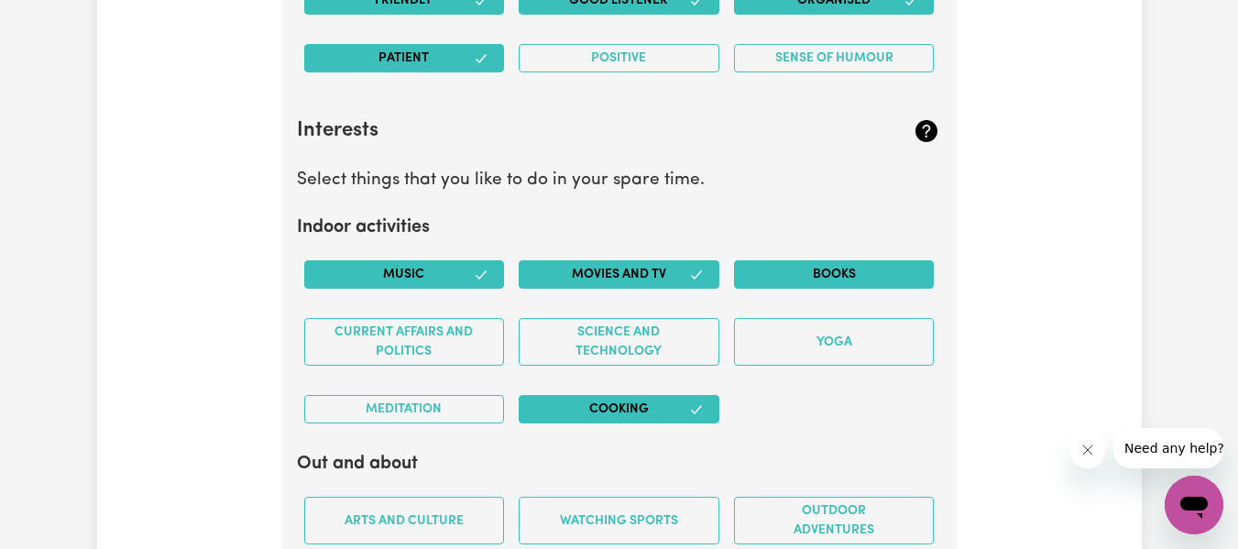
click at [765, 280] on button "Books" at bounding box center [834, 274] width 201 height 28
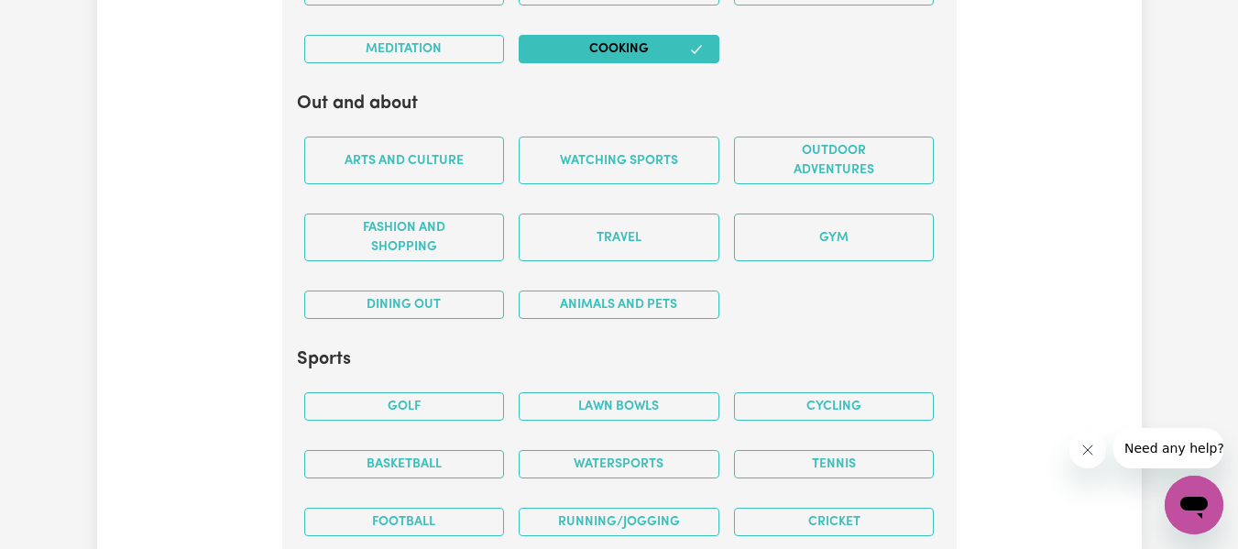
scroll to position [4097, 0]
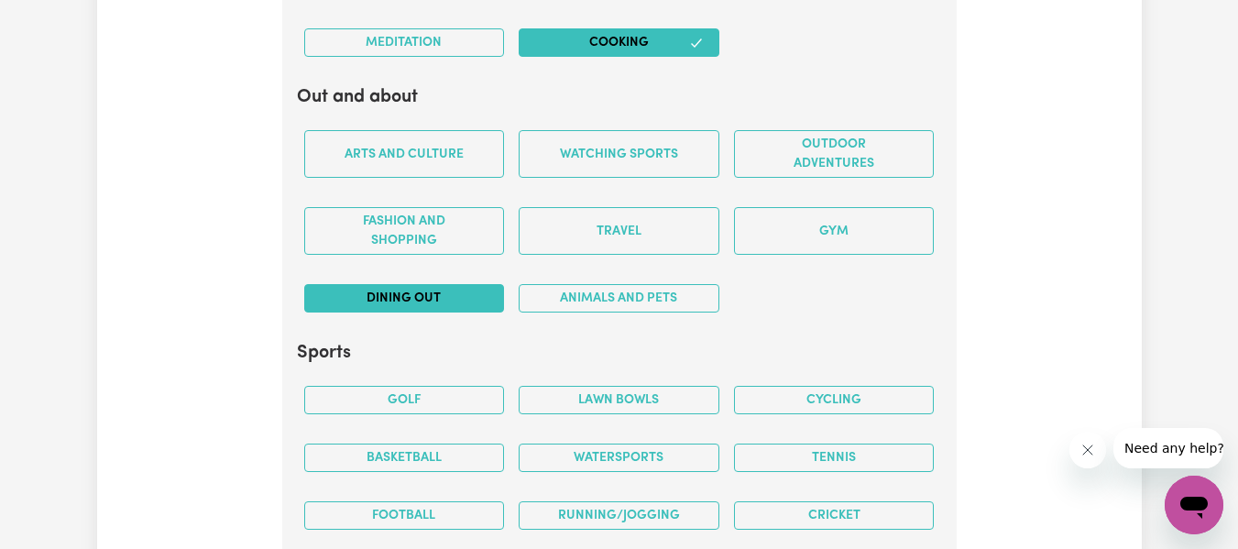
click at [460, 284] on button "Dining out" at bounding box center [404, 298] width 201 height 28
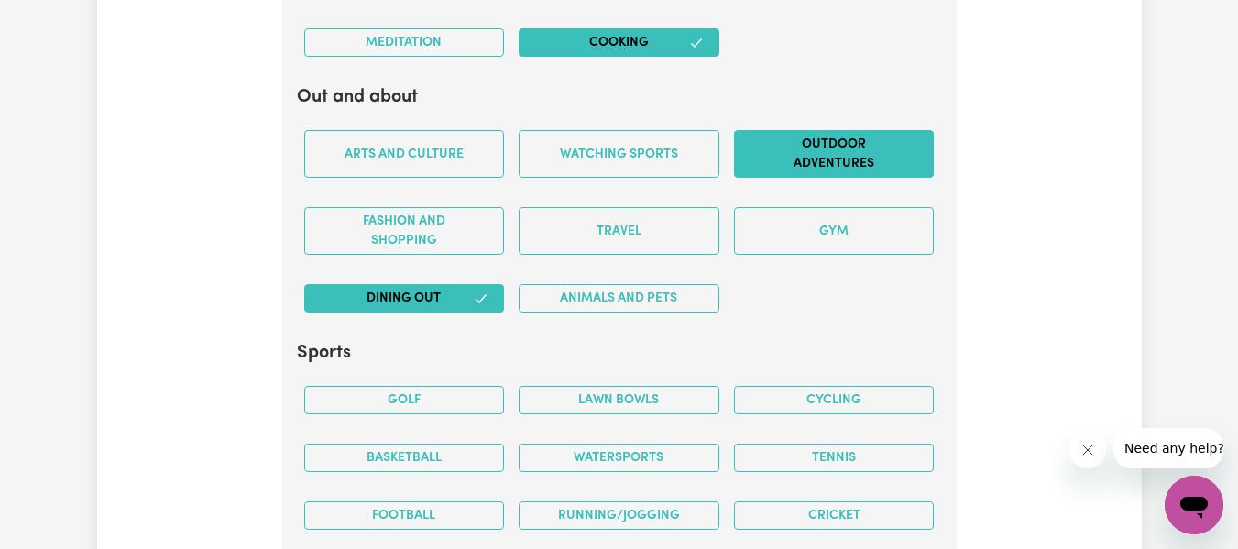
click at [793, 163] on button "Outdoor adventures" at bounding box center [834, 154] width 201 height 48
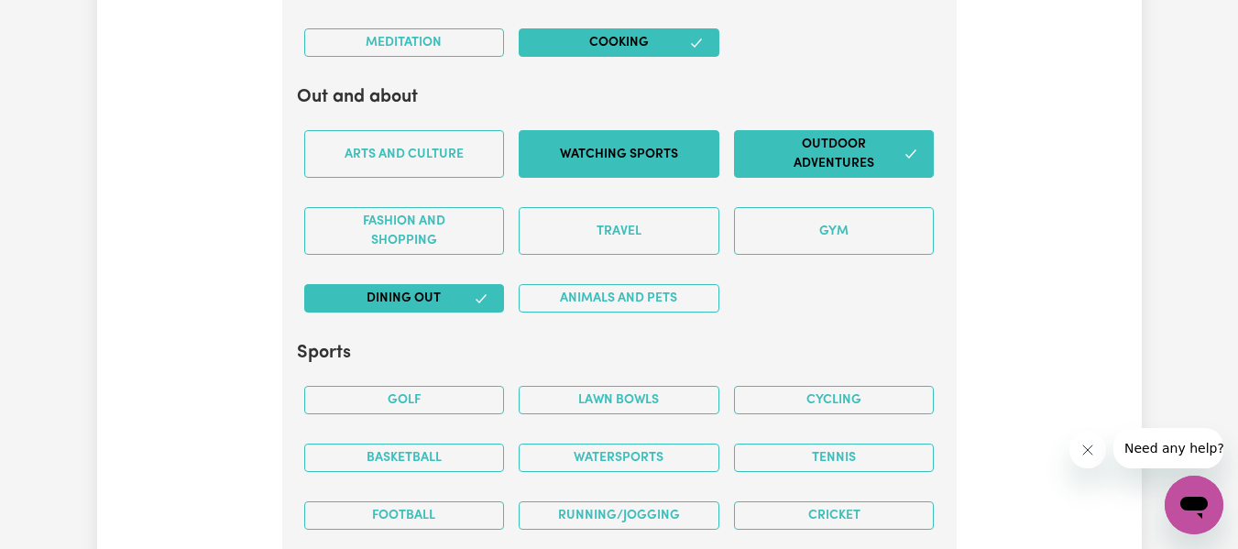
click at [704, 152] on button "Watching sports" at bounding box center [619, 154] width 201 height 48
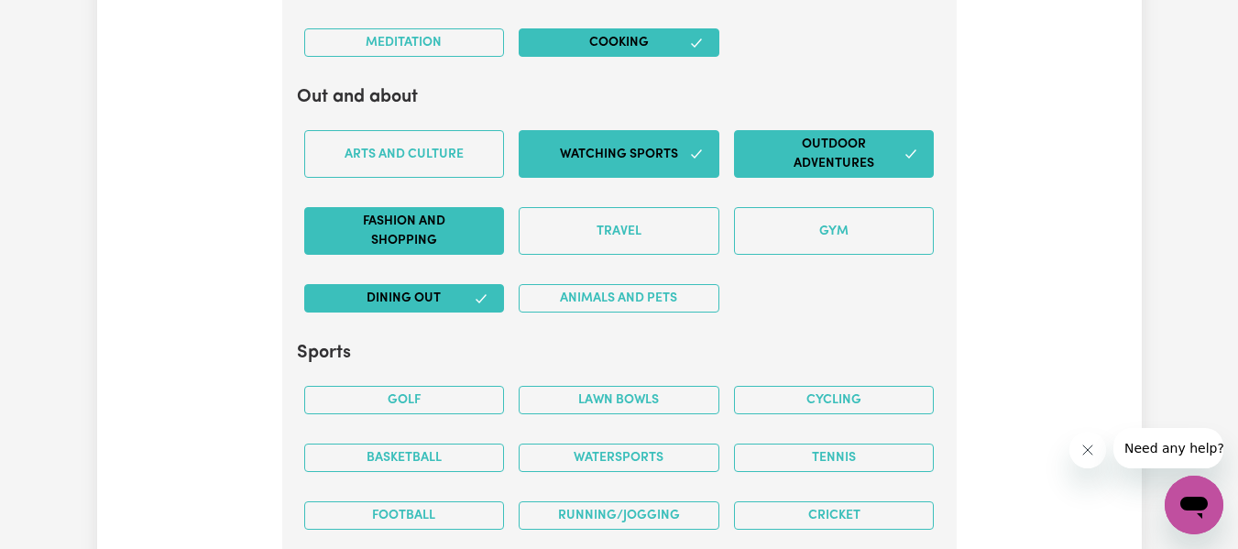
click at [492, 225] on button "Fashion and shopping" at bounding box center [404, 231] width 201 height 48
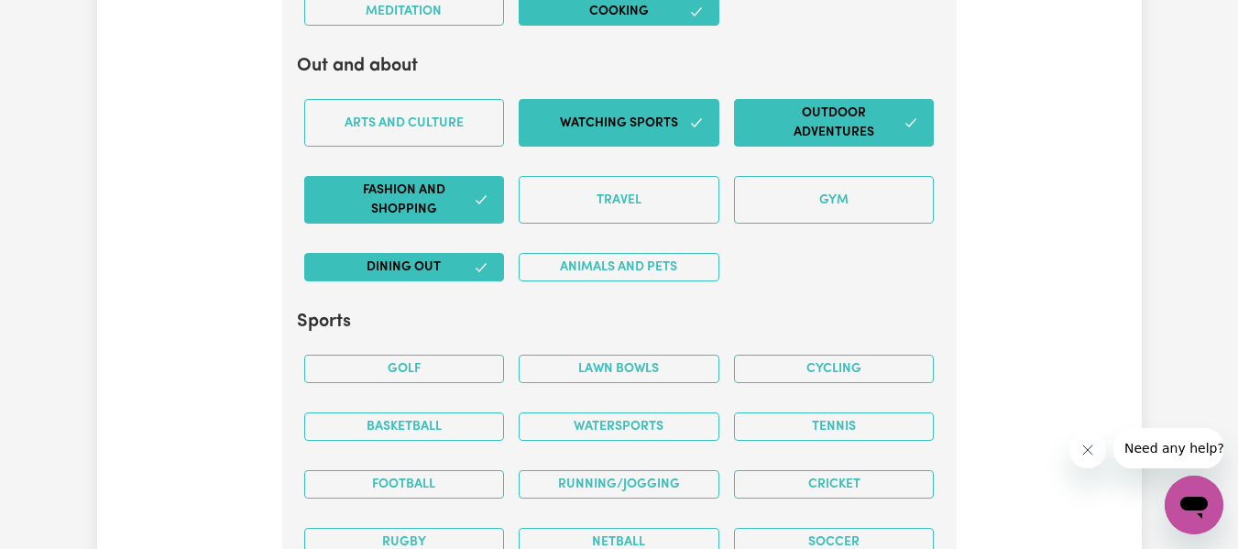
scroll to position [4170, 0]
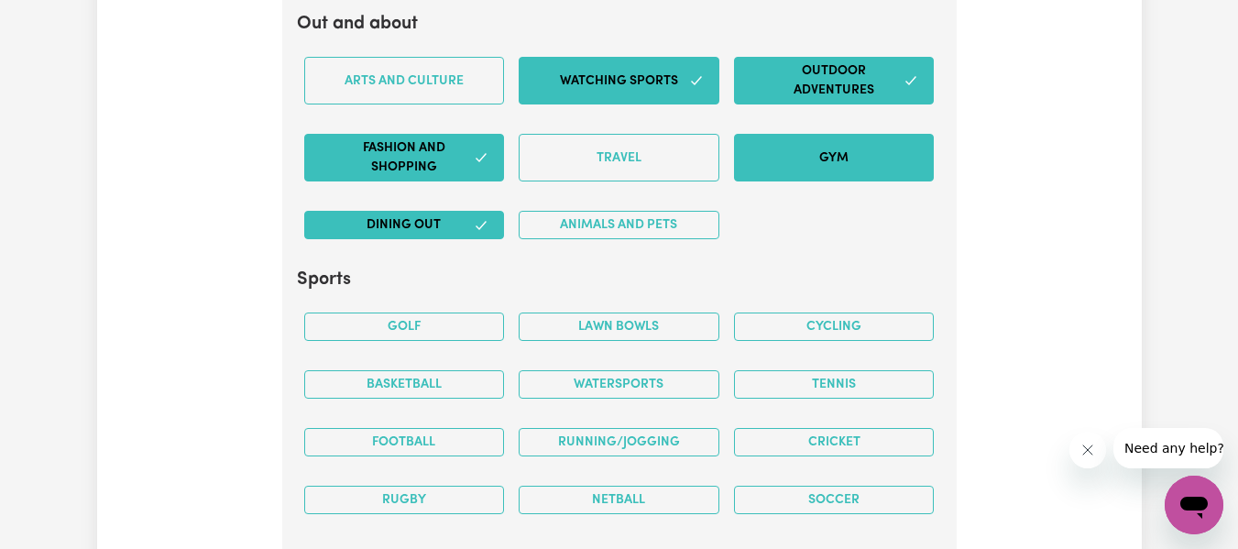
click at [910, 159] on button "Gym" at bounding box center [834, 158] width 201 height 48
click at [435, 443] on button "Football" at bounding box center [404, 442] width 201 height 28
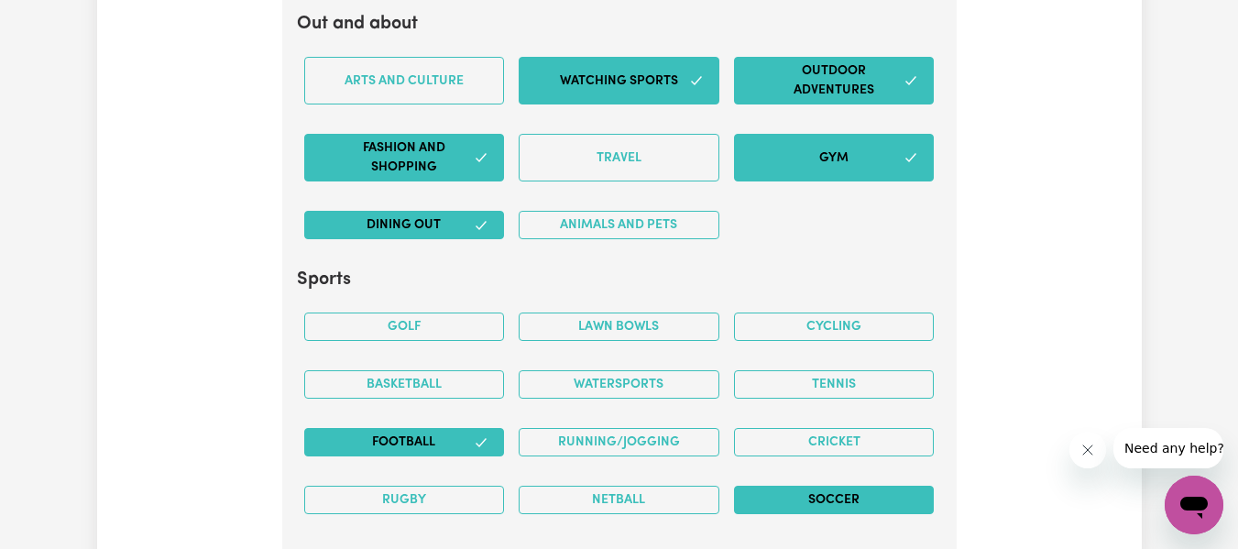
click at [815, 488] on button "Soccer" at bounding box center [834, 500] width 201 height 28
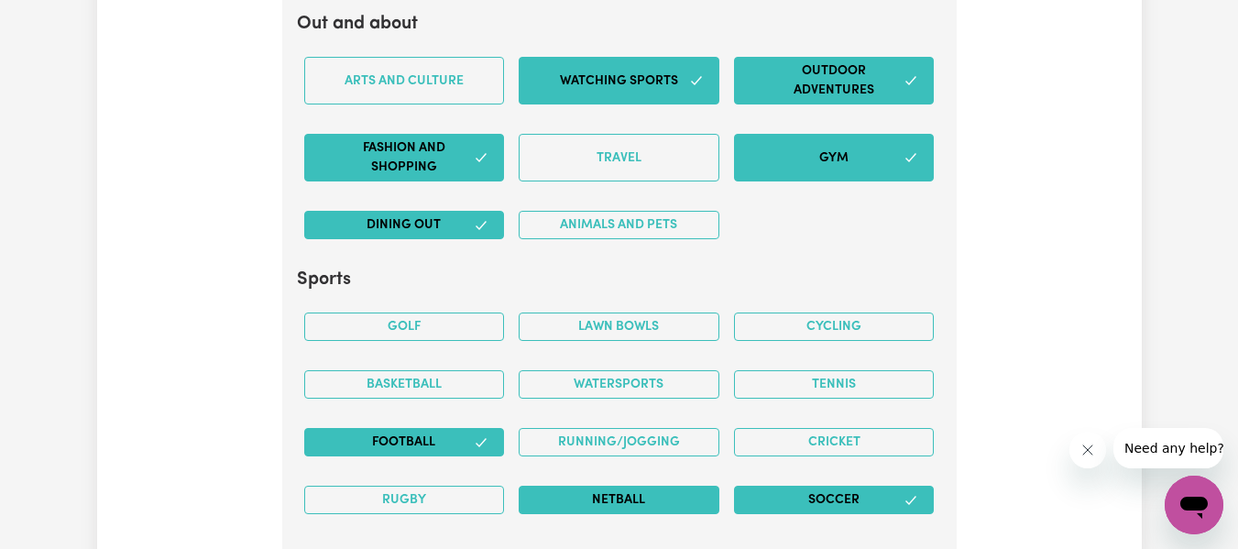
click at [679, 496] on button "Netball" at bounding box center [619, 500] width 201 height 28
click at [675, 441] on button "Running/Jogging" at bounding box center [619, 442] width 201 height 28
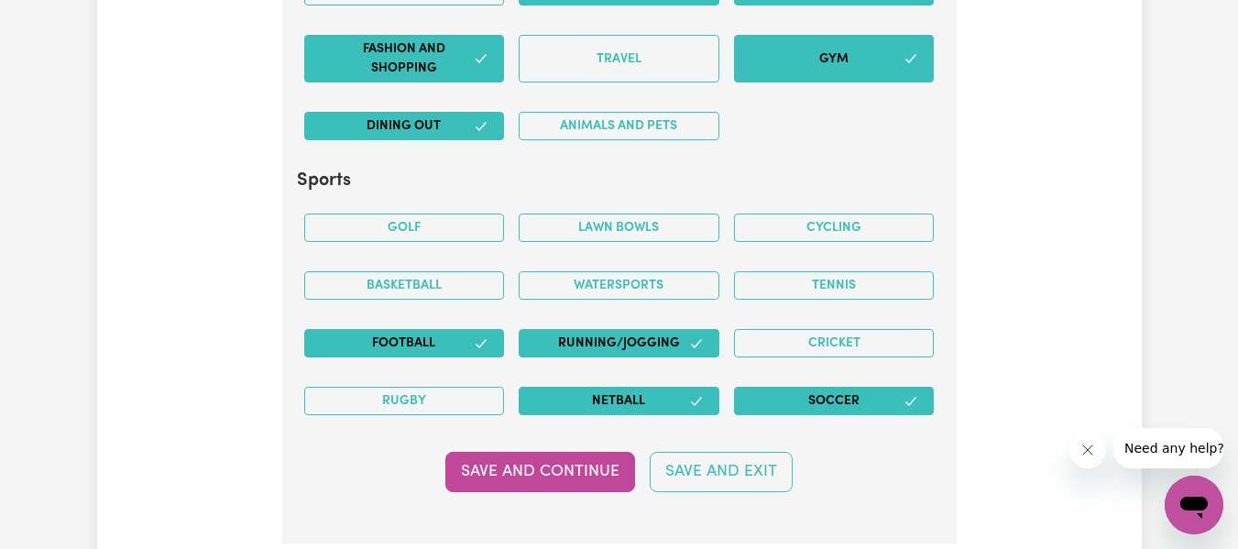
scroll to position [4280, 0]
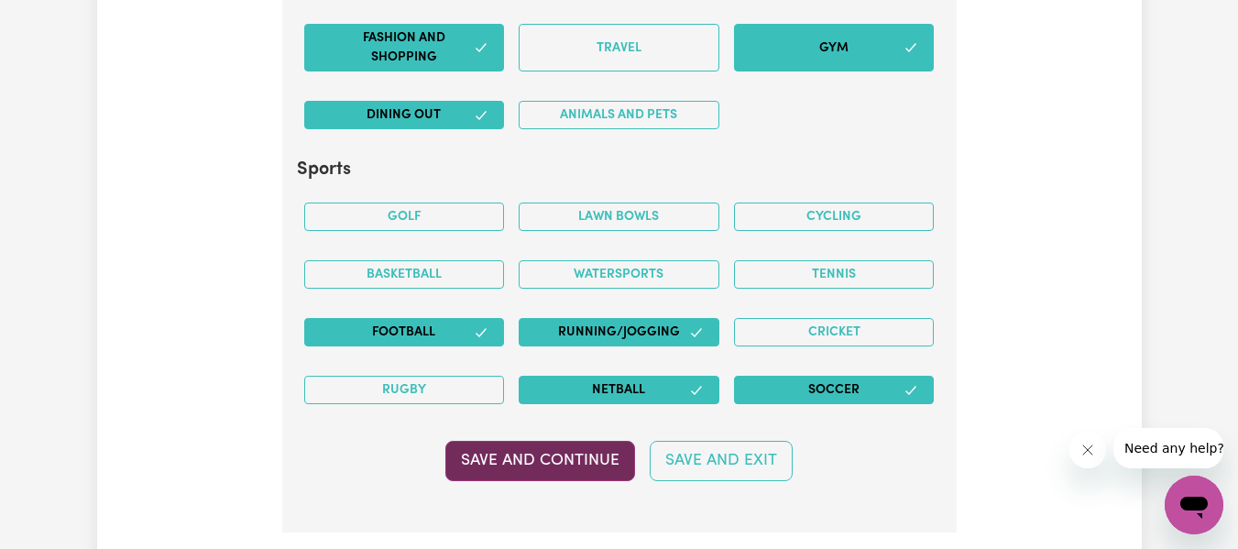
click at [620, 477] on button "Save and Continue" at bounding box center [540, 461] width 190 height 40
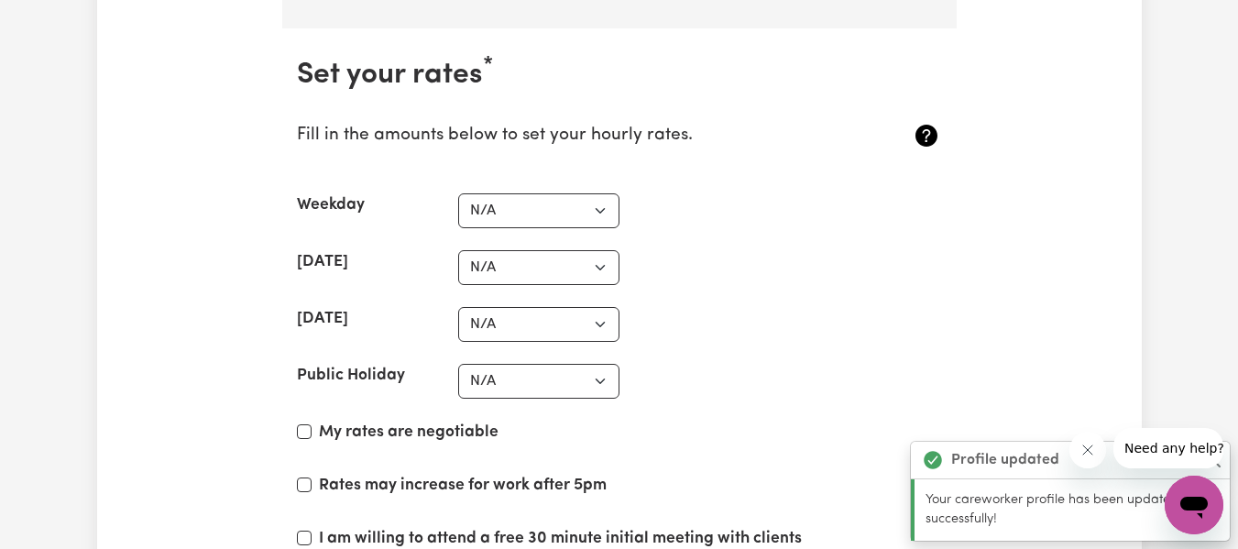
scroll to position [4810, 0]
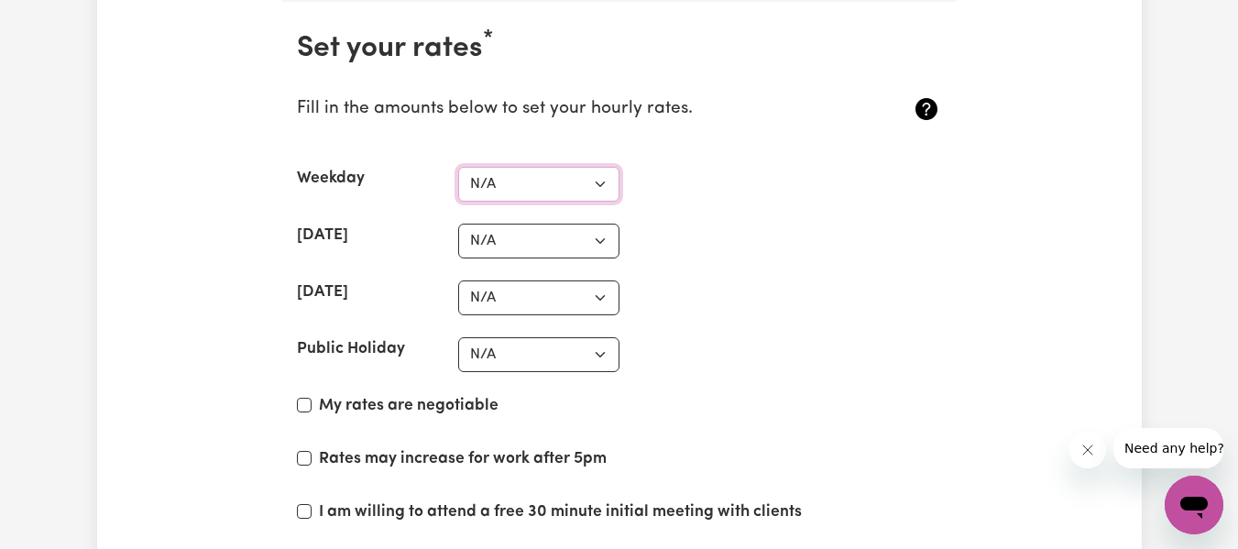
click at [608, 174] on select "N/A $37 $38 $39 $40 $41 $42 $43 $44 $45 $46 $47 $48 $49 $50 $51 $52 $53 $54 $55…" at bounding box center [538, 184] width 161 height 35
click at [458, 167] on select "N/A $37 $38 $39 $40 $41 $42 $43 $44 $45 $46 $47 $48 $49 $50 $51 $52 $53 $54 $55…" at bounding box center [538, 184] width 161 height 35
click at [595, 187] on select "N/A $37 $38 $39 $40 $41 $42 $43 $44 $45 $46 $47 $48 $49 $50 $51 $52 $53 $54 $55…" at bounding box center [538, 184] width 161 height 35
select select "90"
click at [458, 167] on select "N/A $37 $38 $39 $40 $41 $42 $43 $44 $45 $46 $47 $48 $49 $50 $51 $52 $53 $54 $55…" at bounding box center [538, 184] width 161 height 35
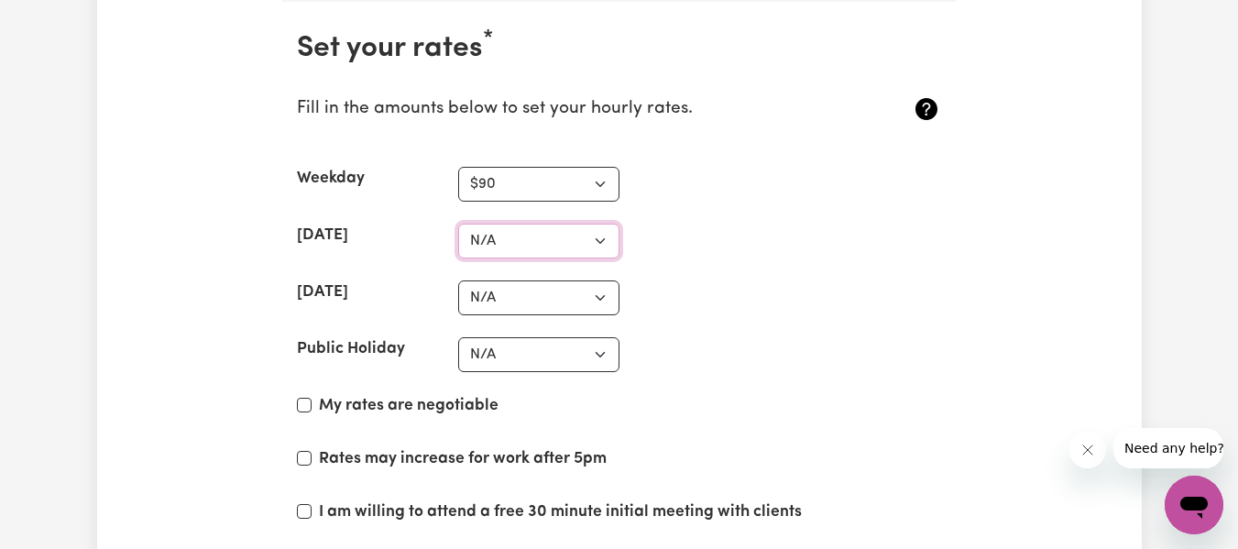
click at [604, 246] on select "N/A $37 $38 $39 $40 $41 $42 $43 $44 $45 $46 $47 $48 $49 $50 $51 $52 $53 $54 $55…" at bounding box center [538, 241] width 161 height 35
select select "100"
click at [458, 224] on select "N/A $37 $38 $39 $40 $41 $42 $43 $44 $45 $46 $47 $48 $49 $50 $51 $52 $53 $54 $55…" at bounding box center [538, 241] width 161 height 35
click at [600, 294] on select "N/A $37 $38 $39 $40 $41 $42 $43 $44 $45 $46 $47 $48 $49 $50 $51 $52 $53 $54 $55…" at bounding box center [538, 297] width 161 height 35
select select "100"
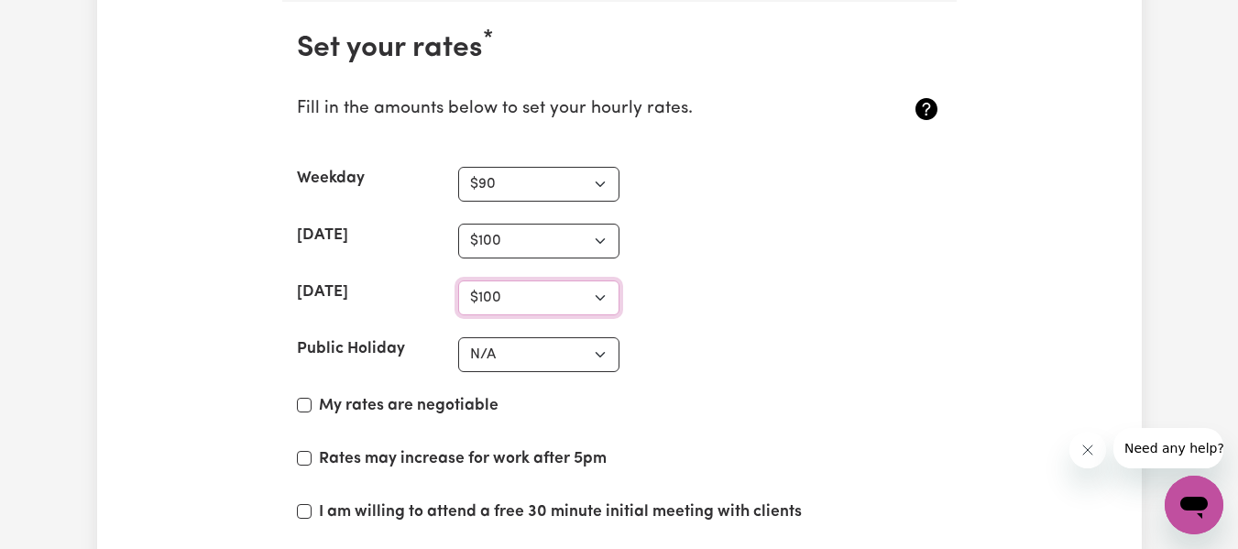
click at [458, 280] on select "N/A $37 $38 $39 $40 $41 $42 $43 $44 $45 $46 $47 $48 $49 $50 $51 $52 $53 $54 $55…" at bounding box center [538, 297] width 161 height 35
click at [609, 344] on select "N/A $37 $38 $39 $40 $41 $42 $43 $44 $45 $46 $47 $48 $49 $50 $51 $52 $53 $54 $55…" at bounding box center [538, 354] width 161 height 35
select select "150"
click at [458, 337] on select "N/A $37 $38 $39 $40 $41 $42 $43 $44 $45 $46 $47 $48 $49 $50 $51 $52 $53 $54 $55…" at bounding box center [538, 354] width 161 height 35
click at [308, 406] on input "My rates are negotiable" at bounding box center [304, 405] width 15 height 15
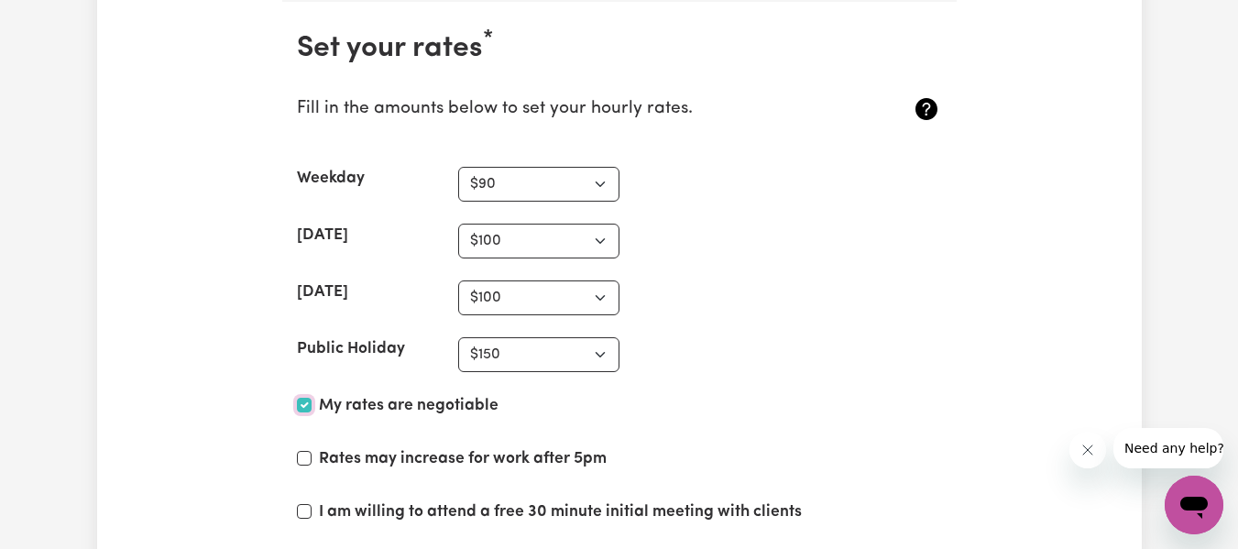
checkbox input "true"
click at [603, 192] on select "N/A $37 $38 $39 $40 $41 $42 $43 $44 $45 $46 $47 $48 $49 $50 $51 $52 $53 $54 $55…" at bounding box center [538, 184] width 161 height 35
click at [740, 236] on div "[DATE] N/A $37 $38 $39 $40 $41 $42 $43 $44 $45 $46 $47 $48 $49 $50 $51 $52 $53 …" at bounding box center [619, 241] width 645 height 35
click at [605, 290] on select "N/A $37 $38 $39 $40 $41 $42 $43 $44 $45 $46 $47 $48 $49 $50 $51 $52 $53 $54 $55…" at bounding box center [538, 297] width 161 height 35
select select "120"
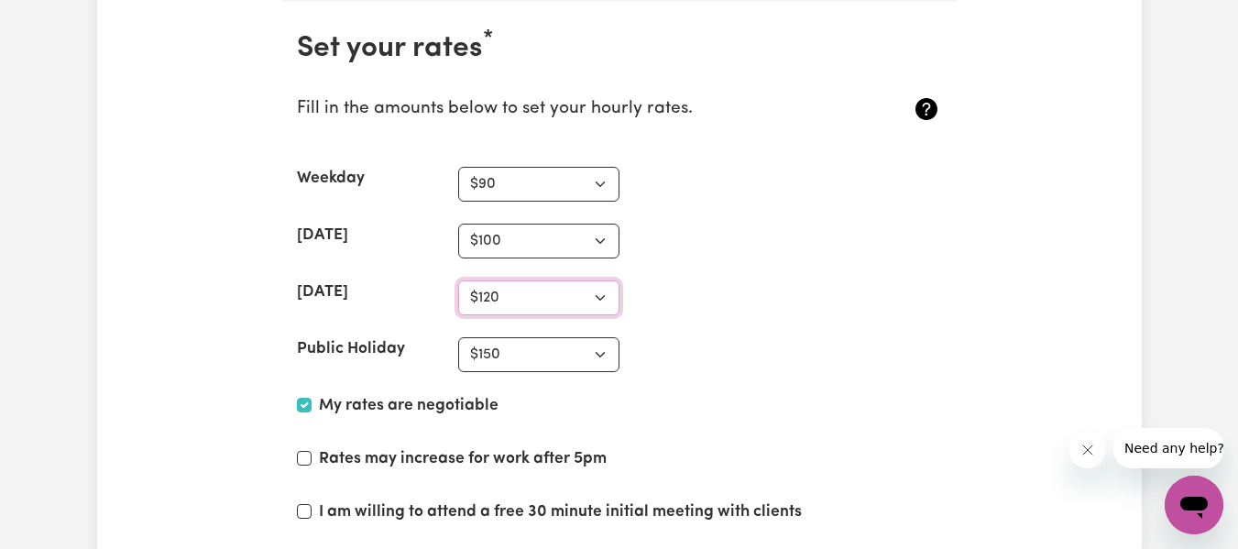
click at [458, 280] on select "N/A $37 $38 $39 $40 $41 $42 $43 $44 $45 $46 $47 $48 $49 $50 $51 $52 $53 $54 $55…" at bounding box center [538, 297] width 161 height 35
click at [308, 504] on input "I am willing to attend a free 30 minute initial meeting with clients" at bounding box center [304, 511] width 15 height 15
checkbox input "true"
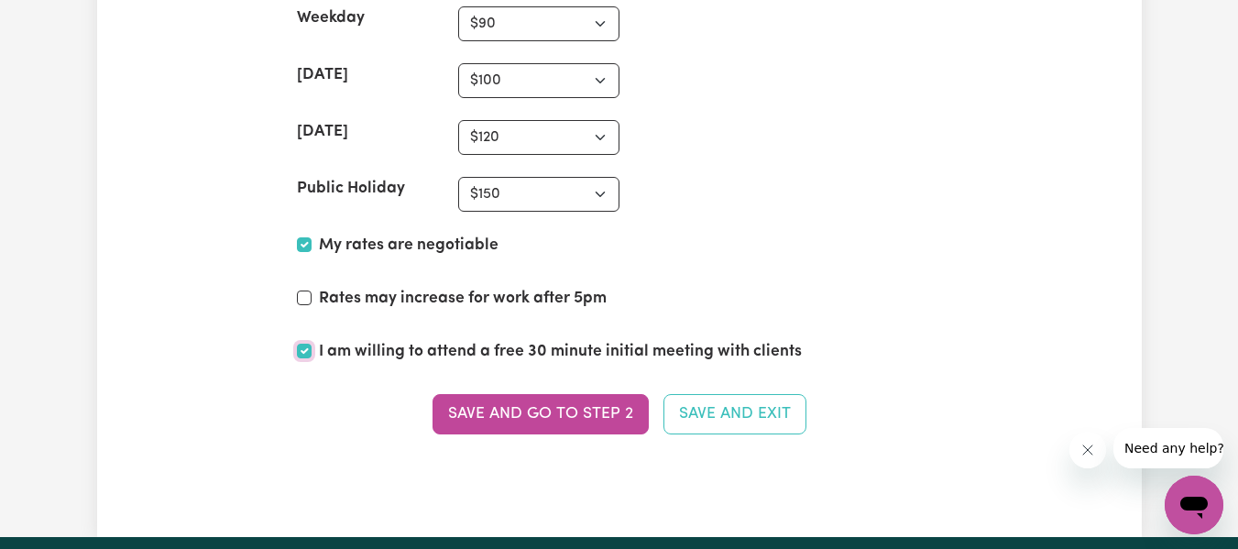
scroll to position [4994, 0]
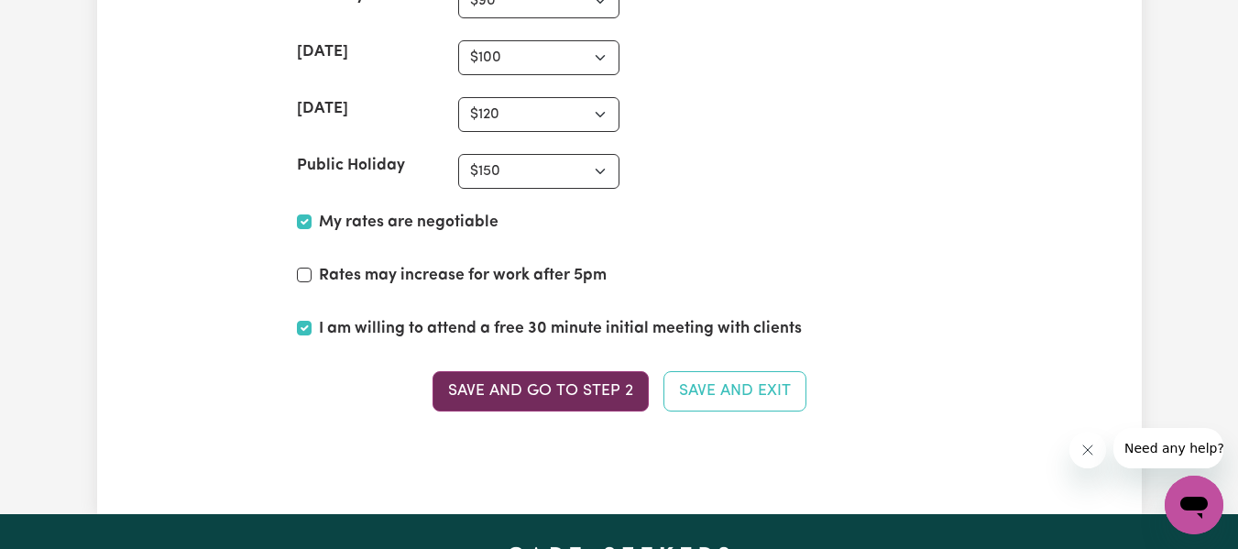
click at [604, 396] on button "Save and go to Step 2" at bounding box center [541, 391] width 216 height 40
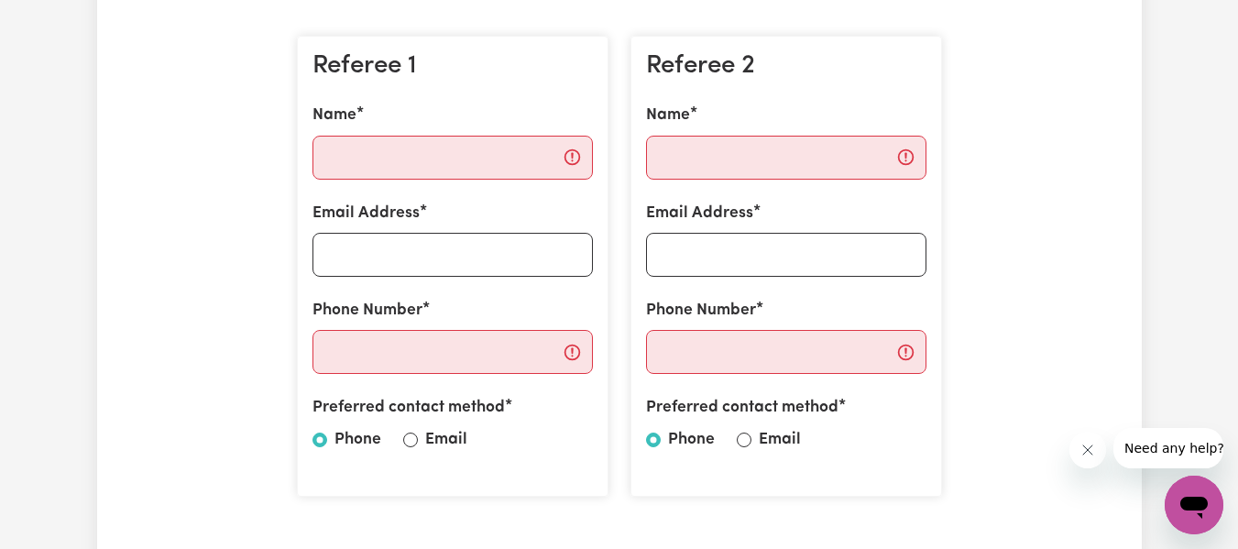
scroll to position [513, 0]
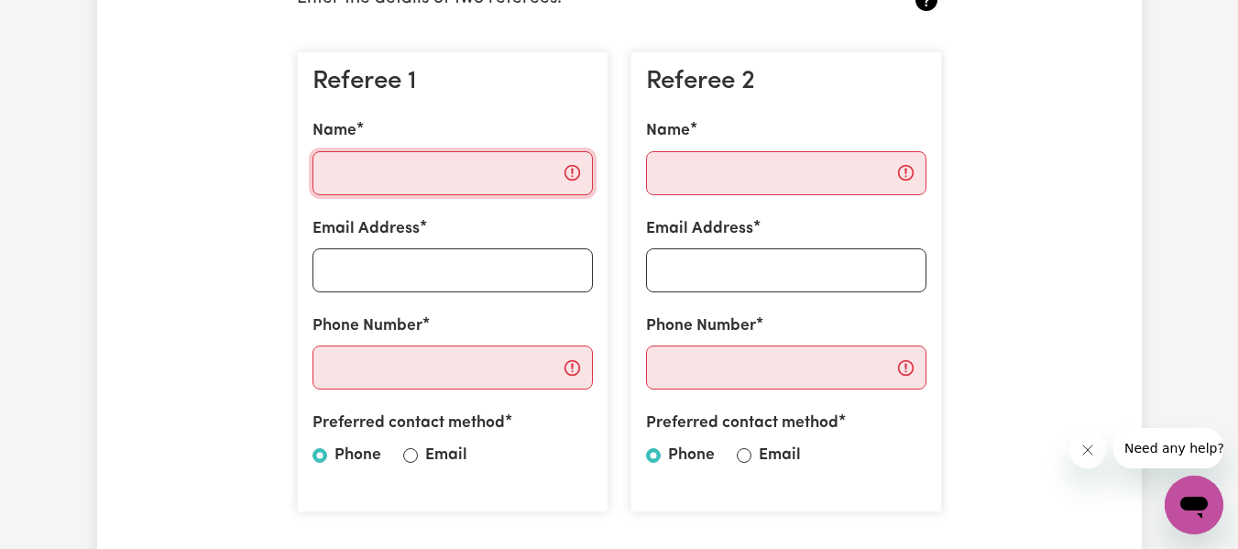
click at [501, 180] on input "Name" at bounding box center [453, 173] width 280 height 44
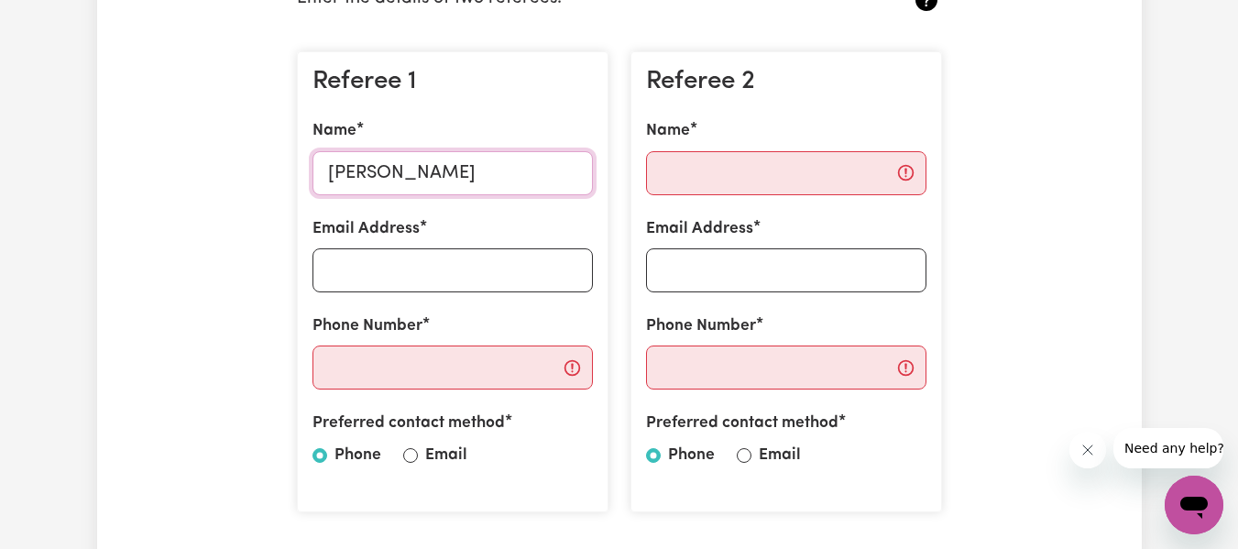
type input "[PERSON_NAME]"
click at [481, 267] on input "Email Address" at bounding box center [453, 270] width 280 height 44
paste input "[EMAIL_ADDRESS][DOMAIN_NAME]"
type input "[EMAIL_ADDRESS][DOMAIN_NAME]"
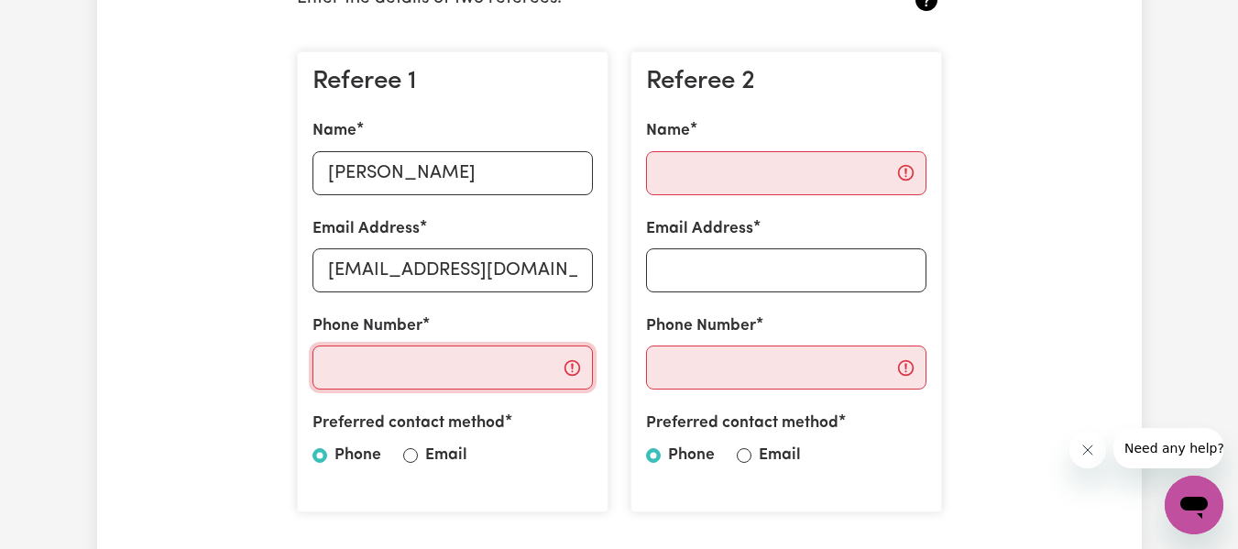
click at [521, 368] on input "Phone Number" at bounding box center [453, 368] width 280 height 44
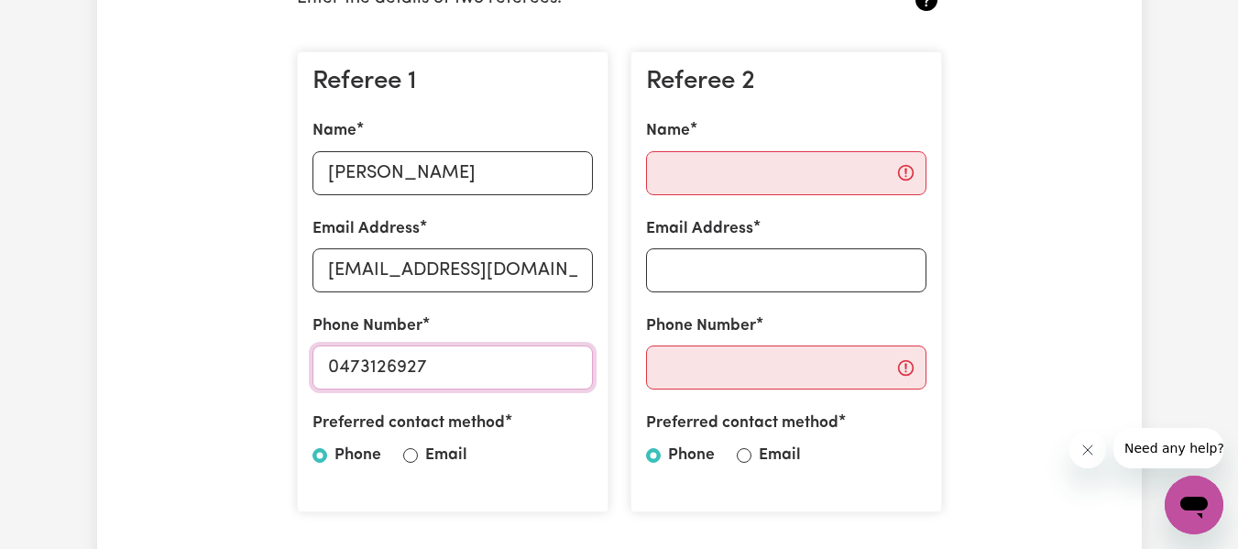
click at [398, 364] on input "0473126927" at bounding box center [453, 368] width 280 height 44
click at [367, 362] on input "0473126 927" at bounding box center [453, 368] width 280 height 44
type input "0473 126 927"
click at [801, 151] on input "Name" at bounding box center [786, 173] width 280 height 44
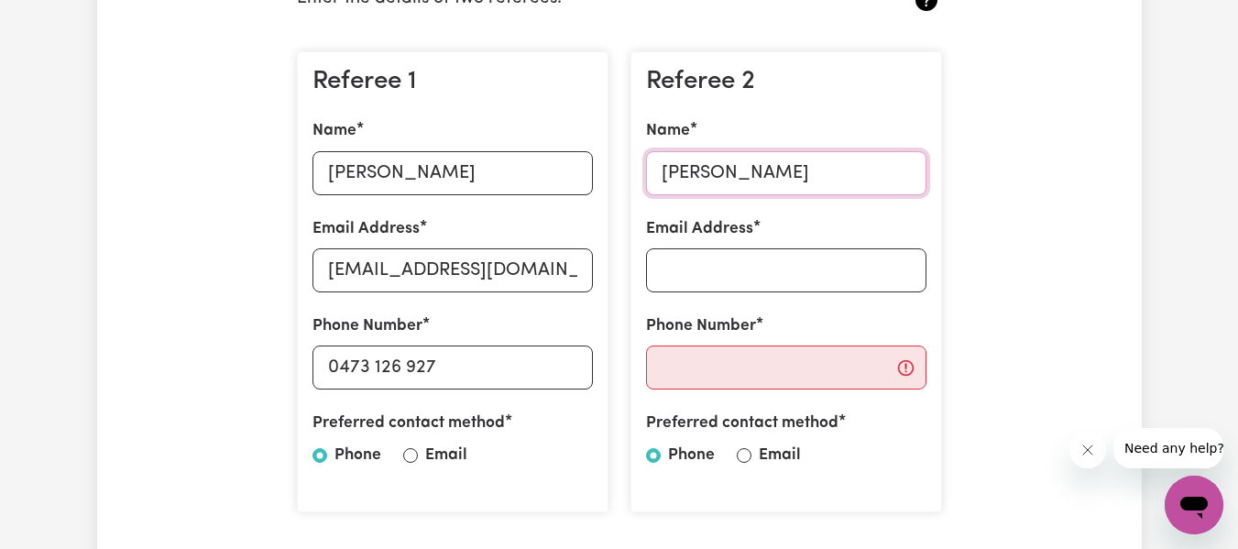
type input "[PERSON_NAME]"
click at [803, 270] on input "Email Address" at bounding box center [786, 270] width 280 height 44
type input "[PERSON_NAME][EMAIL_ADDRESS][DOMAIN_NAME]"
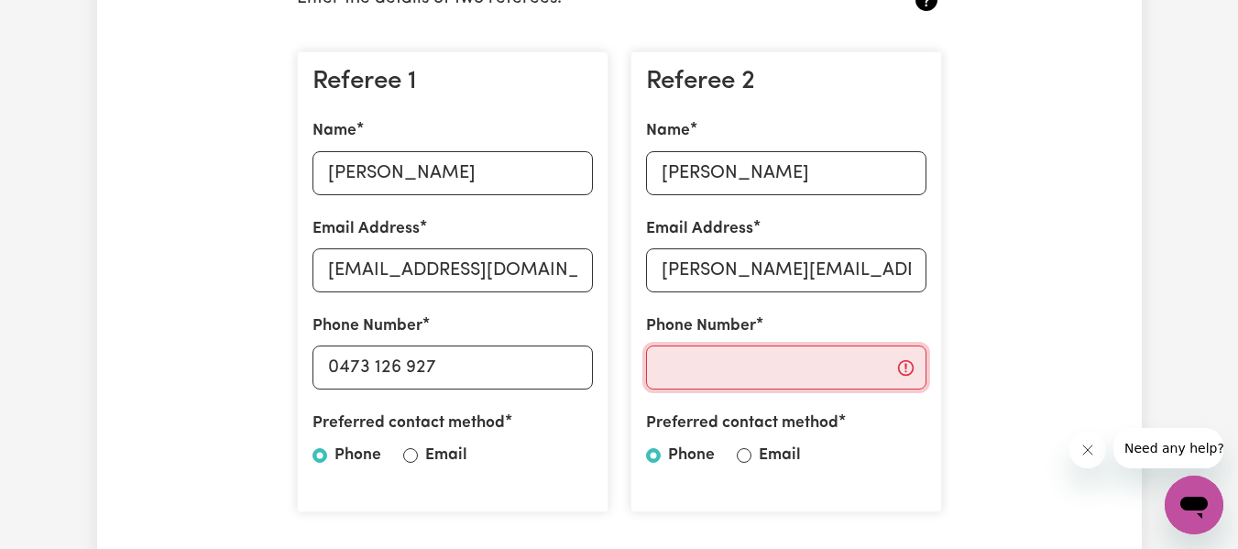
click at [794, 371] on input "Phone Number" at bounding box center [786, 368] width 280 height 44
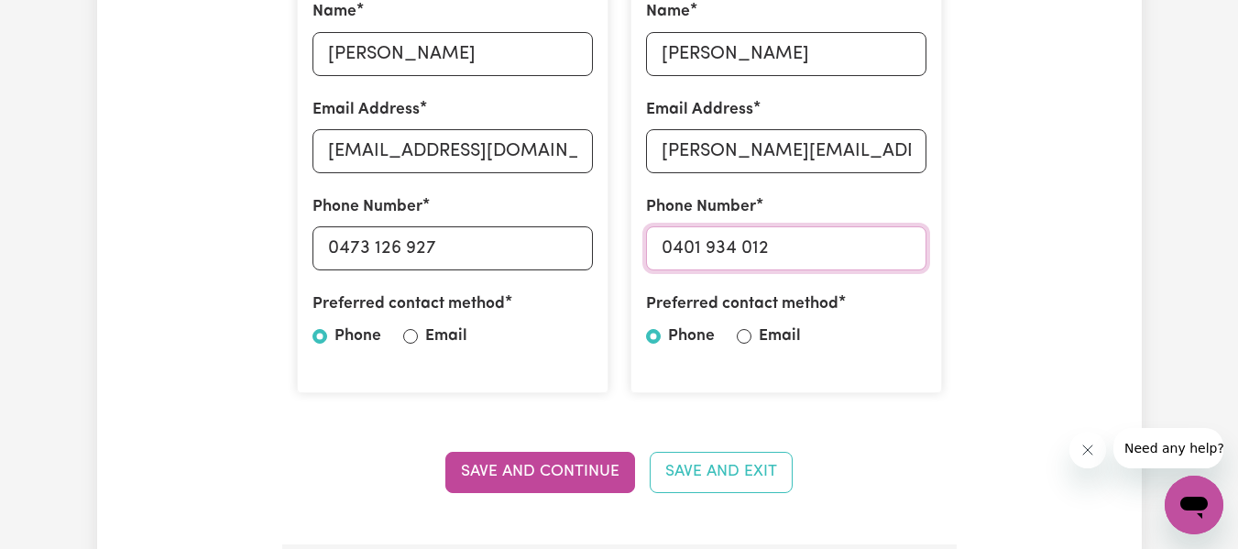
scroll to position [660, 0]
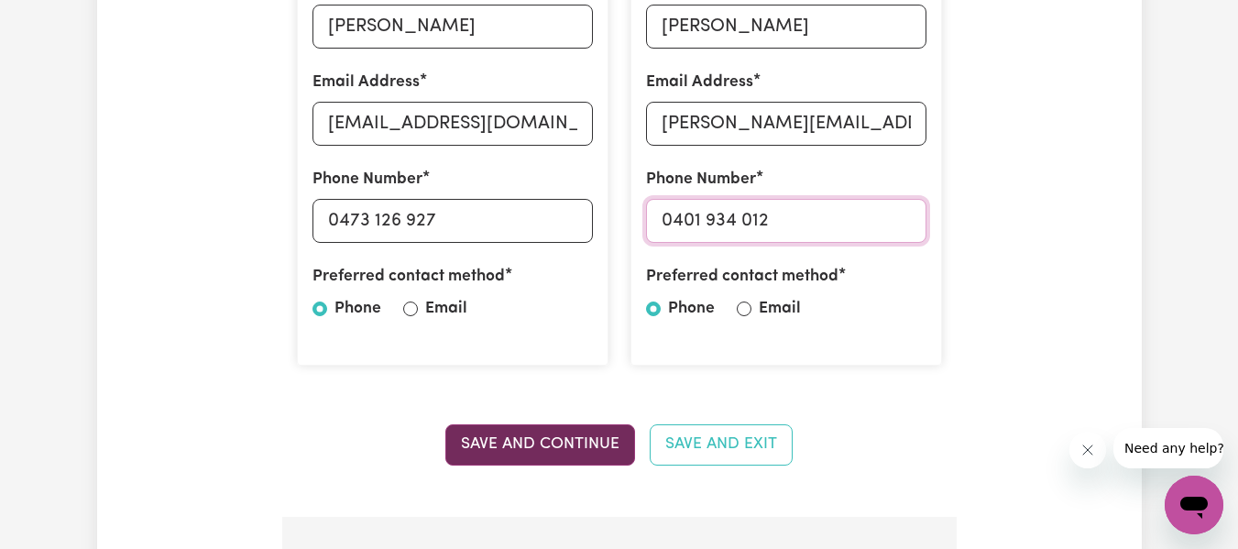
type input "0401 934 012"
click at [591, 432] on button "Save and Continue" at bounding box center [540, 444] width 190 height 40
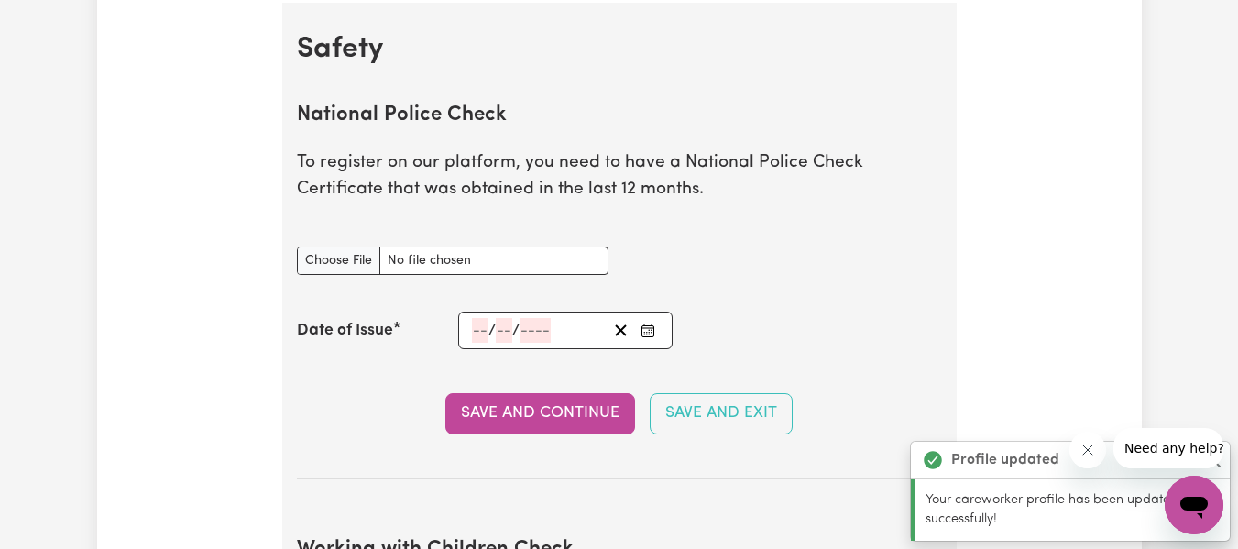
scroll to position [1177, 0]
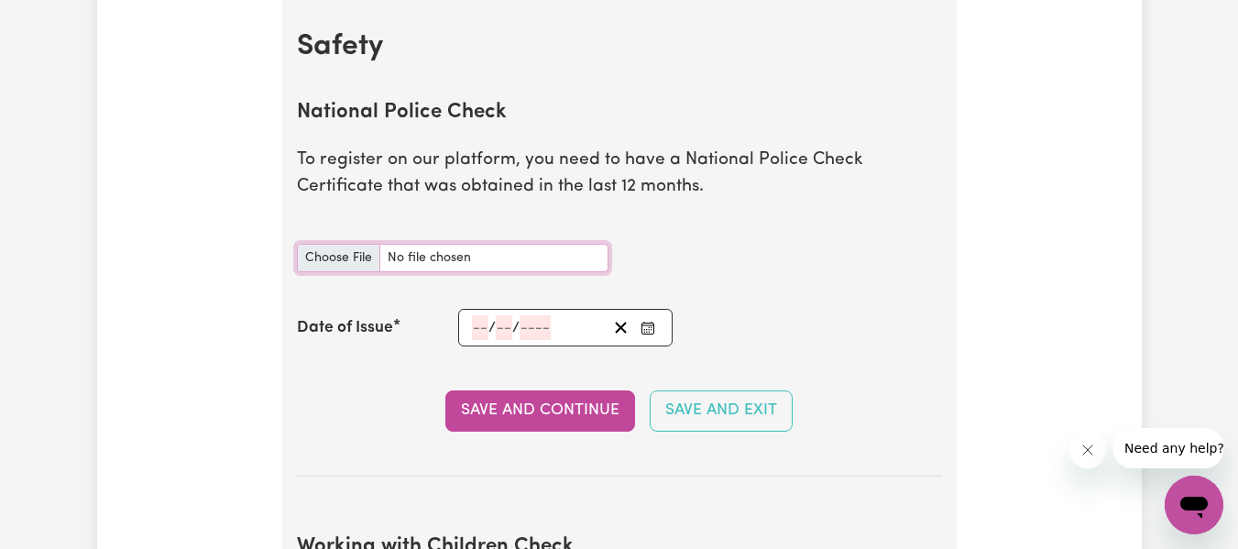
click at [357, 260] on input "National Police Check document" at bounding box center [453, 258] width 312 height 28
click at [358, 265] on input "National Police Check document" at bounding box center [453, 258] width 312 height 28
click at [365, 255] on input "National Police Check document" at bounding box center [453, 258] width 312 height 28
type input "C:\fakepath\Police Check.pdf"
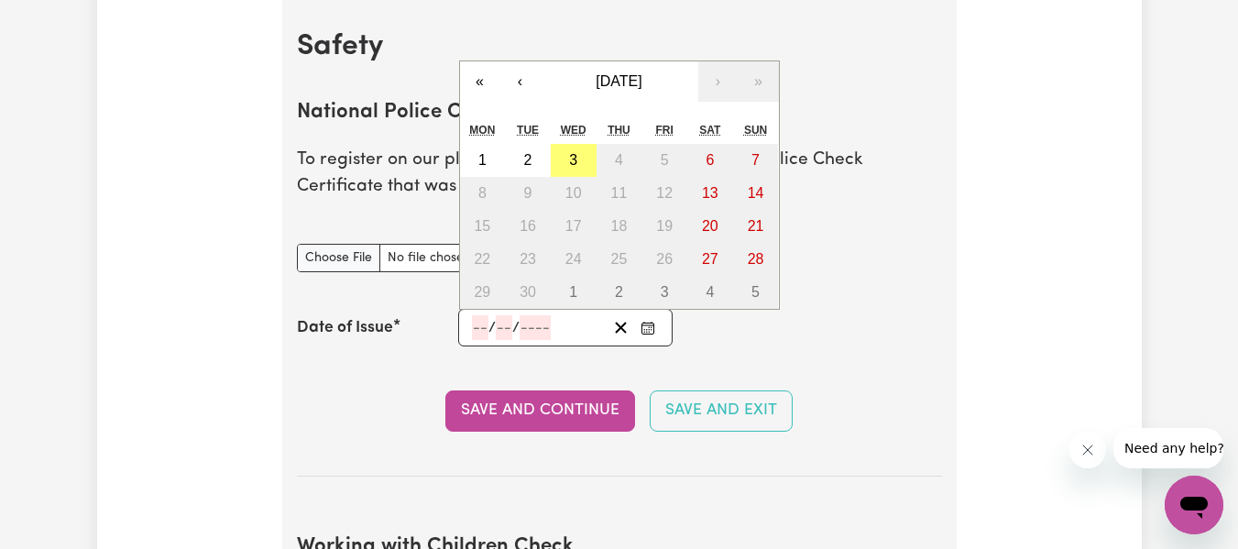
click at [480, 322] on input "number" at bounding box center [480, 327] width 16 height 25
type input "11"
type input "03"
click at [485, 326] on span "/" at bounding box center [487, 328] width 7 height 16
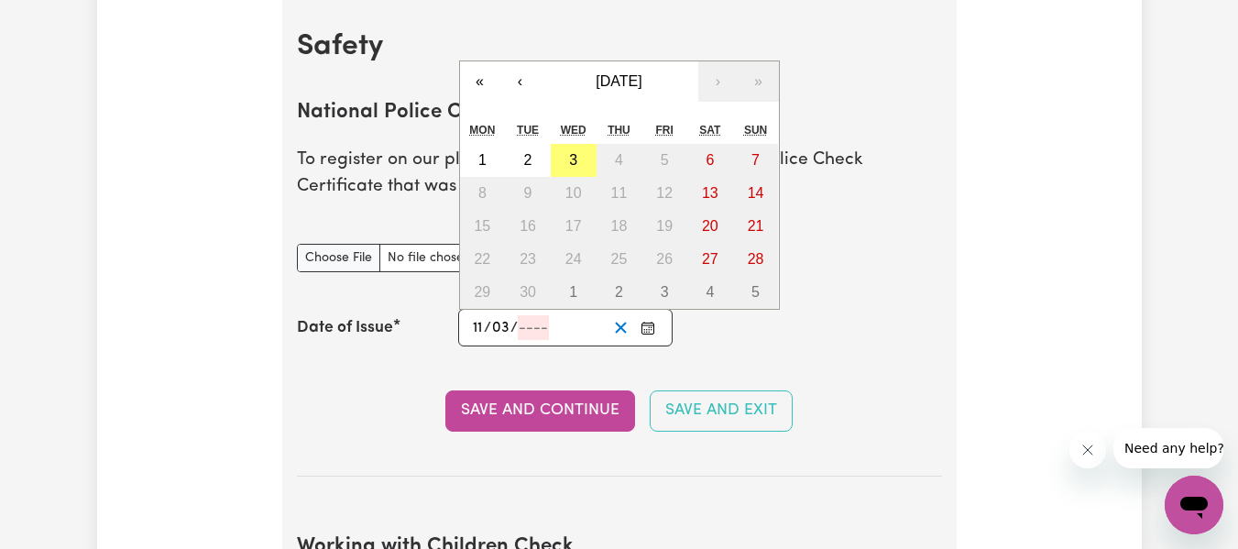
click at [620, 327] on line "Clear date" at bounding box center [621, 328] width 10 height 10
click at [483, 330] on input "number" at bounding box center [480, 327] width 16 height 25
type input "01"
type input "08"
type input "0002-08-01"
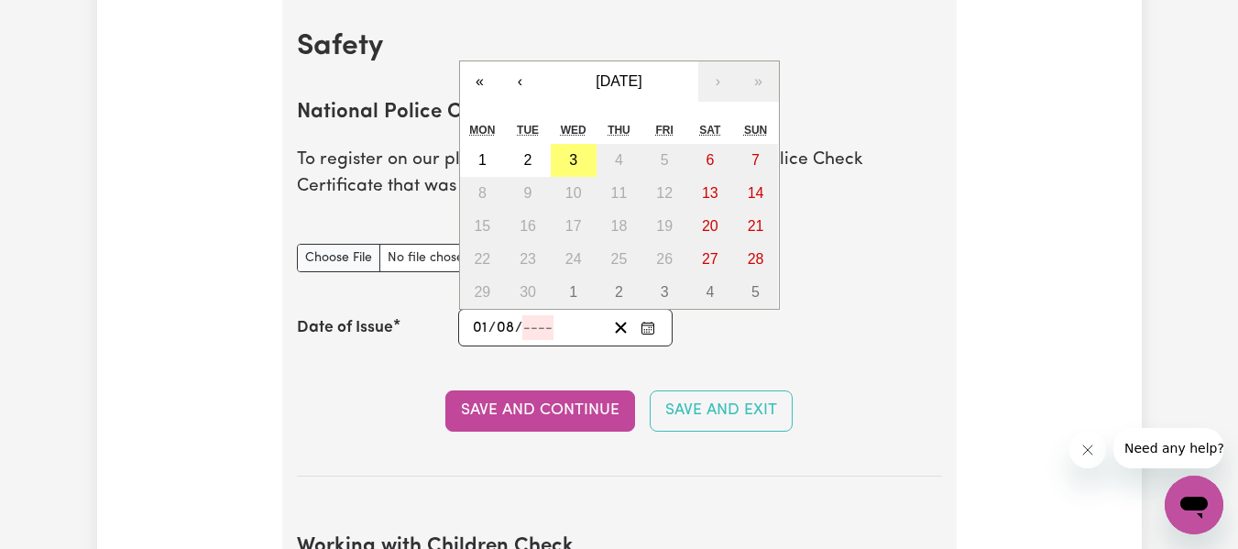
type input "1"
type input "8"
type input "2"
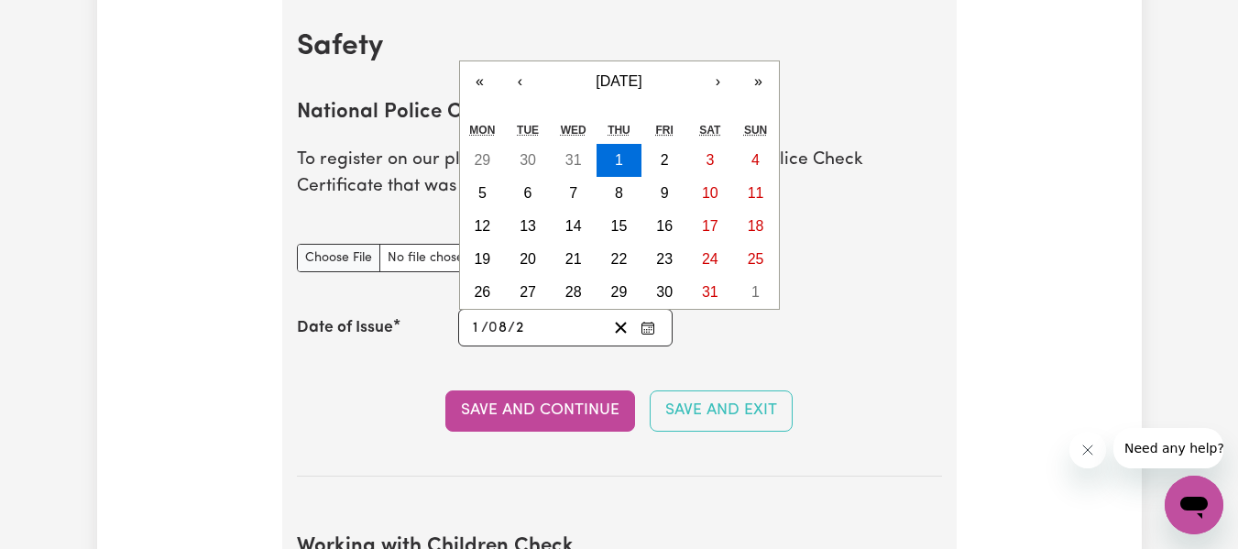
type input "0020-08-01"
type input "20"
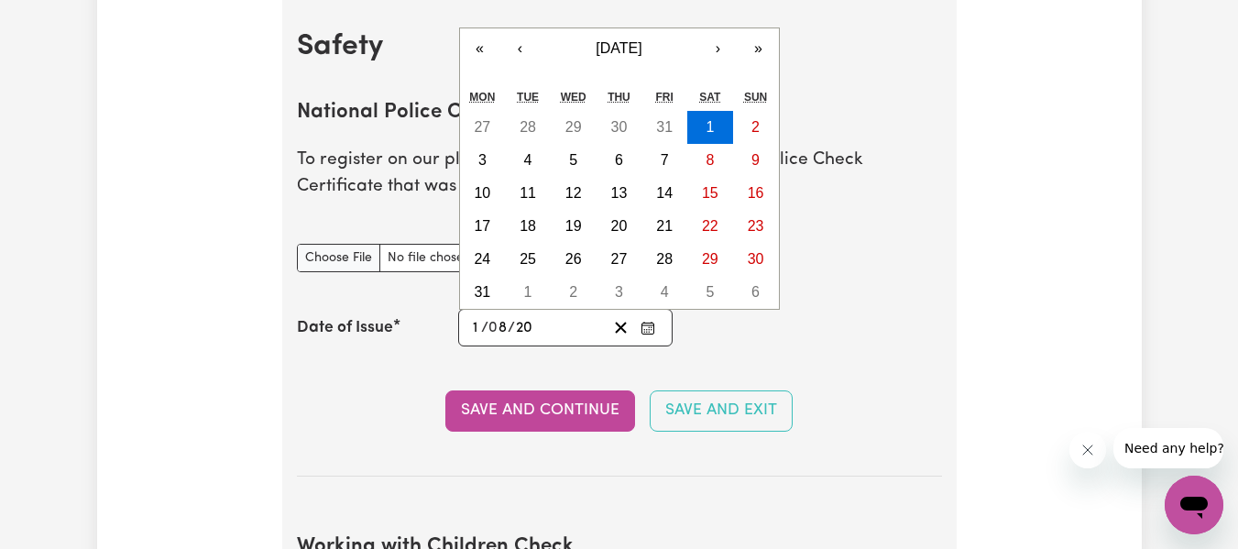
type input "0202-08-01"
type input "202"
type input "[DATE]"
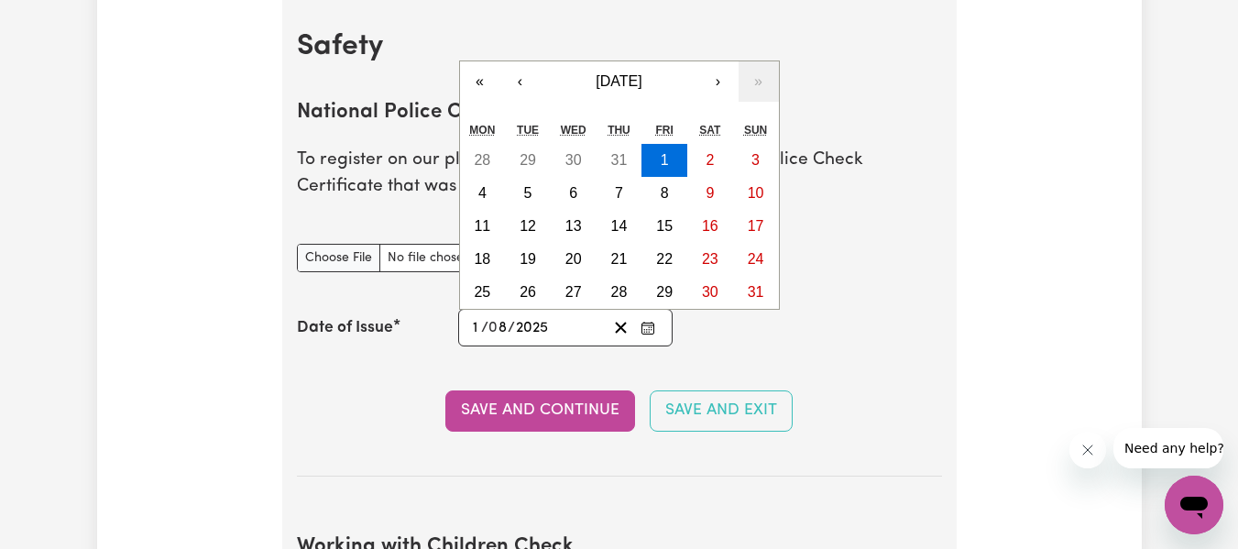
type input "2025"
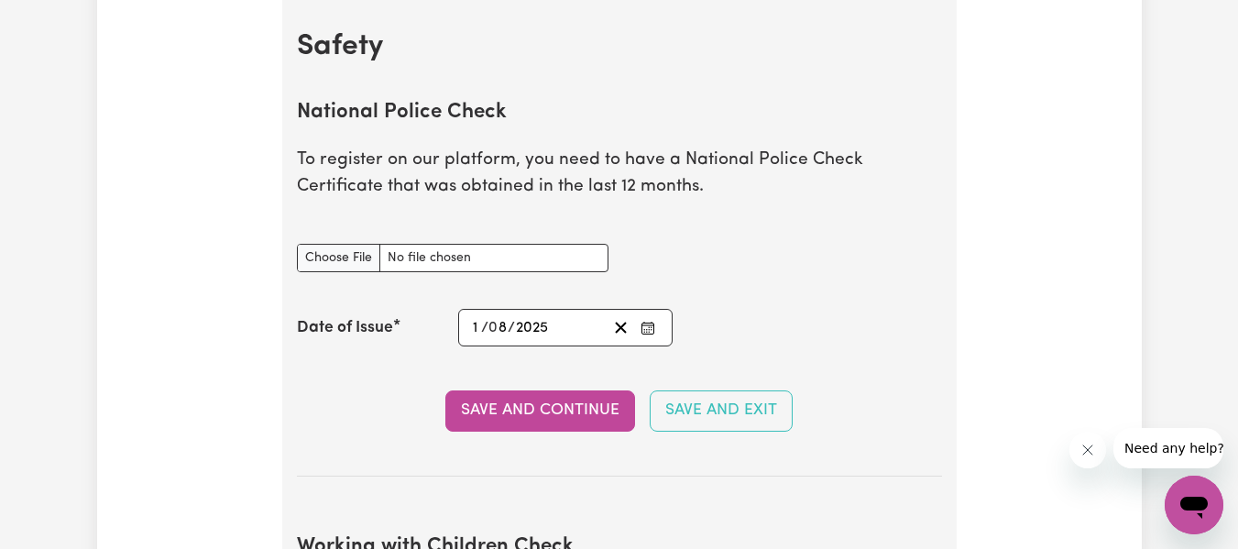
click at [747, 346] on div "Date of Issue [DATE] 1 / 0 8 / 2025 « ‹ [DATE] › » Mon Tue Wed Thu Fri Sat Sun …" at bounding box center [619, 328] width 645 height 38
click at [357, 252] on input "National Police Check document" at bounding box center [453, 258] width 312 height 28
type input "C:\fakepath\2025 police check.pdf"
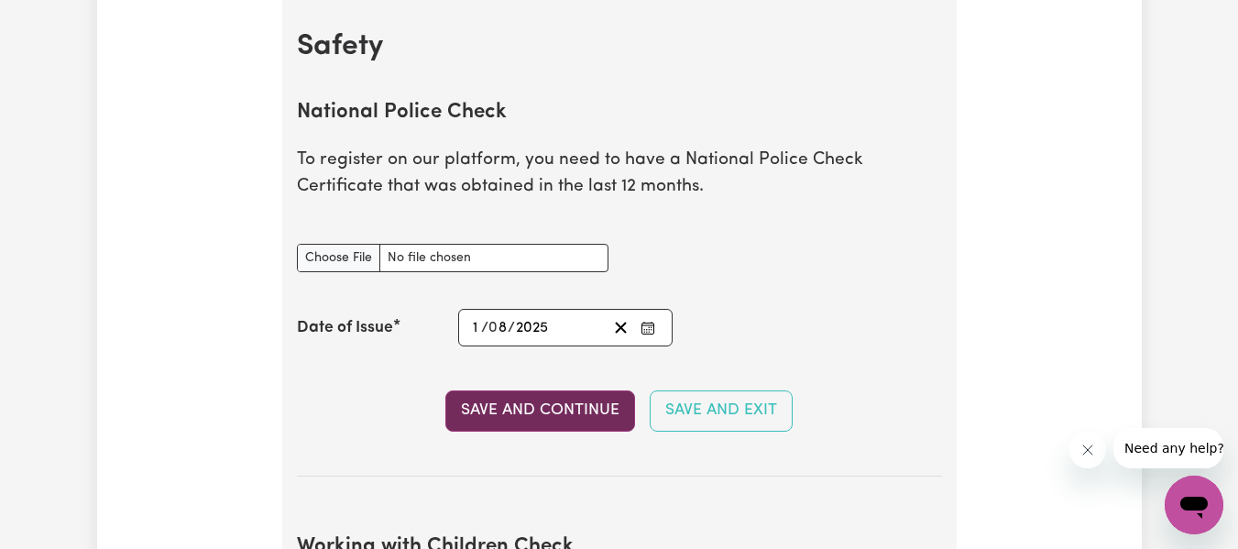
click at [598, 405] on button "Save and Continue" at bounding box center [540, 410] width 190 height 40
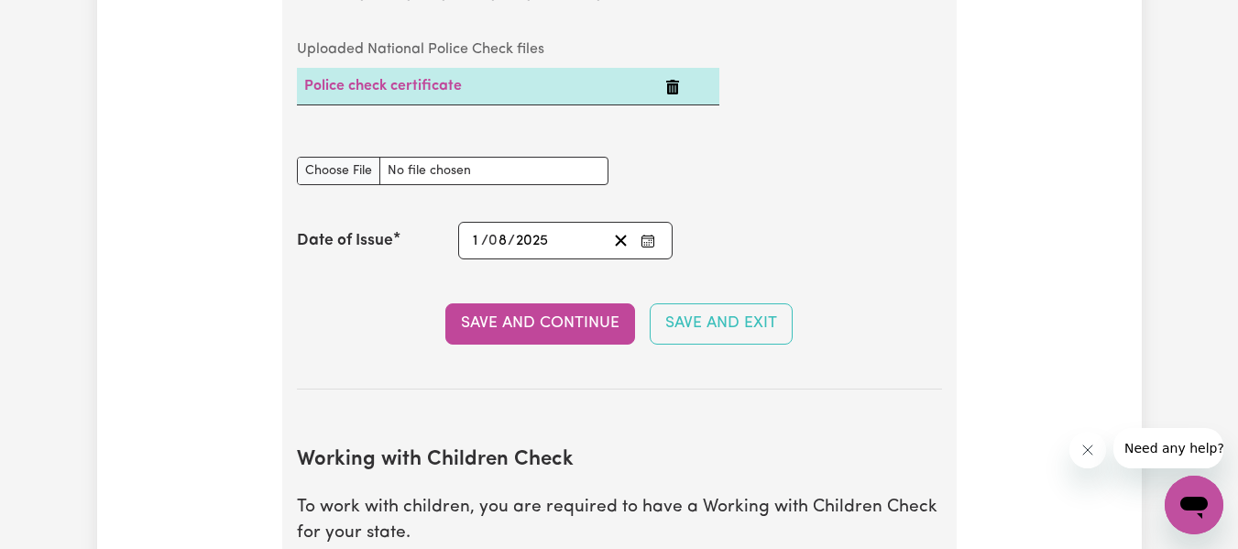
scroll to position [1353, 0]
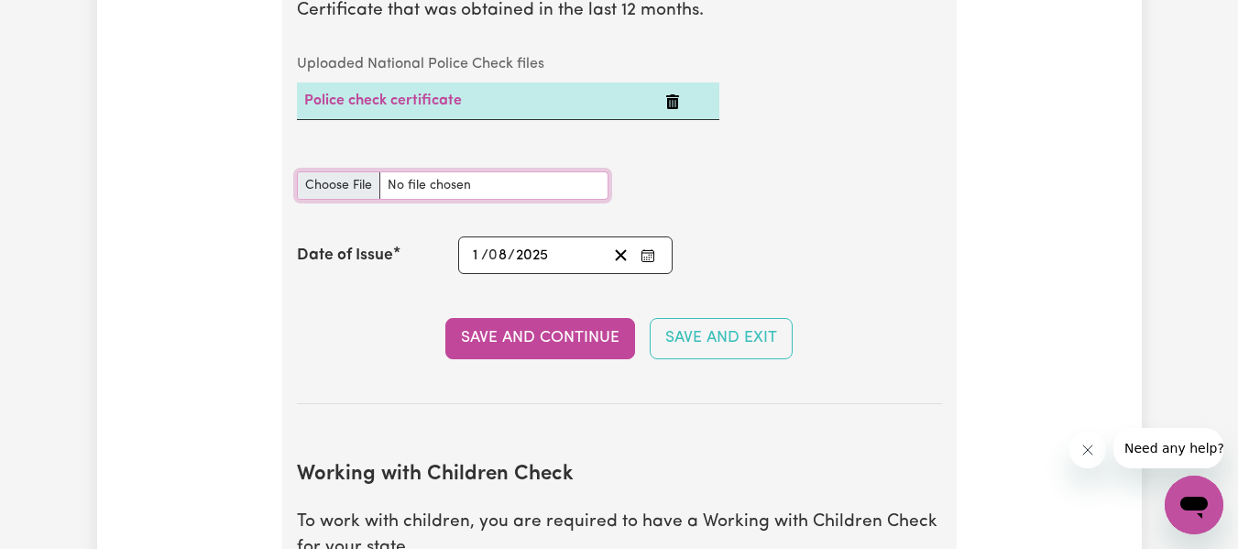
click at [363, 190] on input "National Police Check document" at bounding box center [453, 185] width 312 height 28
type input "C:\fakepath\2025 police check.pdf"
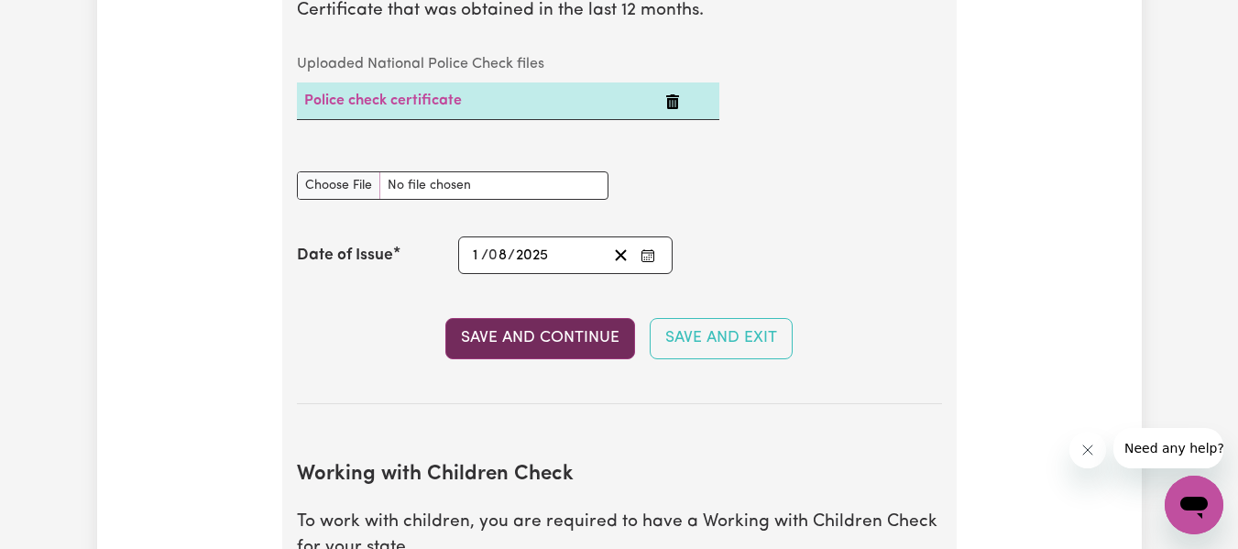
click at [507, 345] on button "Save and Continue" at bounding box center [540, 338] width 190 height 40
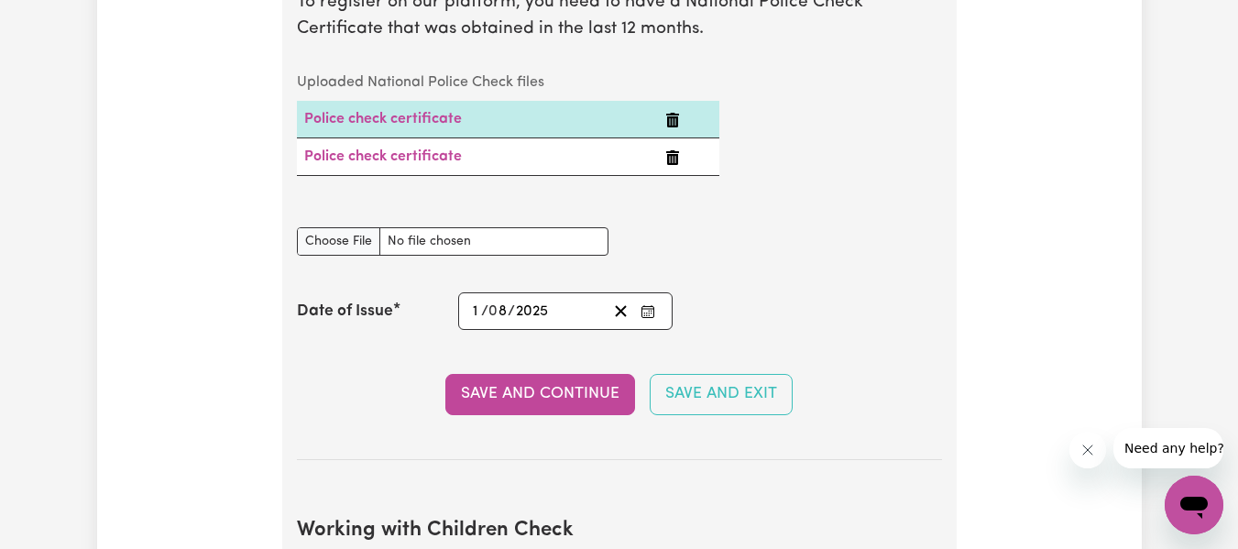
scroll to position [1333, 0]
click at [674, 126] on icon "Delete Police check certificate" at bounding box center [672, 121] width 13 height 15
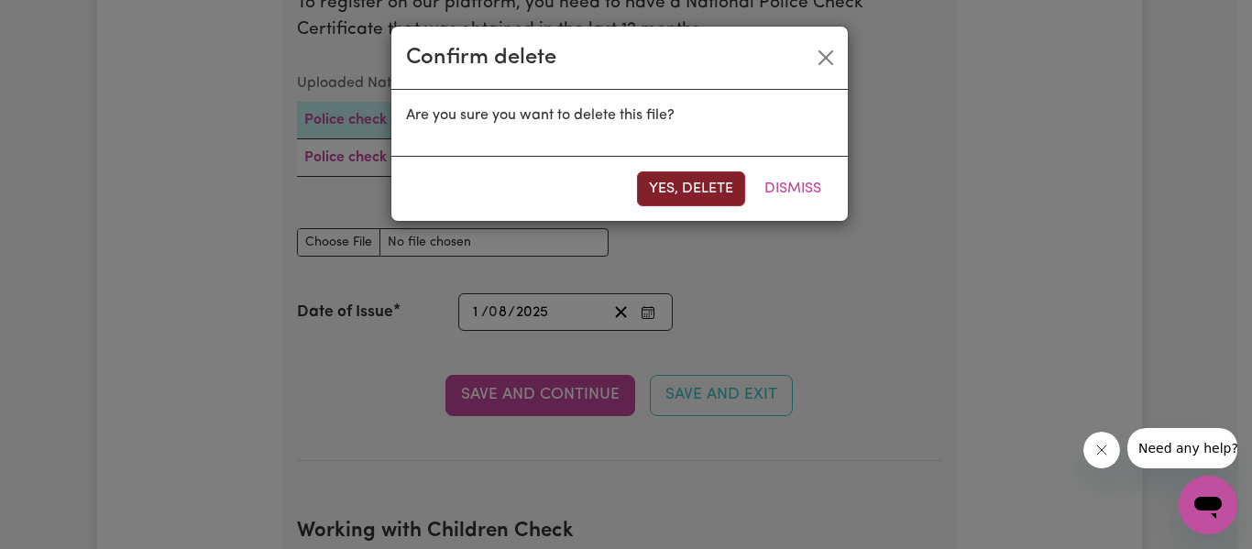
click at [699, 183] on button "Yes, delete" at bounding box center [691, 188] width 108 height 35
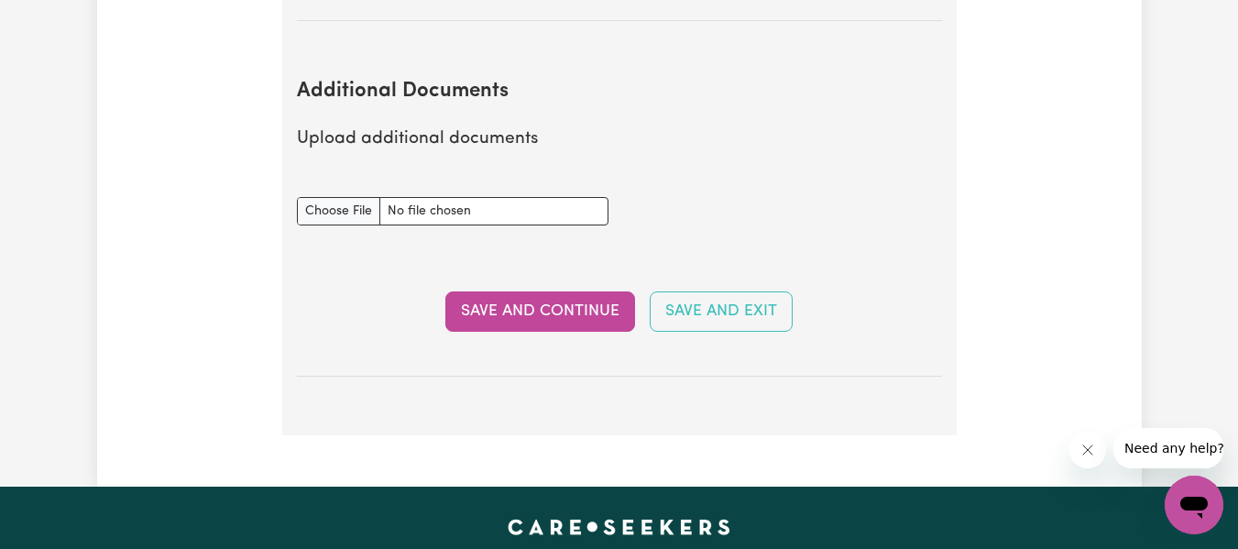
scroll to position [3313, 0]
